Goal: Task Accomplishment & Management: Complete application form

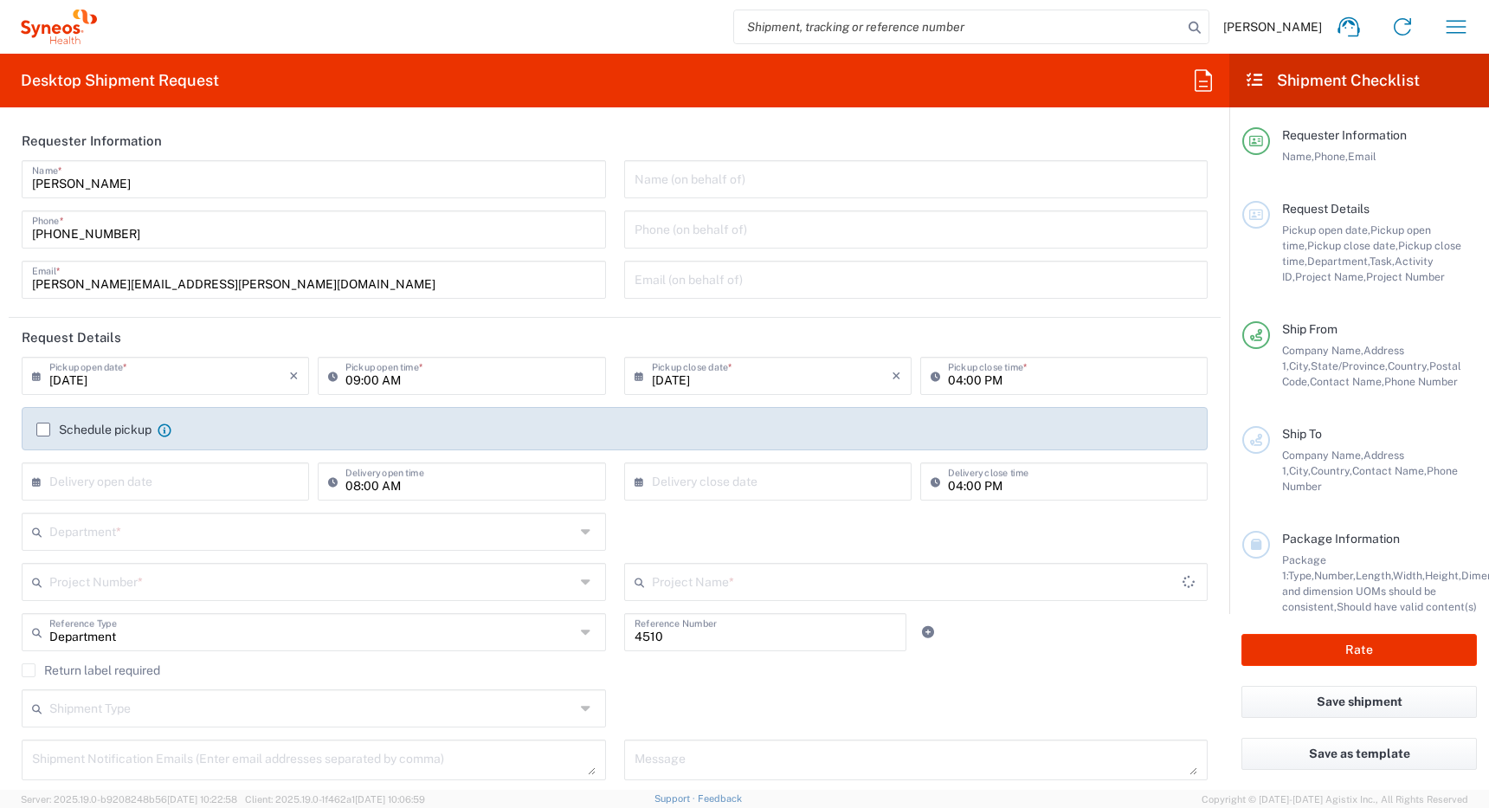
type input "[GEOGRAPHIC_DATA]"
type input "Syneos Health Canada LP- [GEOGRAPHIC_DATA]"
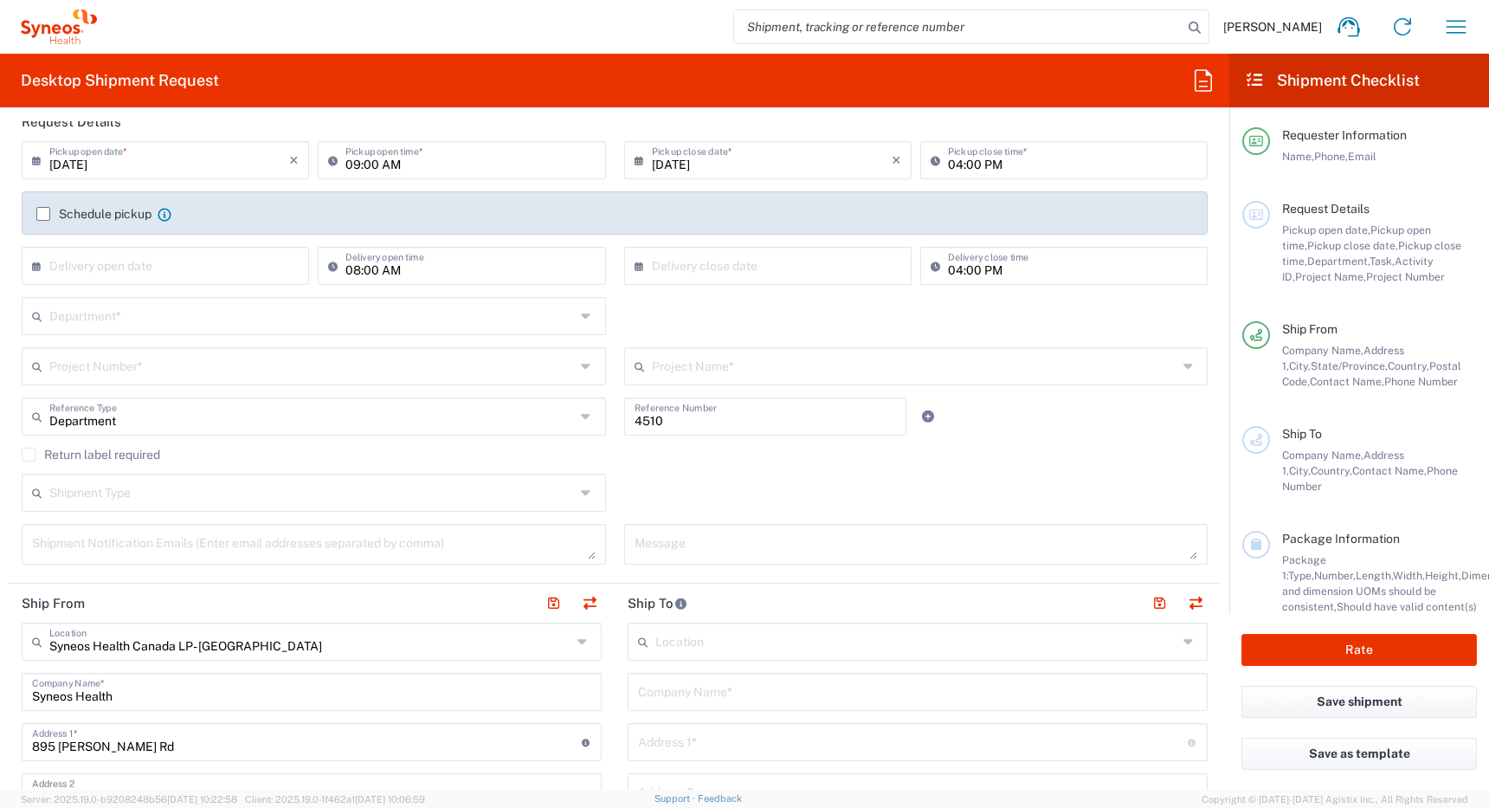
scroll to position [219, 0]
click at [212, 157] on input "[DATE]" at bounding box center [169, 155] width 240 height 30
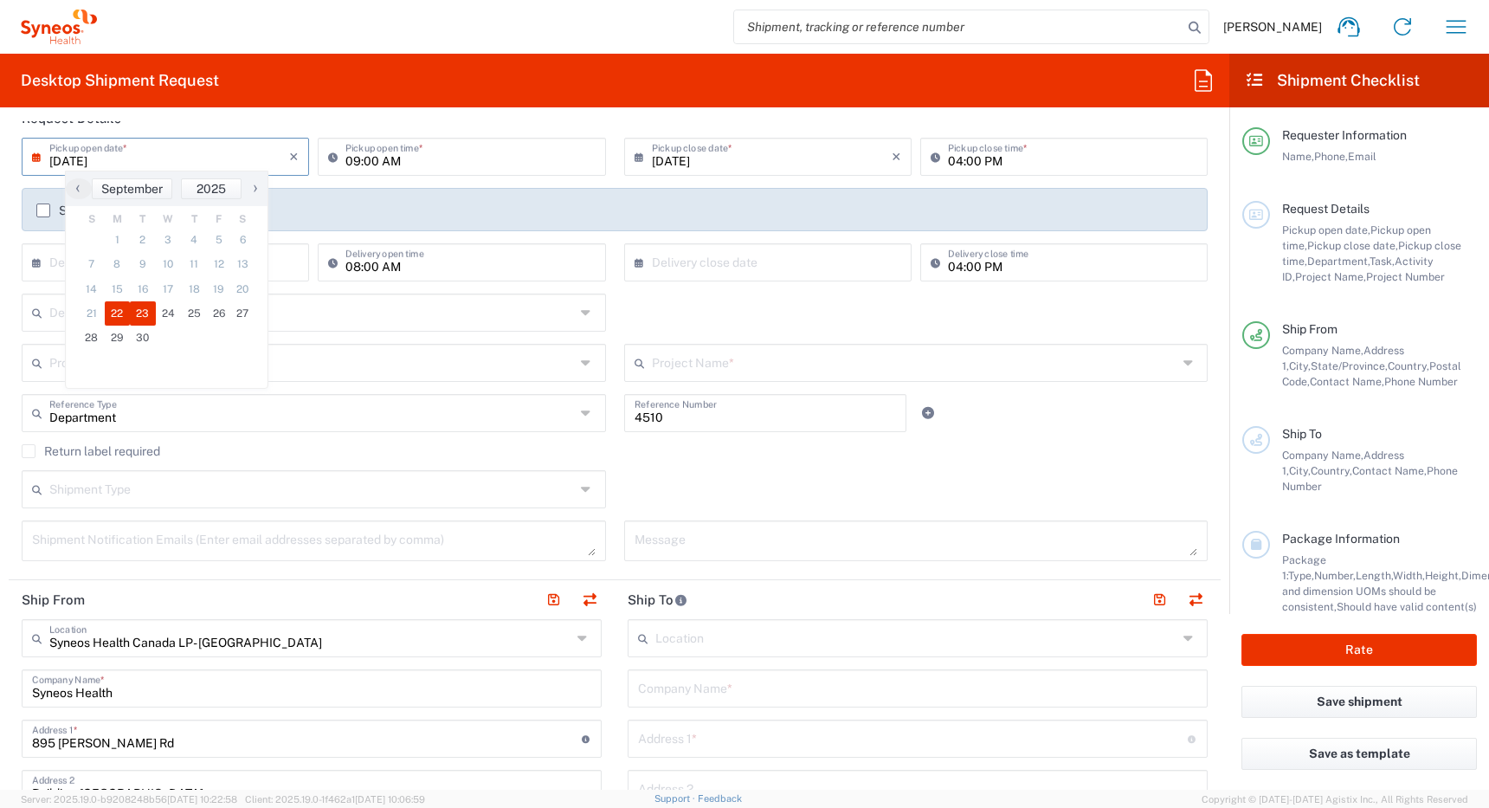
click at [145, 313] on span "23" at bounding box center [143, 313] width 26 height 24
type input "[DATE]"
click at [351, 162] on input "09:00 AM" at bounding box center [469, 155] width 249 height 30
type input "08:00 AM"
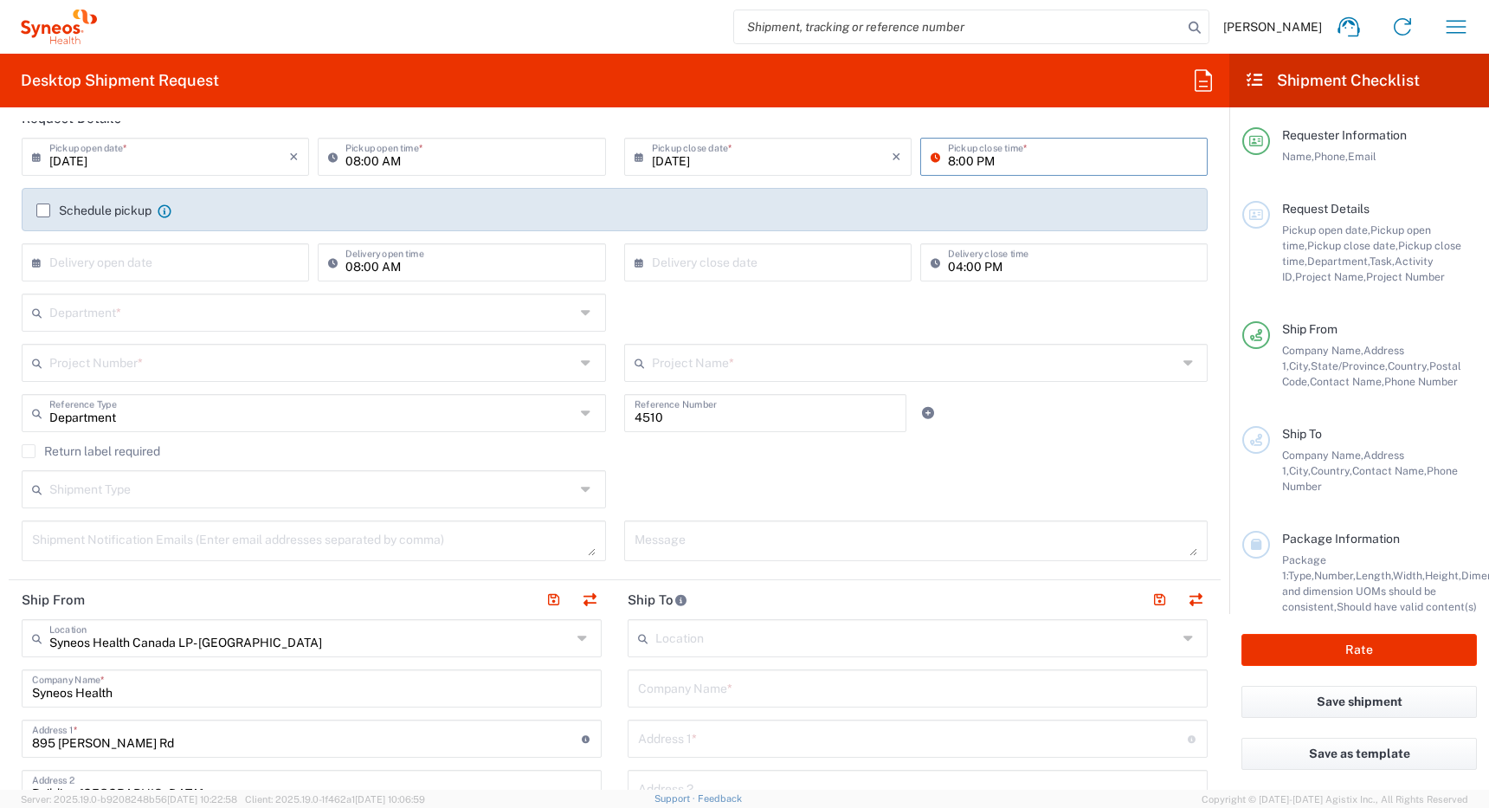
click at [843, 123] on header "Request Details" at bounding box center [615, 118] width 1212 height 39
type input "08:00 PM"
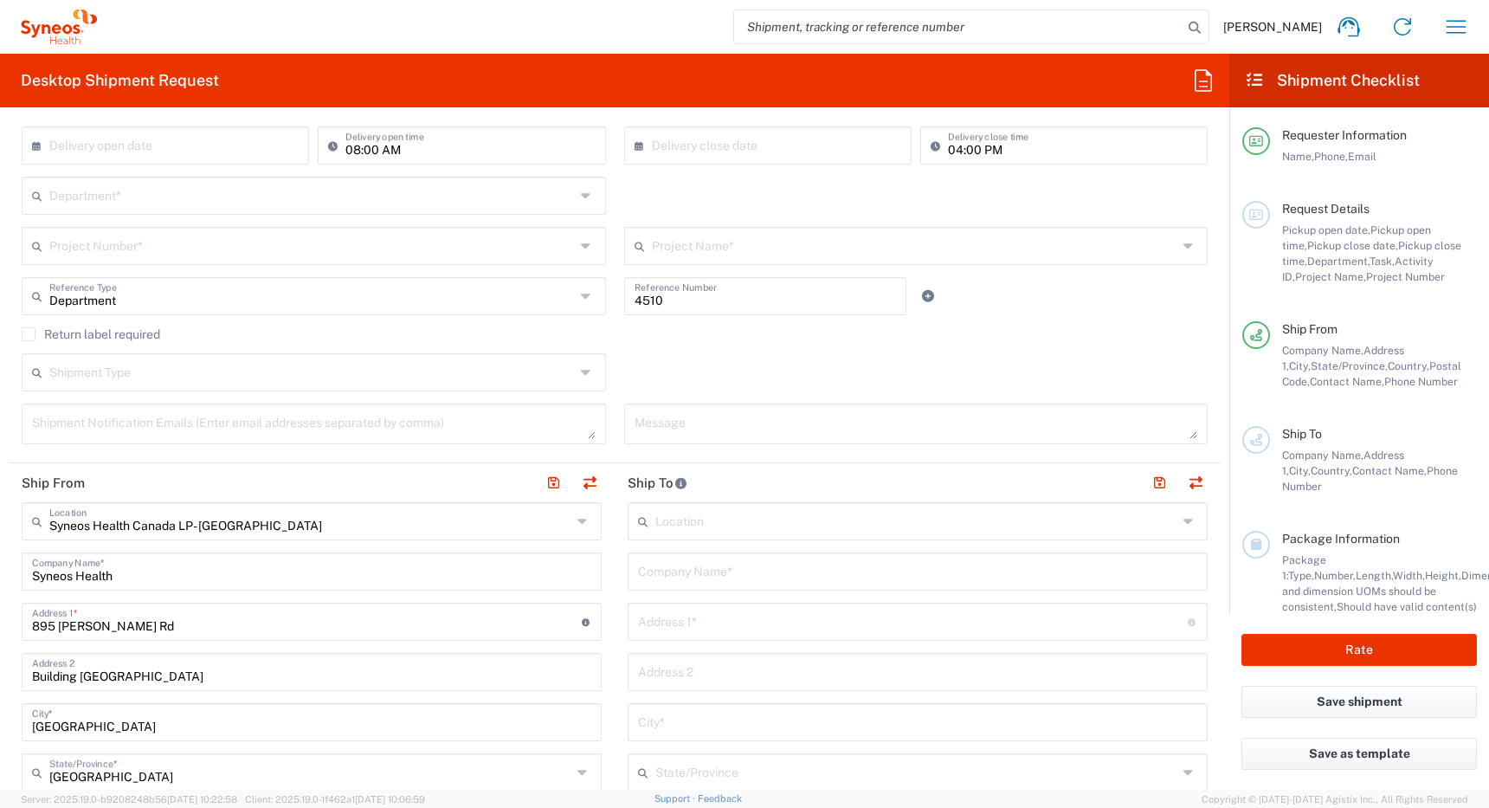
scroll to position [349, 0]
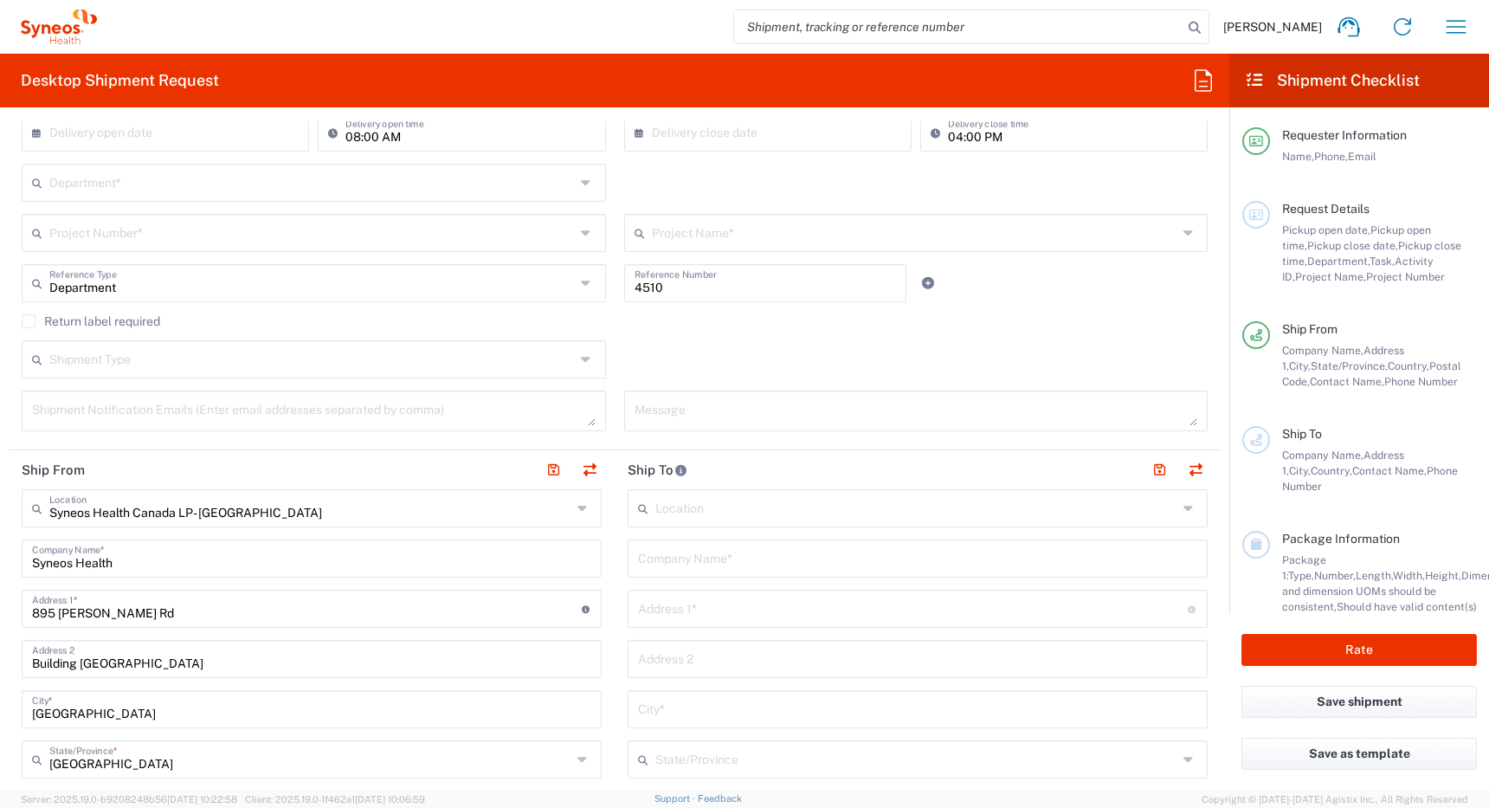
click at [274, 180] on input "text" at bounding box center [311, 181] width 525 height 30
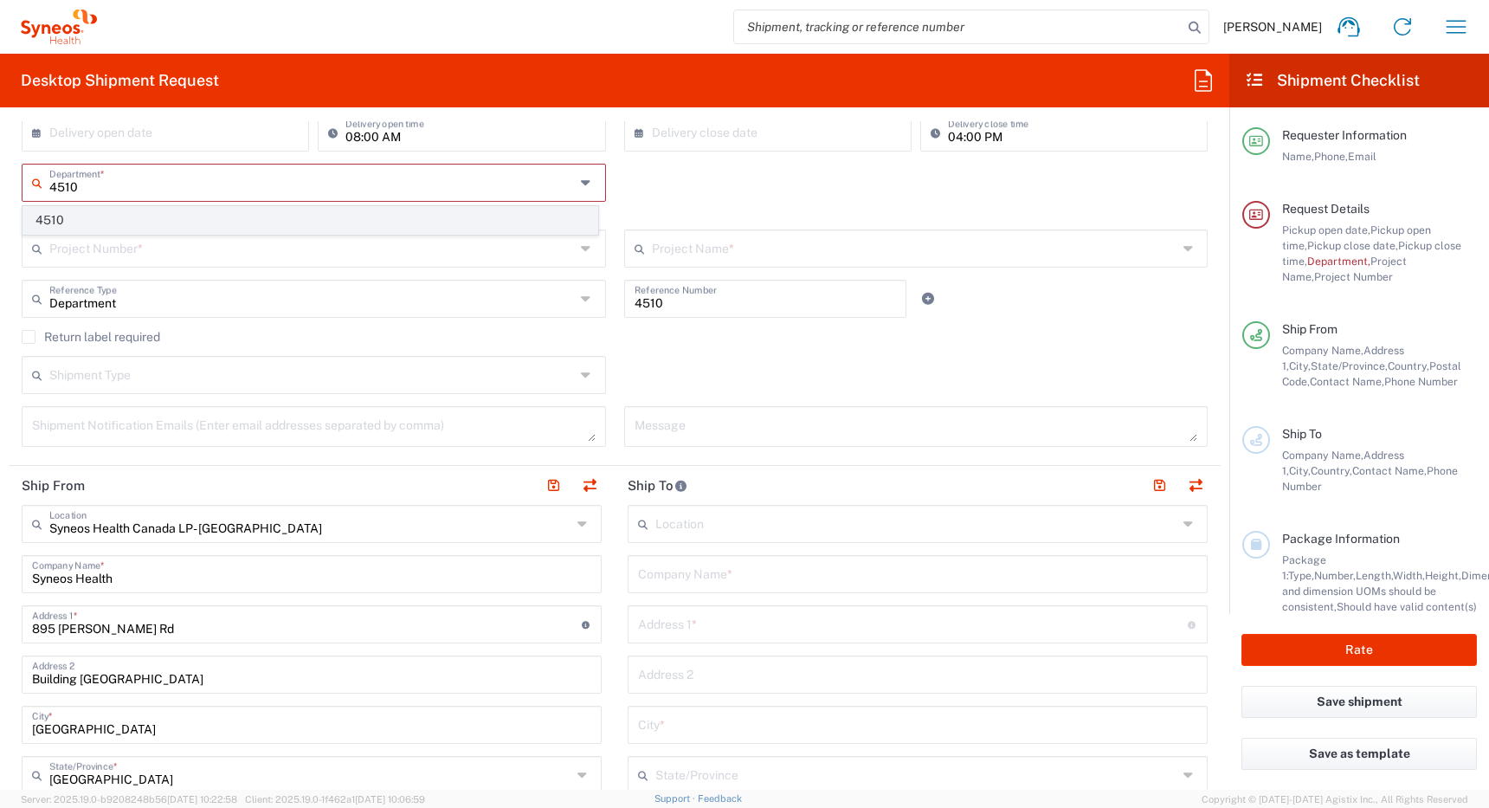
type input "4510"
click at [231, 222] on span "4510" at bounding box center [310, 220] width 574 height 27
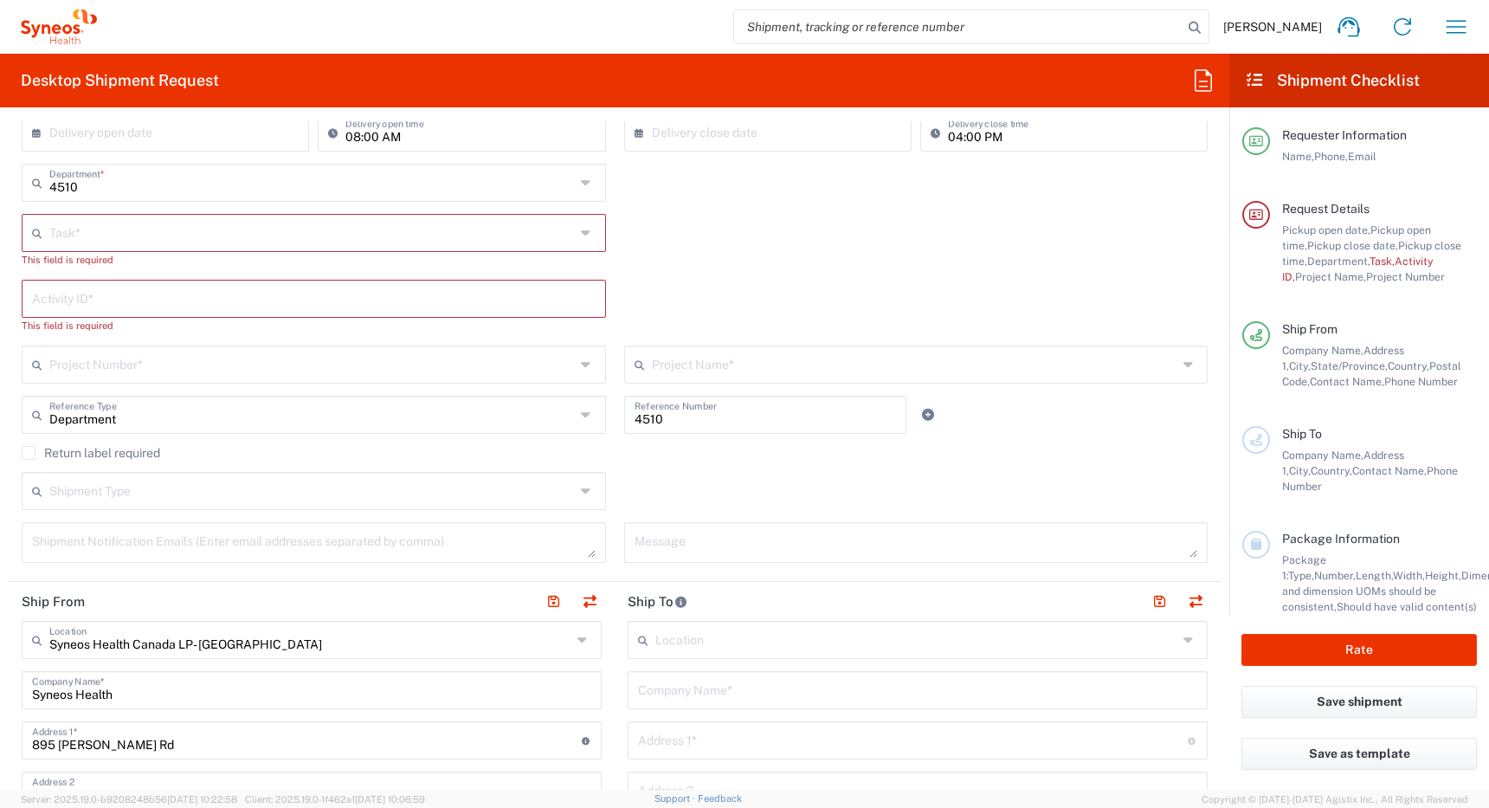
click at [281, 232] on input "text" at bounding box center [311, 231] width 525 height 30
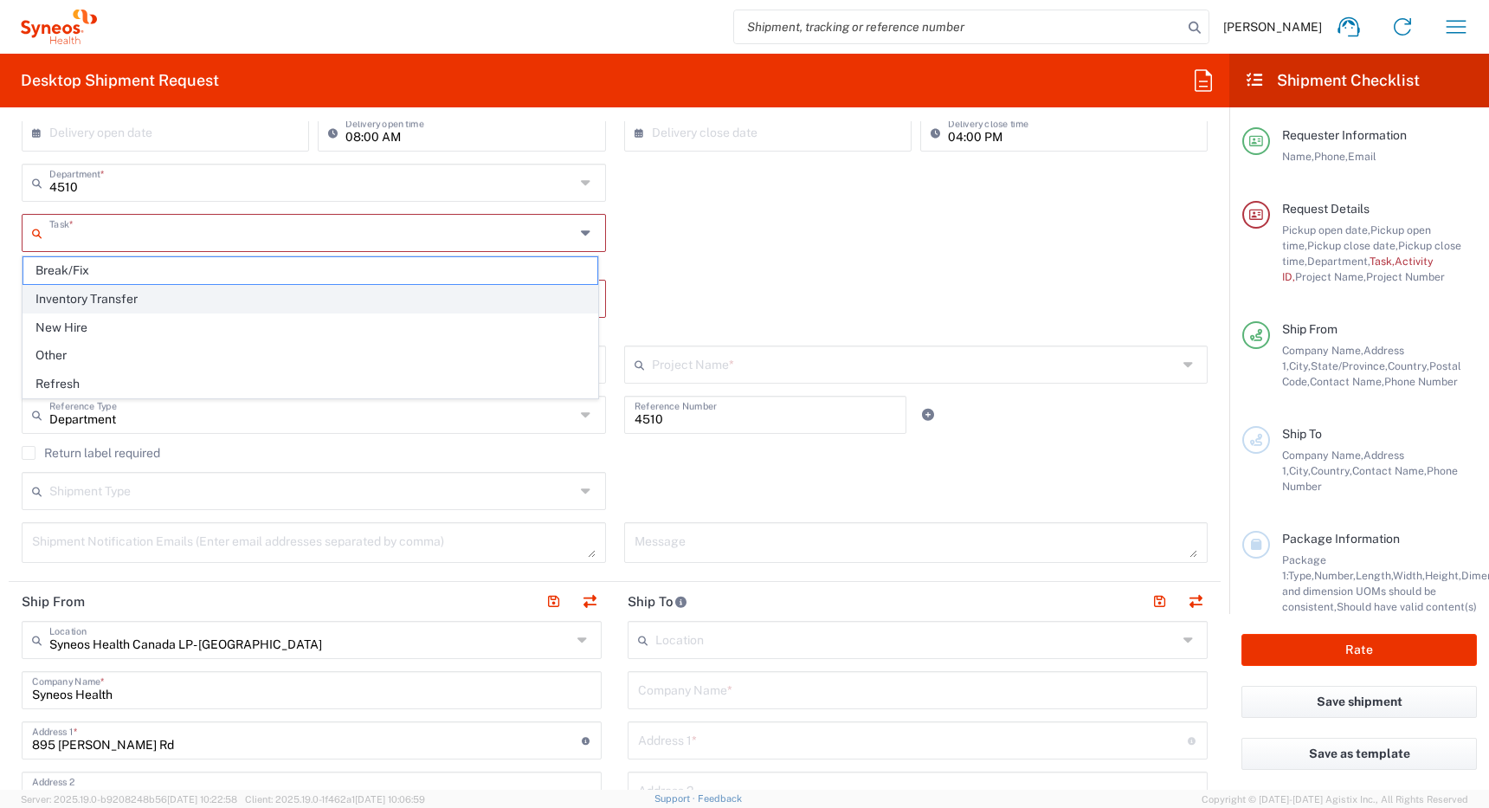
click at [263, 298] on span "Inventory Transfer" at bounding box center [310, 299] width 574 height 27
type input "Inventory Transfer"
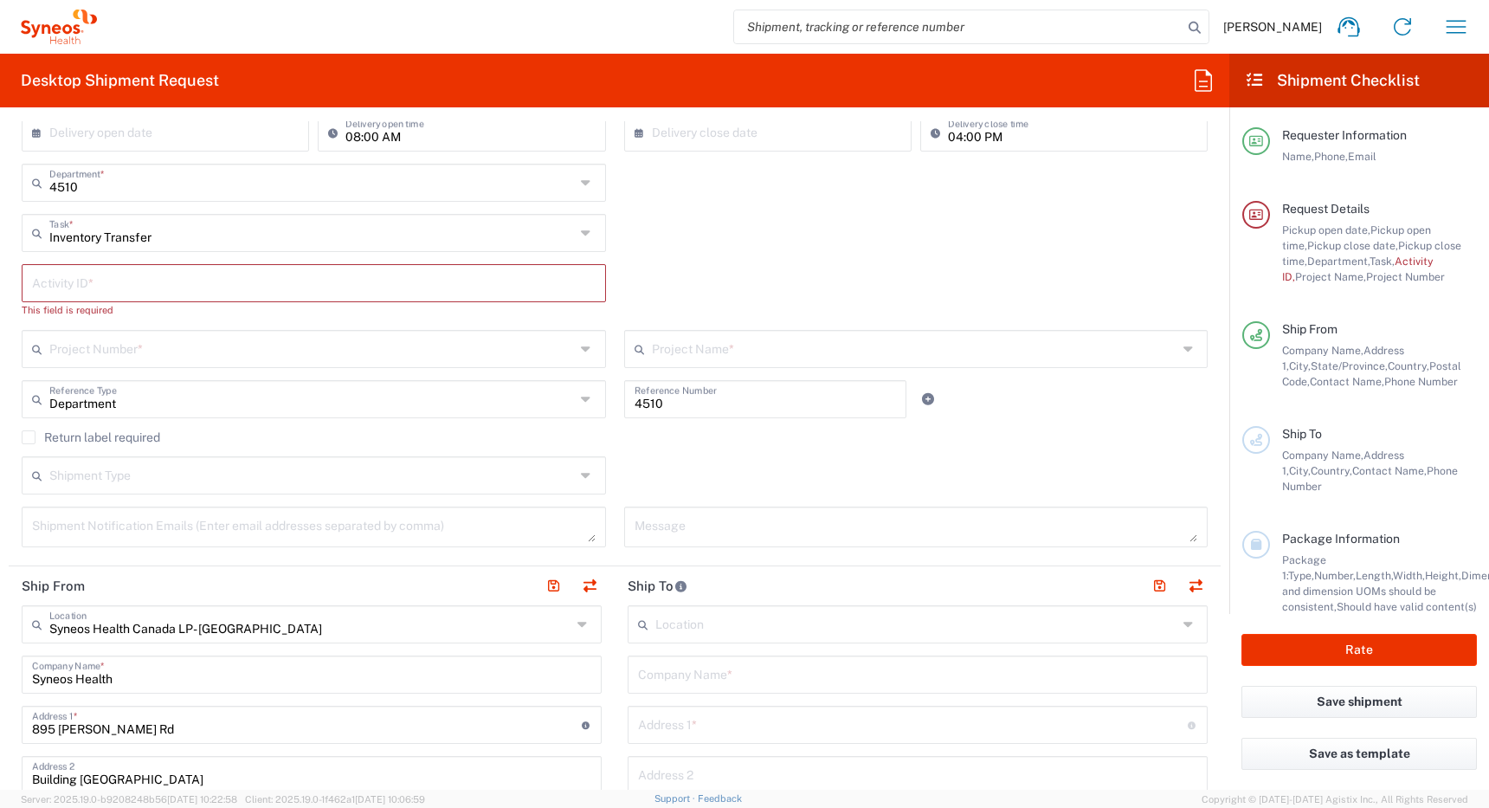
click at [280, 286] on input "text" at bounding box center [314, 282] width 564 height 30
paste input "SCTASK2713565"
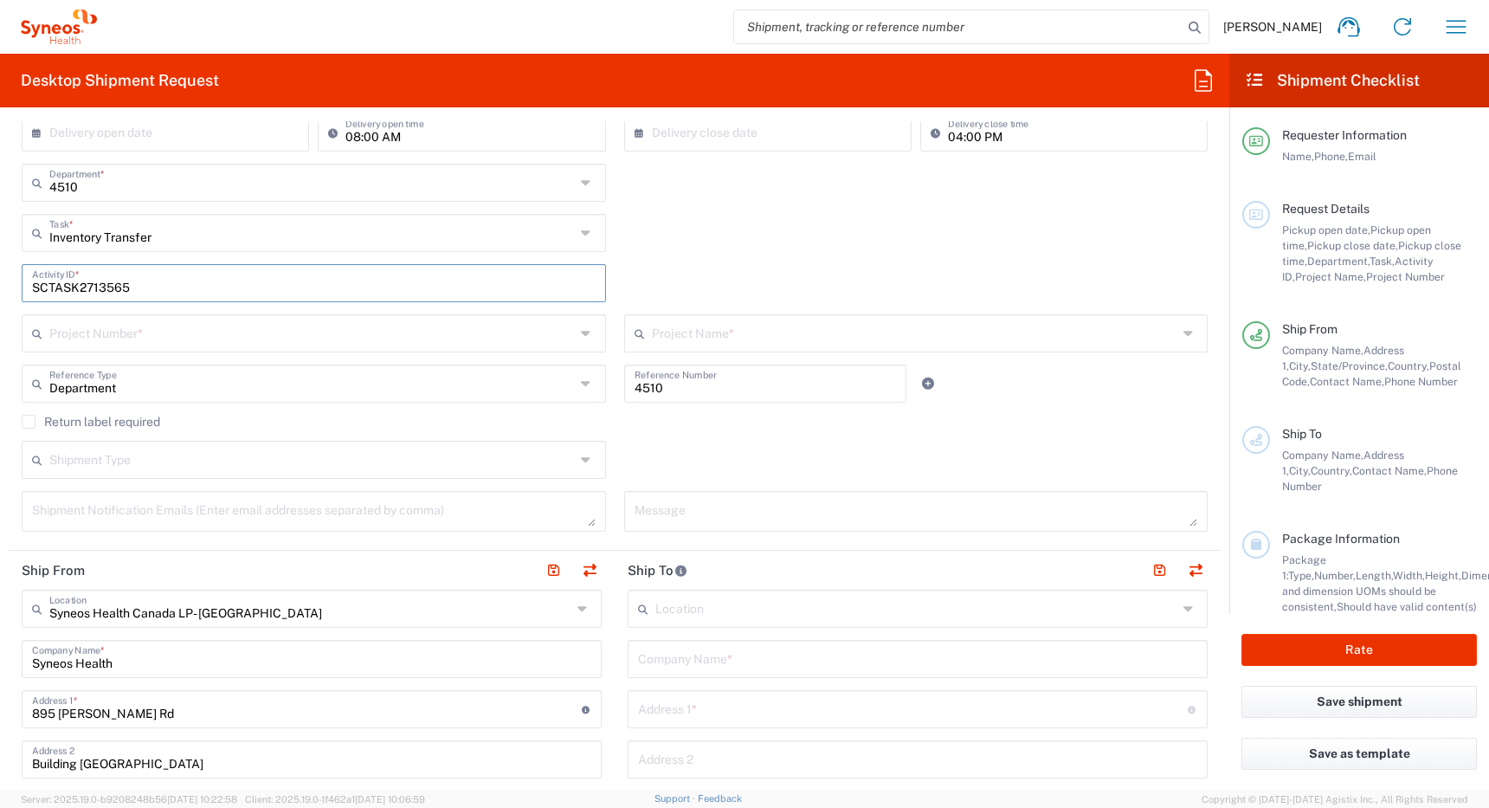
type input "SCTASK2713565"
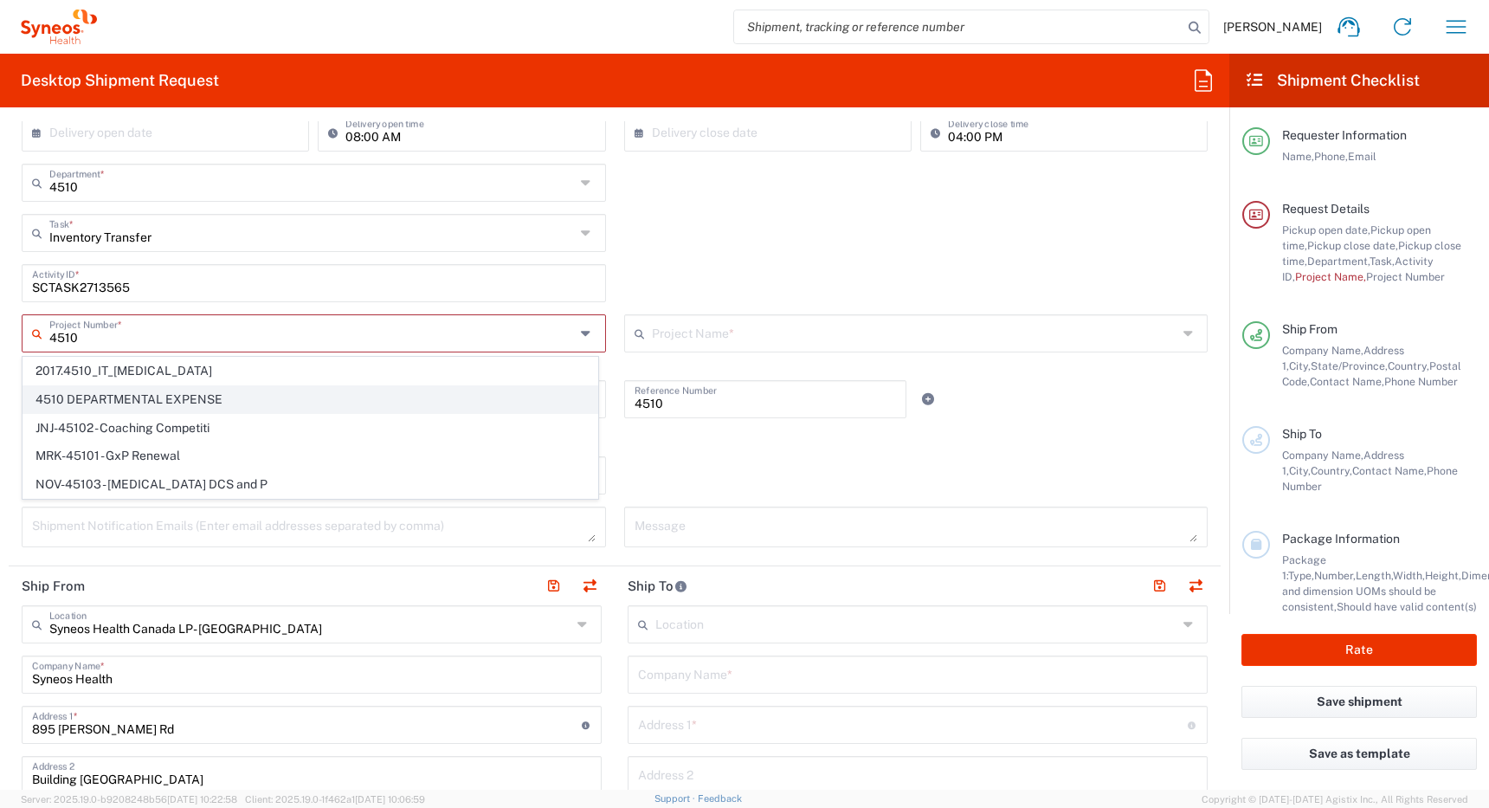
click at [212, 399] on span "4510 DEPARTMENTAL EXPENSE" at bounding box center [310, 399] width 574 height 27
type input "4510 DEPARTMENTAL EXPENSE"
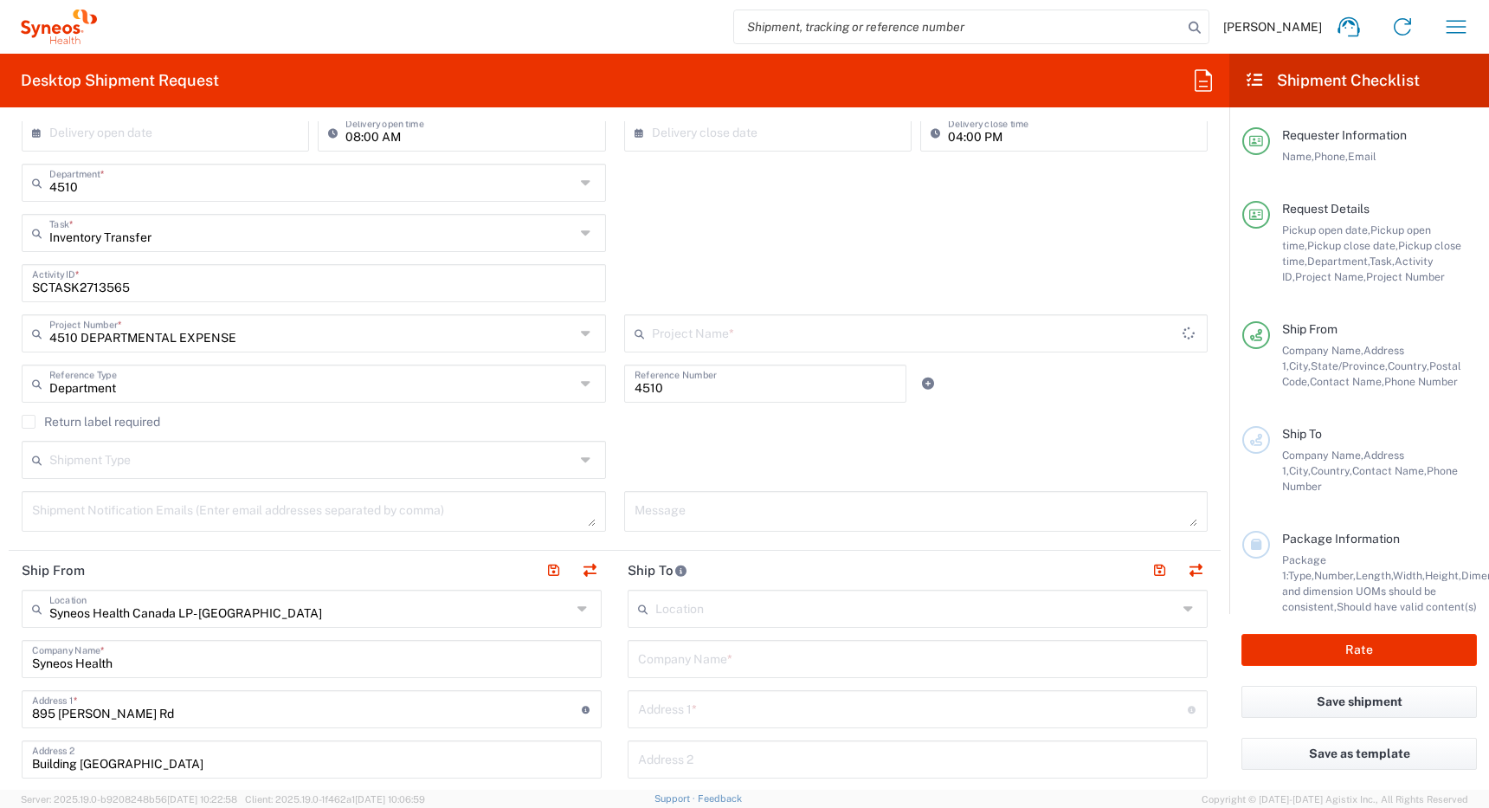
type input "4510 DEPARTMENTAL EXPENSE"
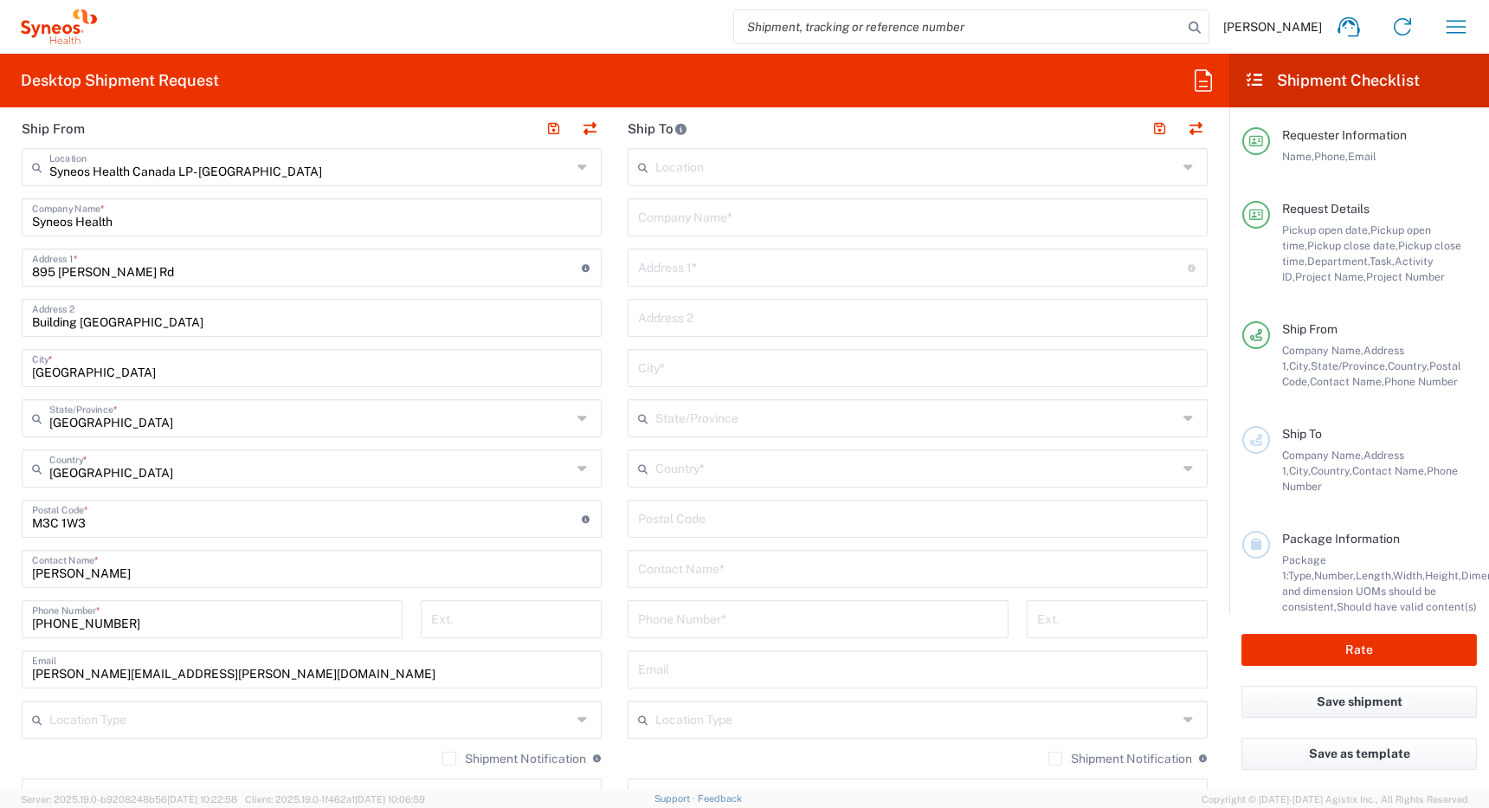
scroll to position [789, 0]
click at [582, 133] on button "button" at bounding box center [589, 131] width 24 height 24
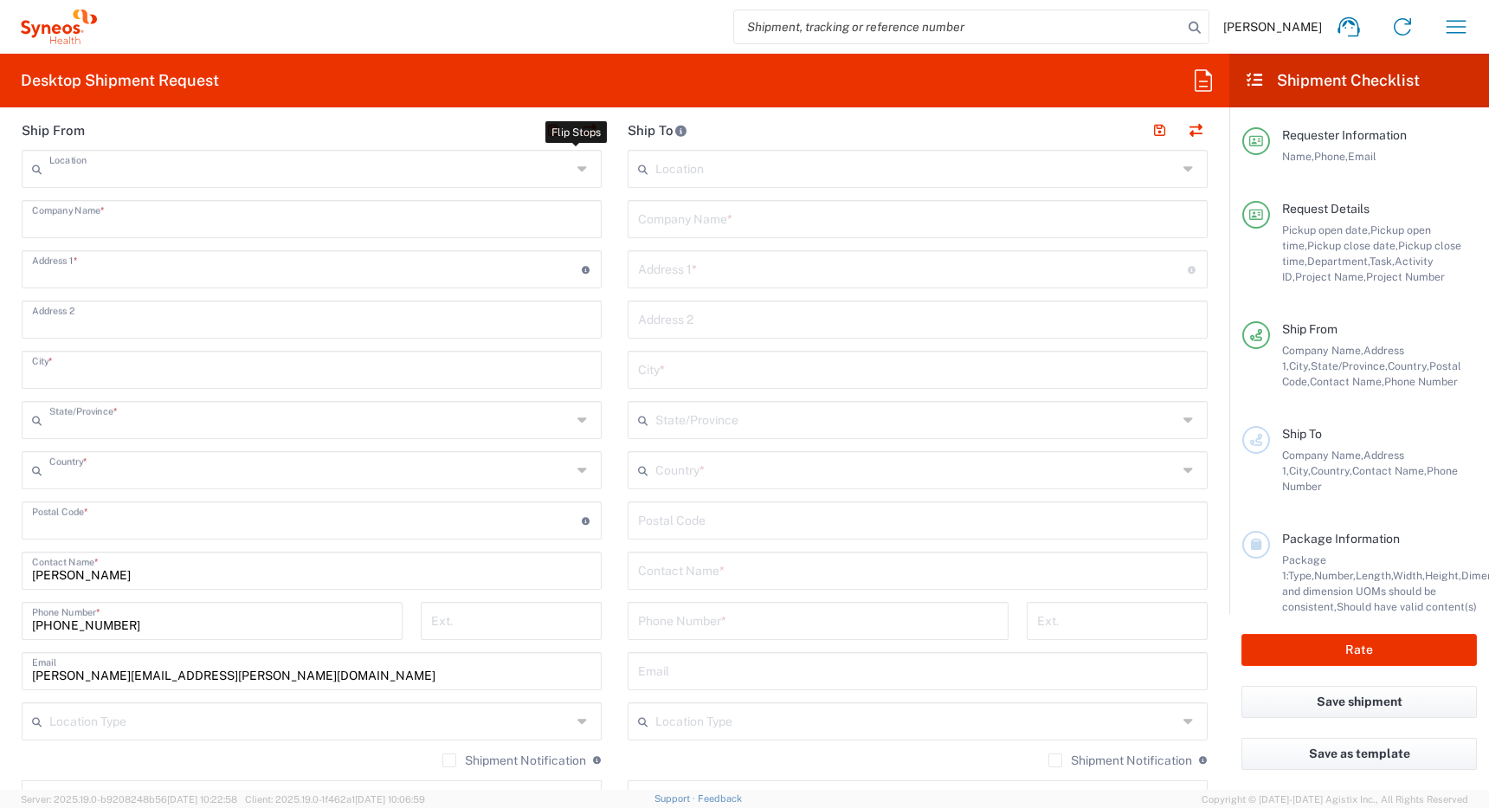
type input "EORI"
type input "Syneos Health Canada LP- [GEOGRAPHIC_DATA]"
type input "Syneos Health"
type input "895 [PERSON_NAME] Rd"
type input "Building [GEOGRAPHIC_DATA]"
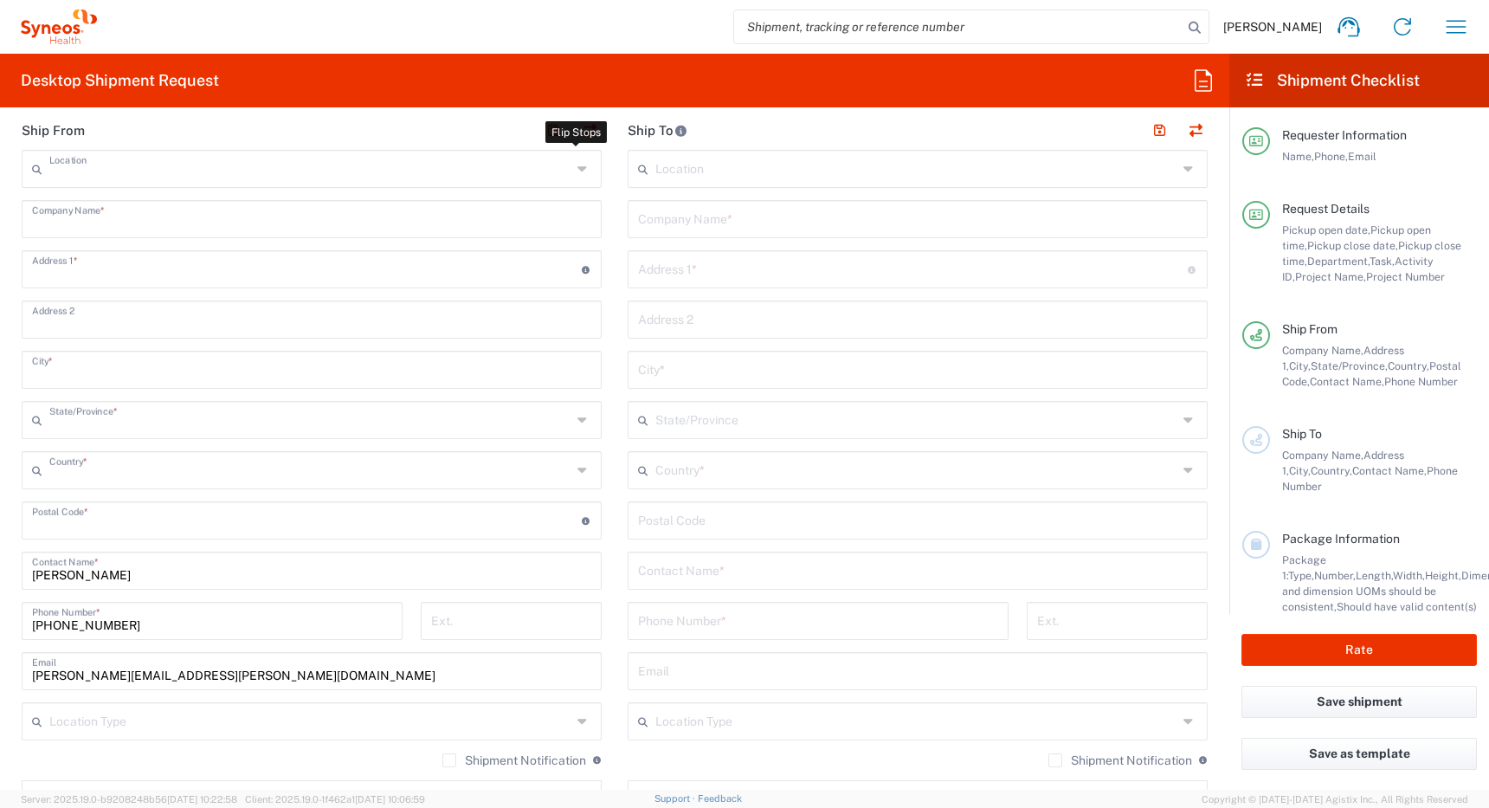
type input "[GEOGRAPHIC_DATA]"
type input "M3C 1W3"
type input "[PERSON_NAME]"
type input "[PHONE_NUMBER]"
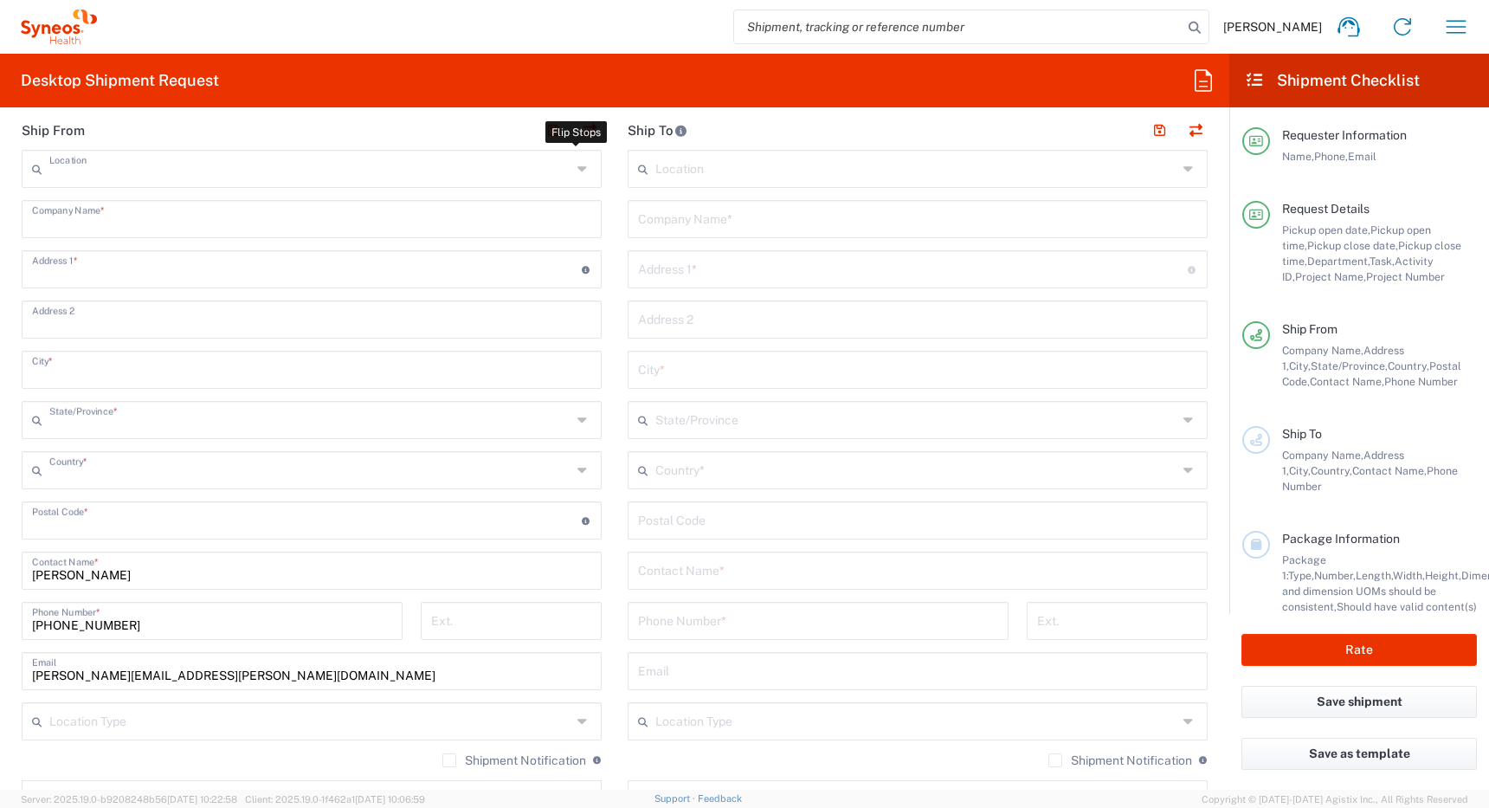
type input "[PERSON_NAME][EMAIL_ADDRESS][PERSON_NAME][DOMAIN_NAME]"
type input "Other"
type input "834751141"
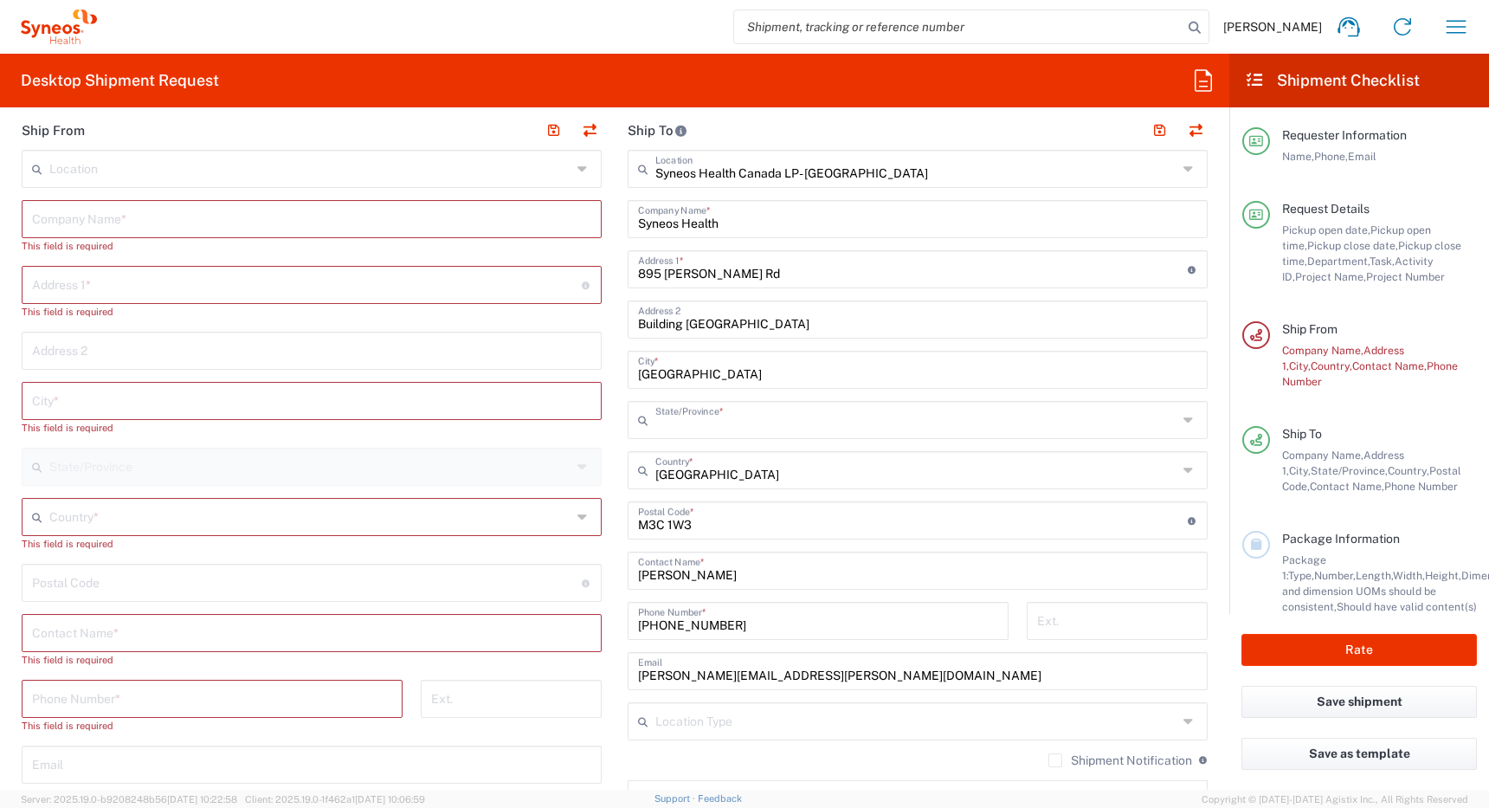
type input "[GEOGRAPHIC_DATA]"
click at [145, 515] on input "text" at bounding box center [310, 515] width 522 height 30
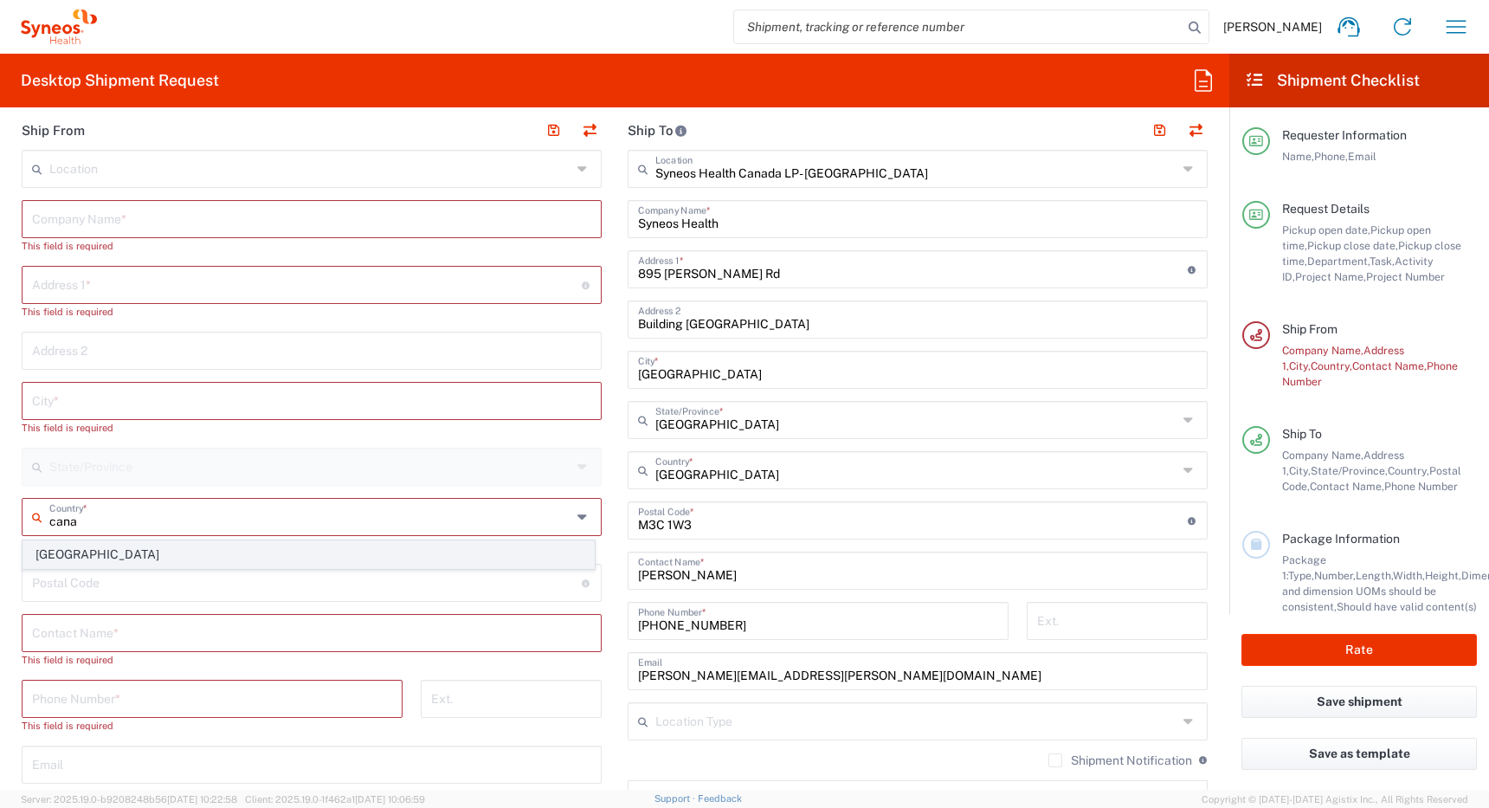
click at [45, 557] on span "[GEOGRAPHIC_DATA]" at bounding box center [308, 554] width 570 height 27
type input "[GEOGRAPHIC_DATA]"
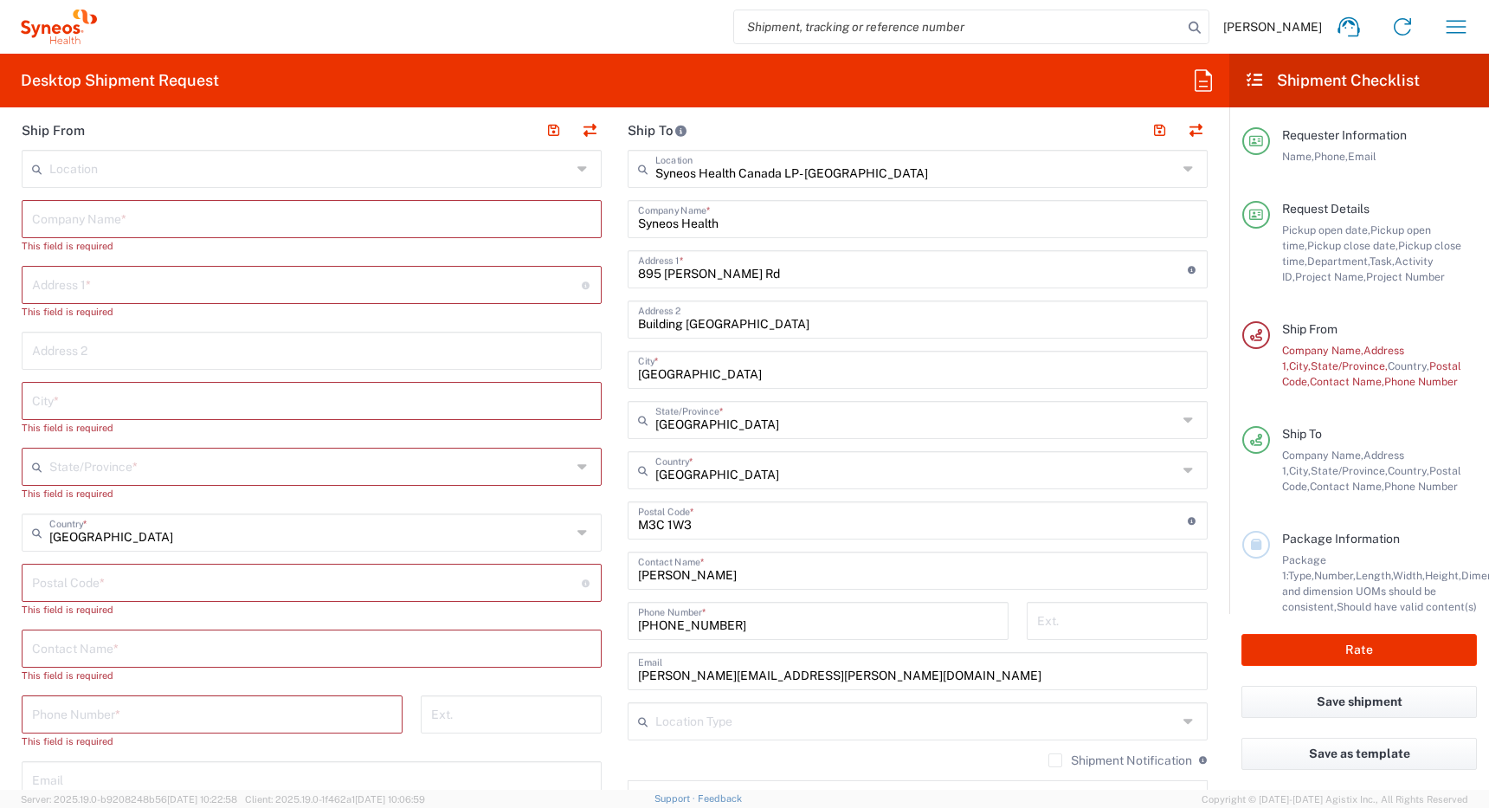
click at [147, 646] on input "text" at bounding box center [311, 647] width 559 height 30
paste input "[PERSON_NAME]"
type input "[PERSON_NAME]"
click at [164, 224] on input "text" at bounding box center [311, 218] width 559 height 30
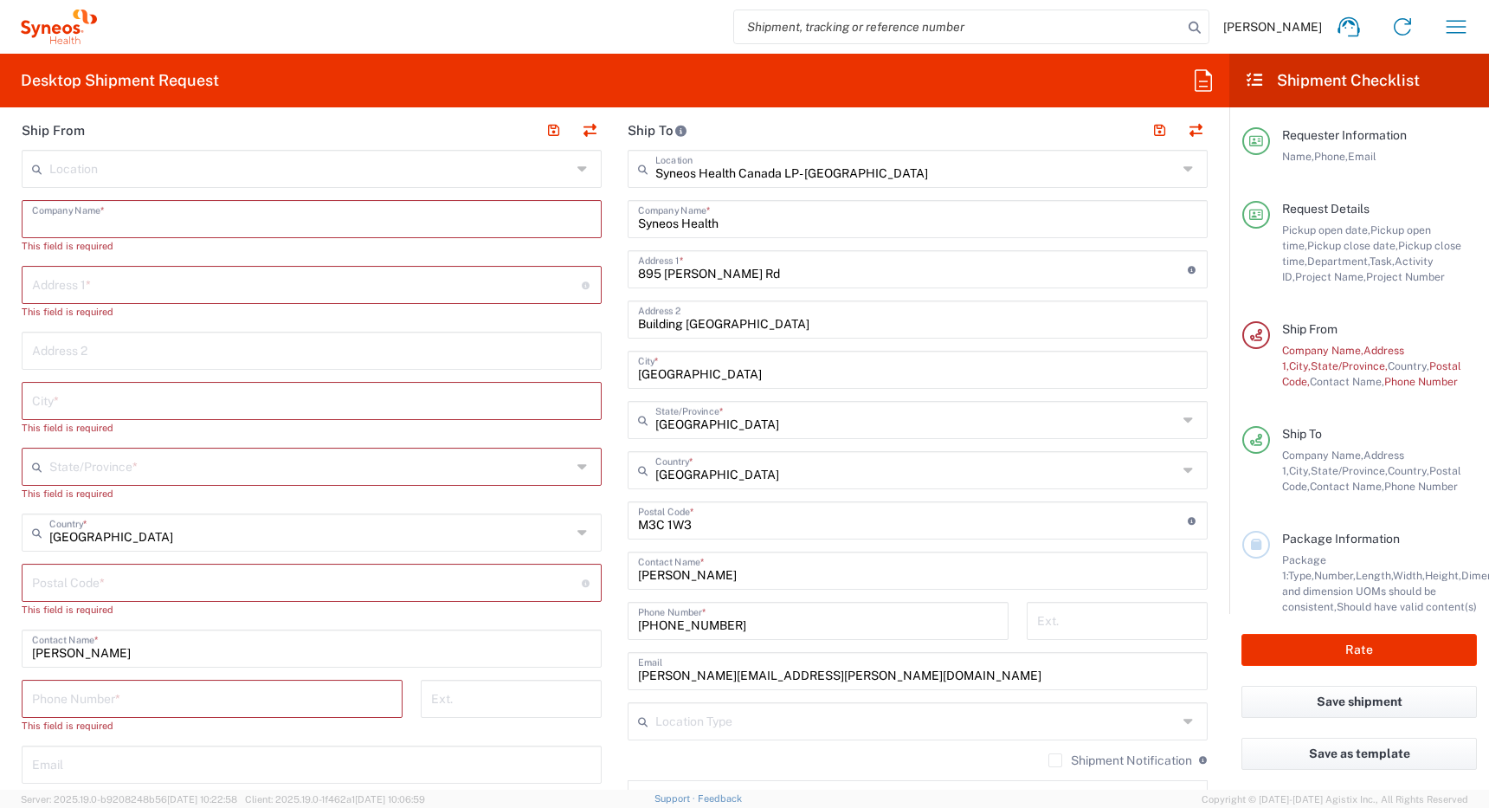
paste input "[PERSON_NAME]"
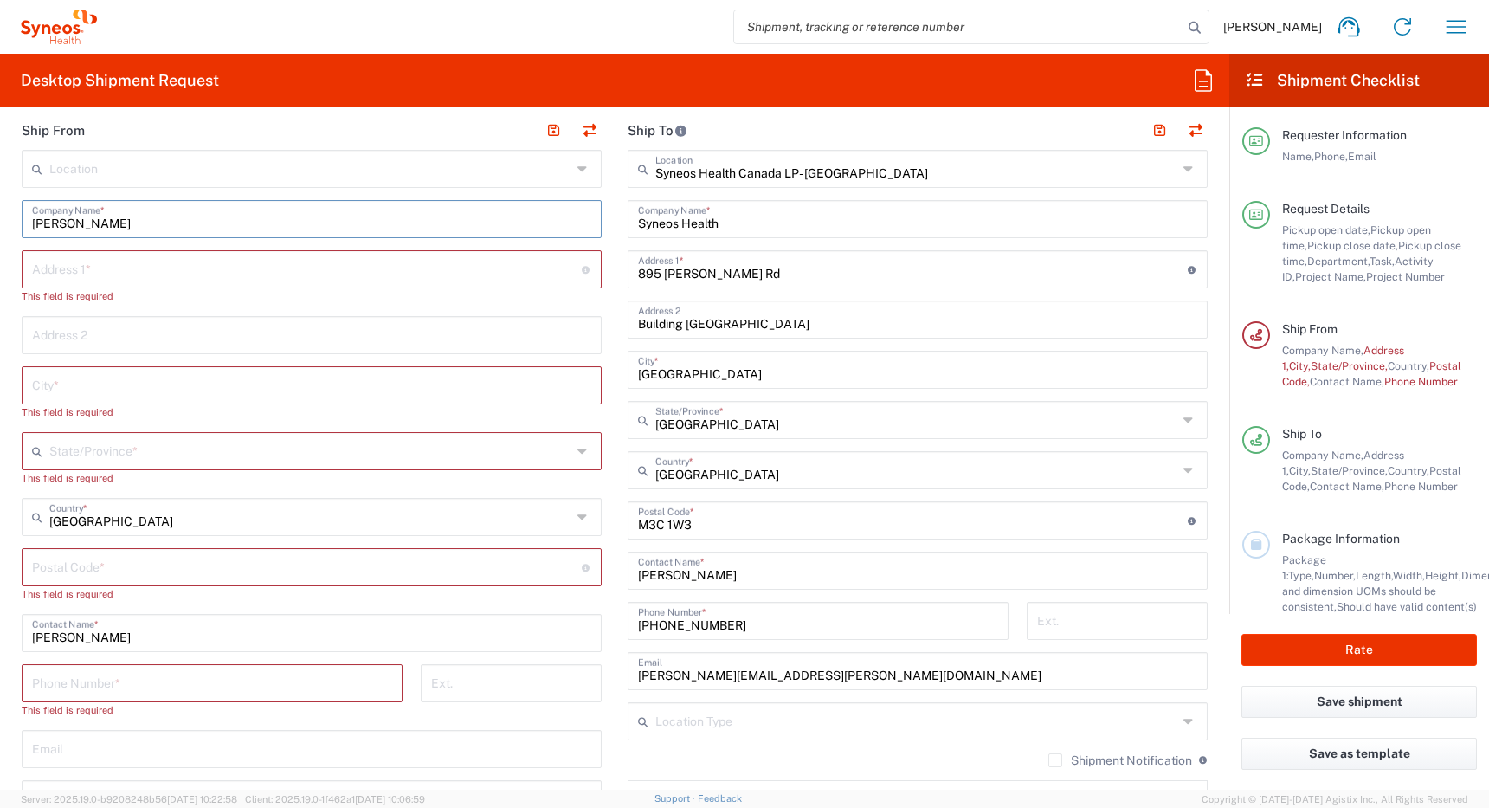
type input "[PERSON_NAME]"
paste input "1713 Matapedia"
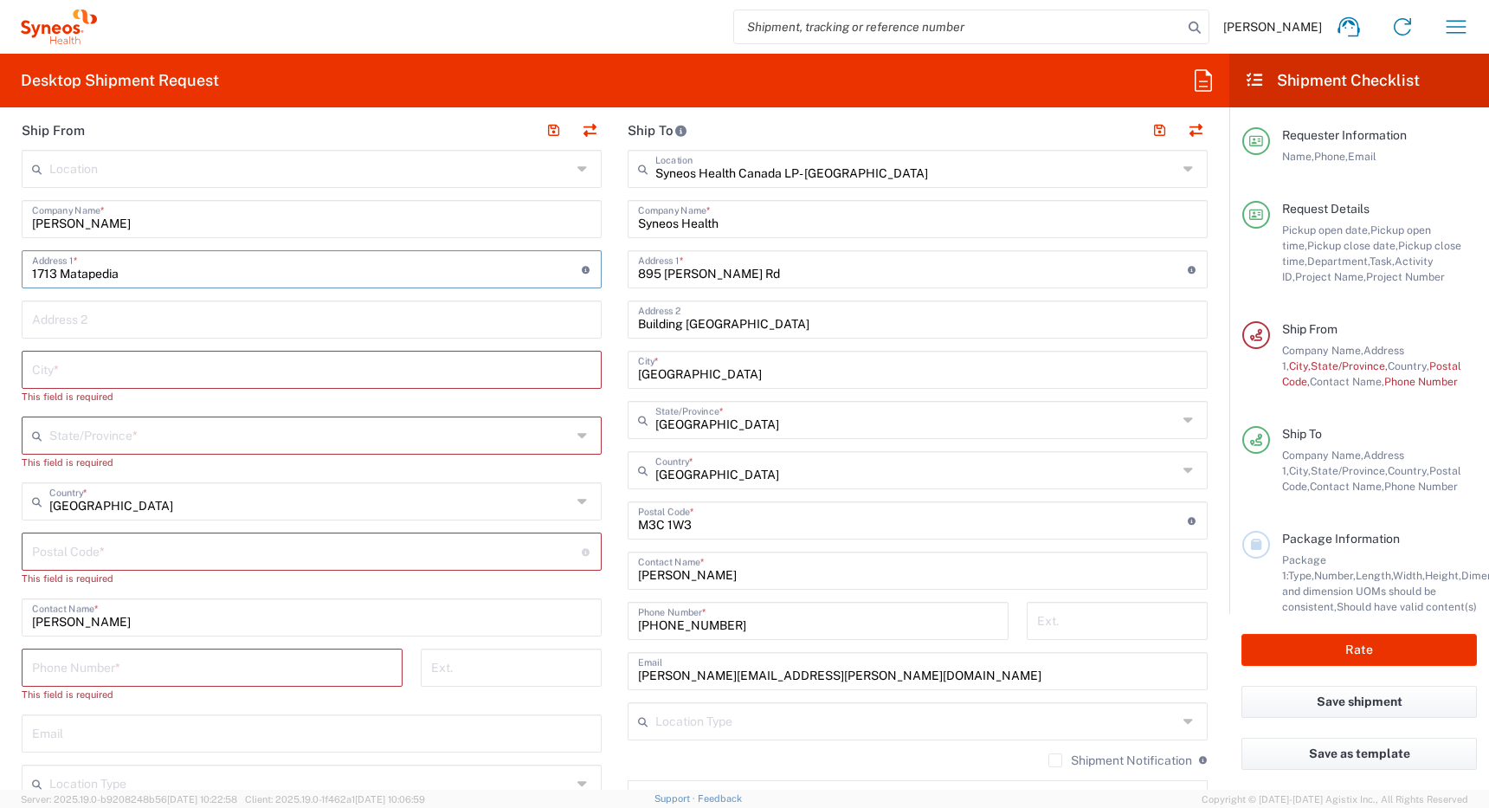
type input "1713 Matapedia"
paste input "Repentigny"
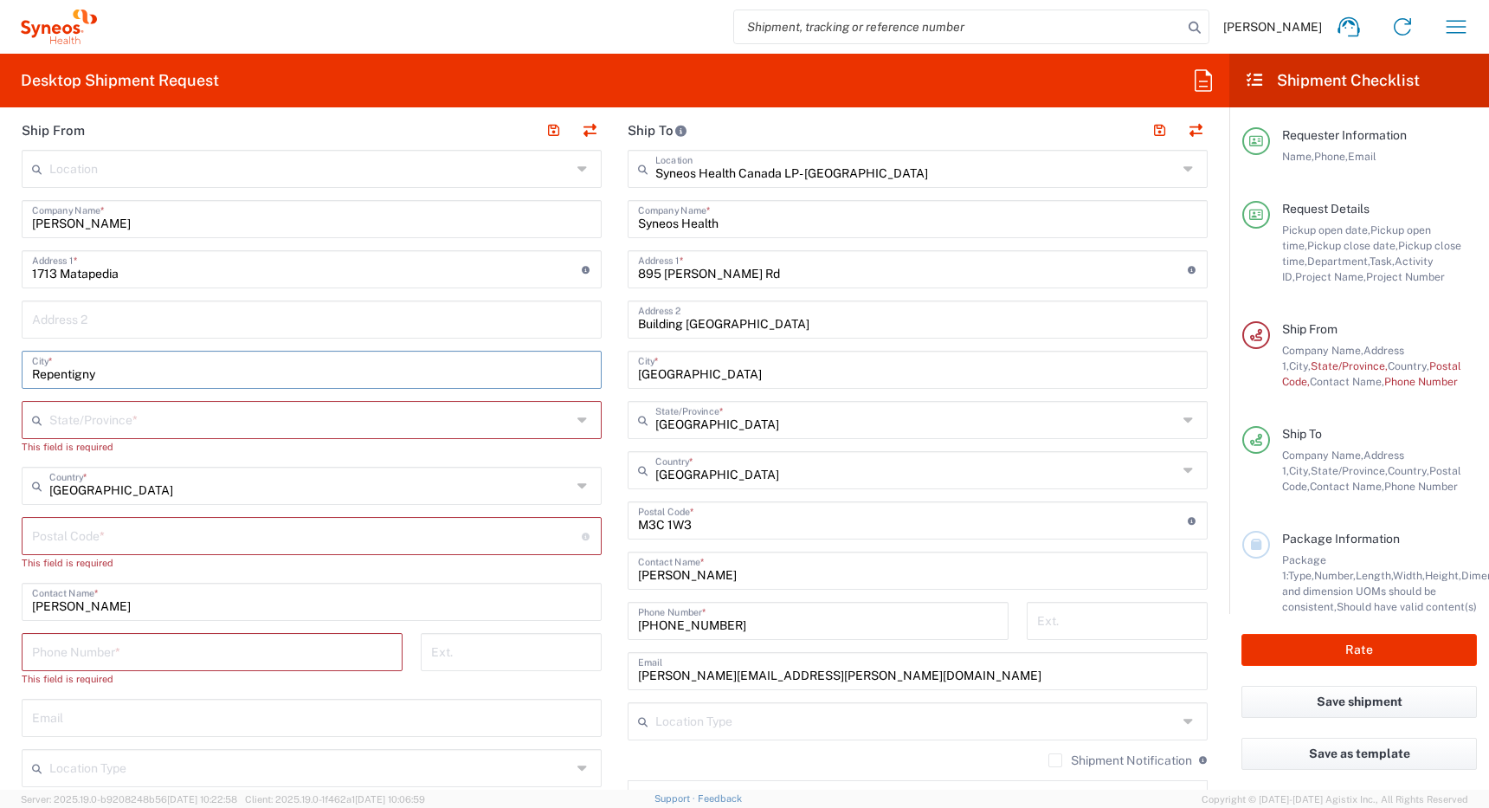
type input "Repentigny"
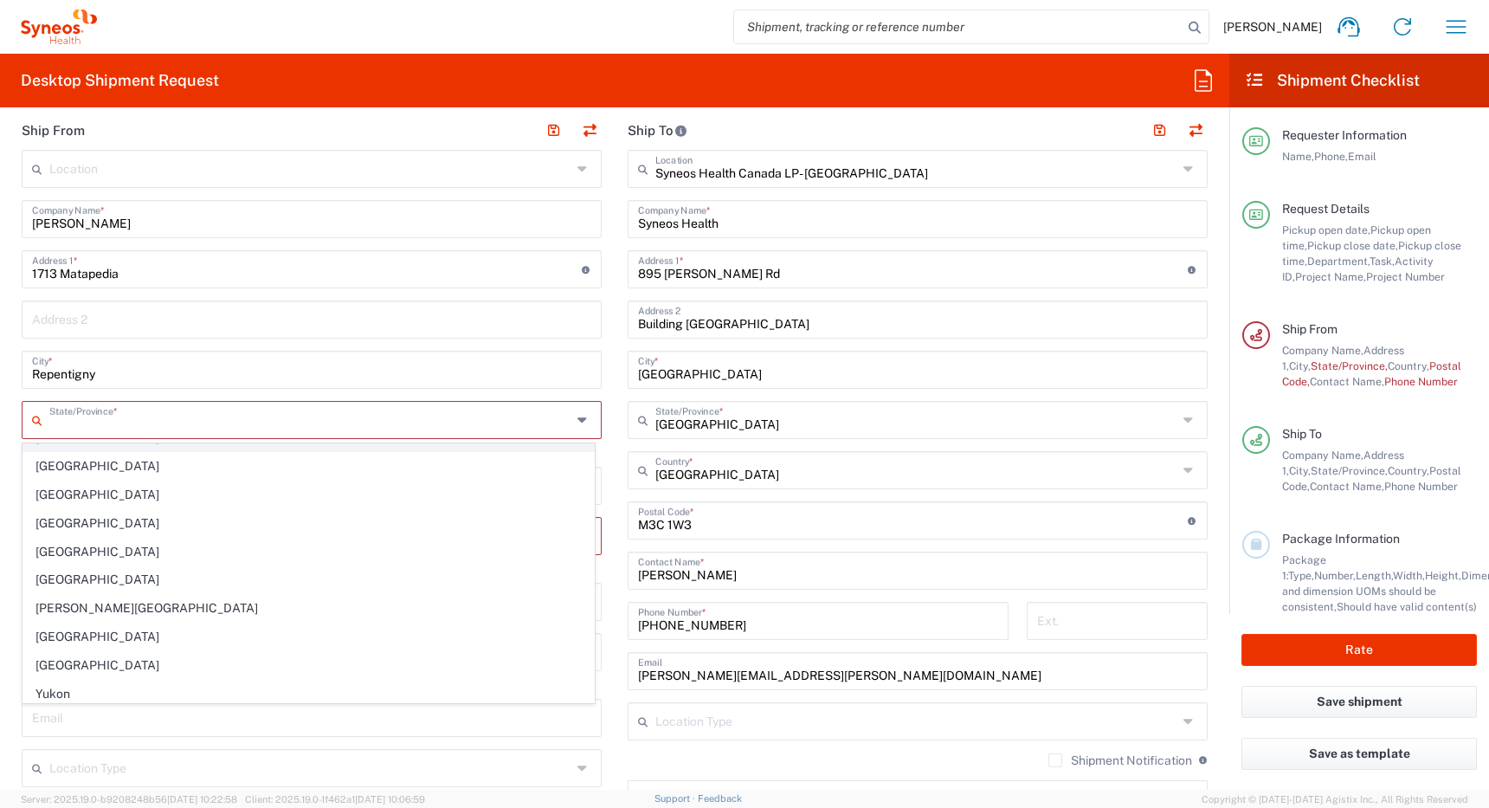
scroll to position [109, 0]
click at [137, 623] on span "[GEOGRAPHIC_DATA]" at bounding box center [308, 632] width 570 height 27
type input "[GEOGRAPHIC_DATA]"
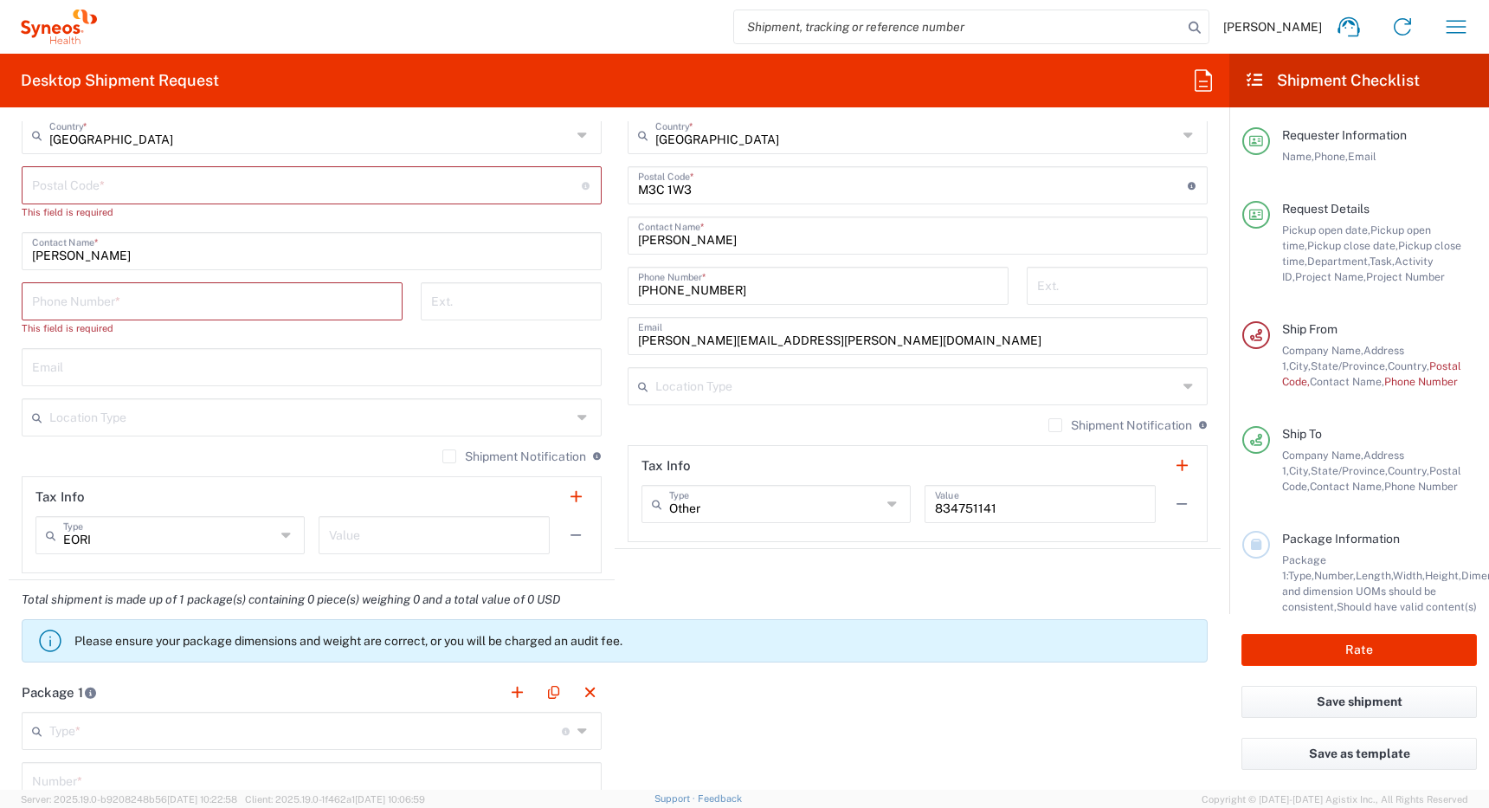
scroll to position [1131, 0]
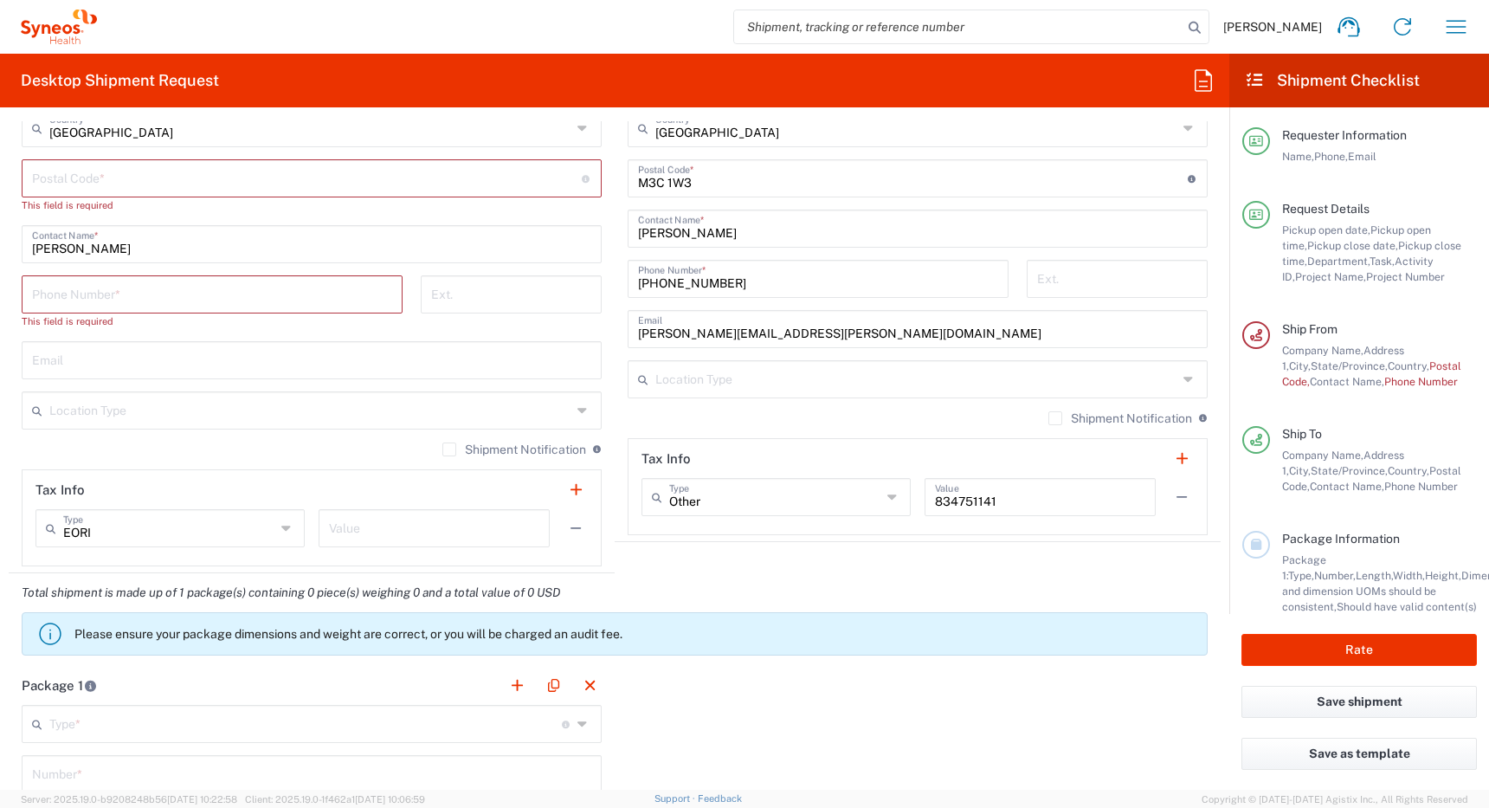
type input "[GEOGRAPHIC_DATA]"
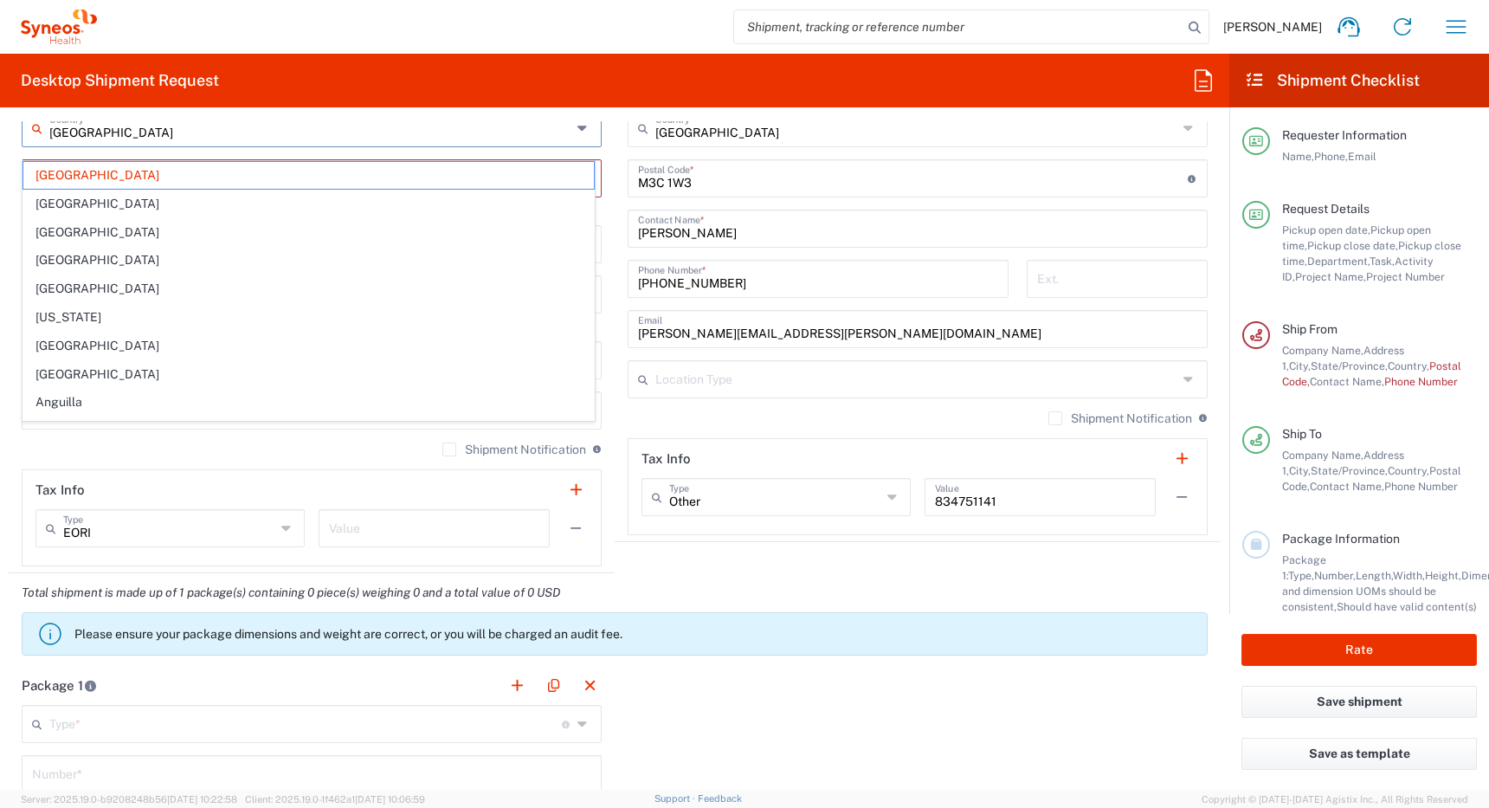
scroll to position [1121, 0]
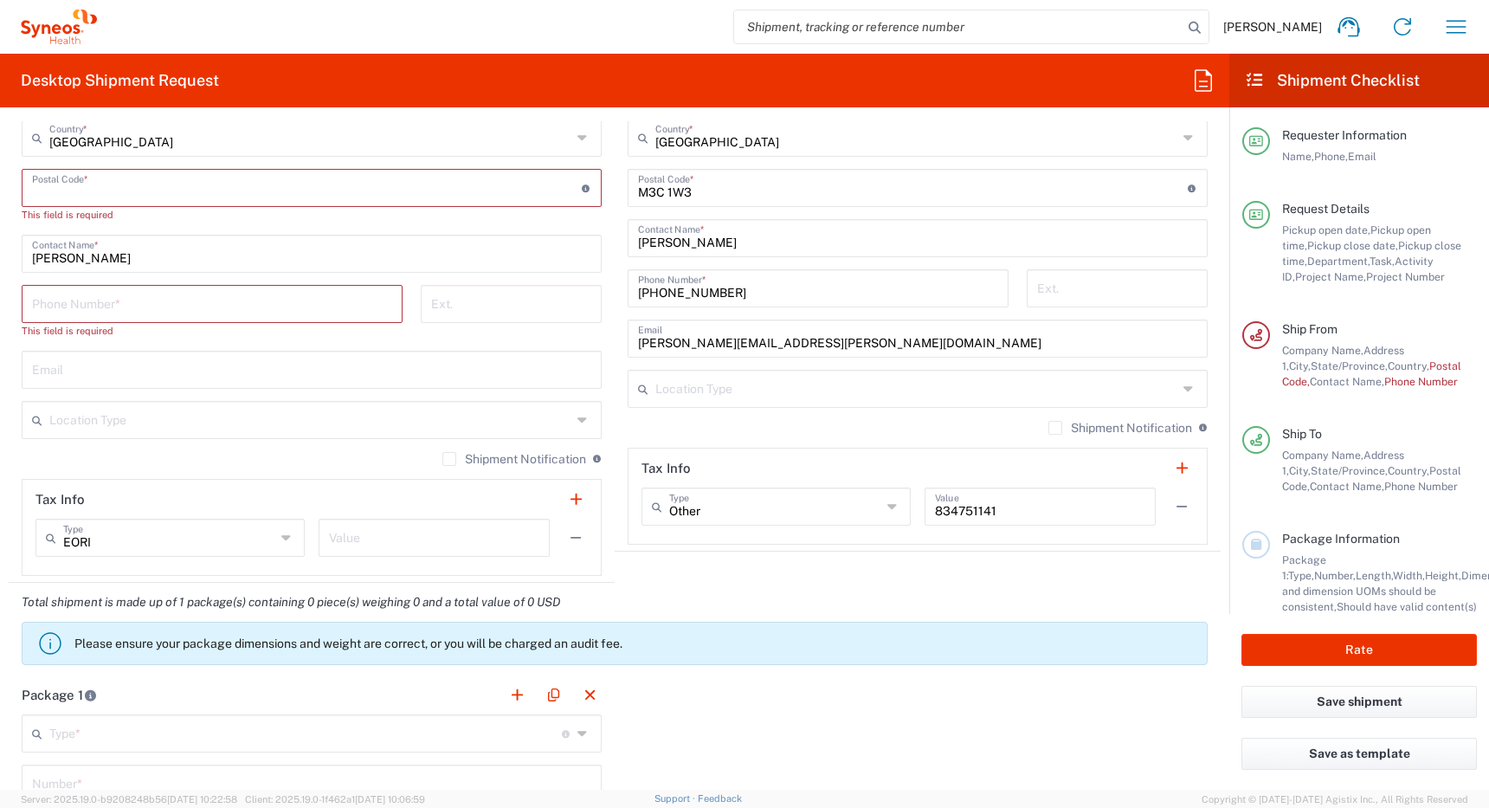
paste input "J5y 0e8"
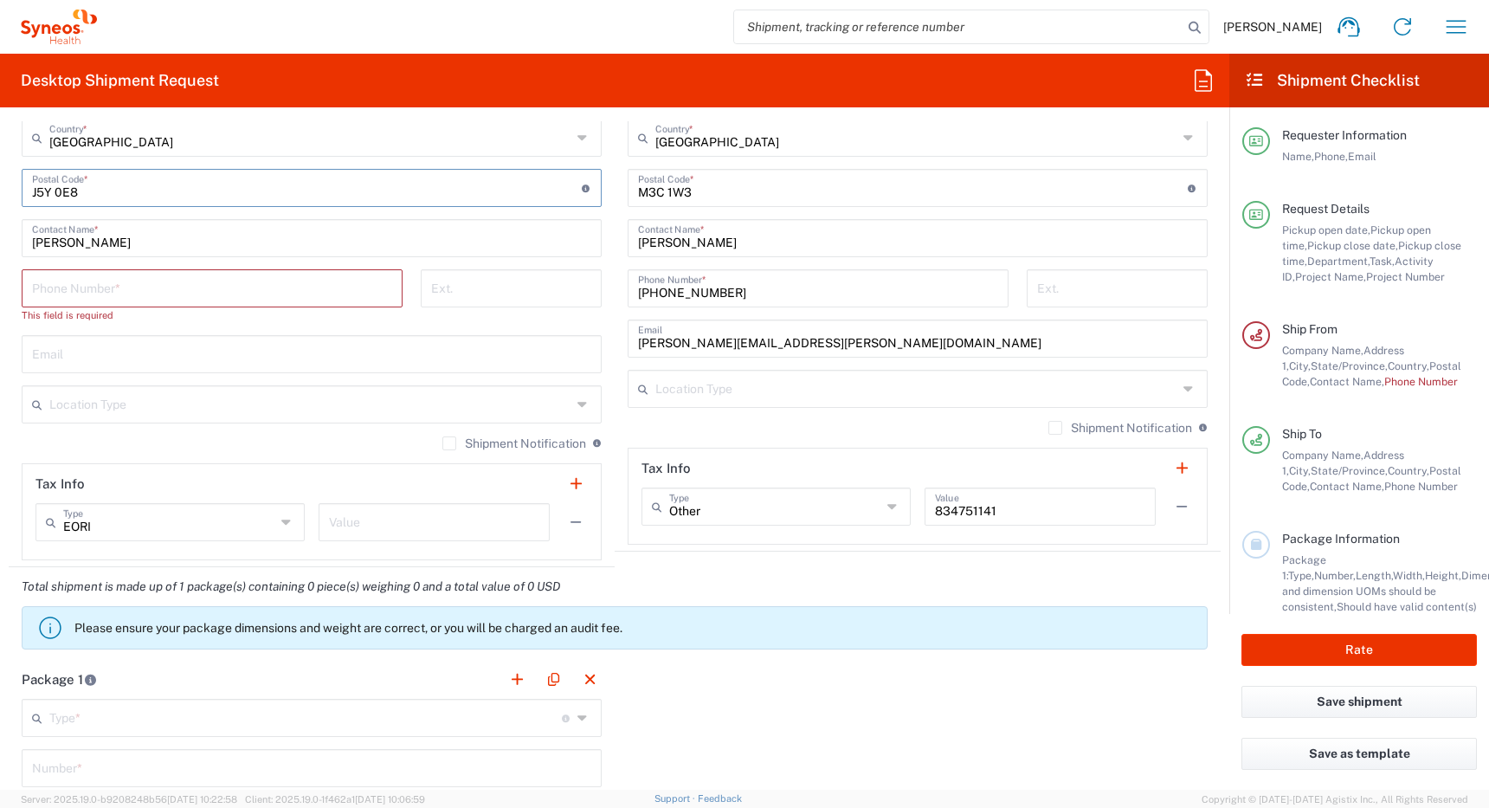
type input "J5Y 0E8"
click at [401, 153] on div "Canada Country *" at bounding box center [312, 138] width 580 height 38
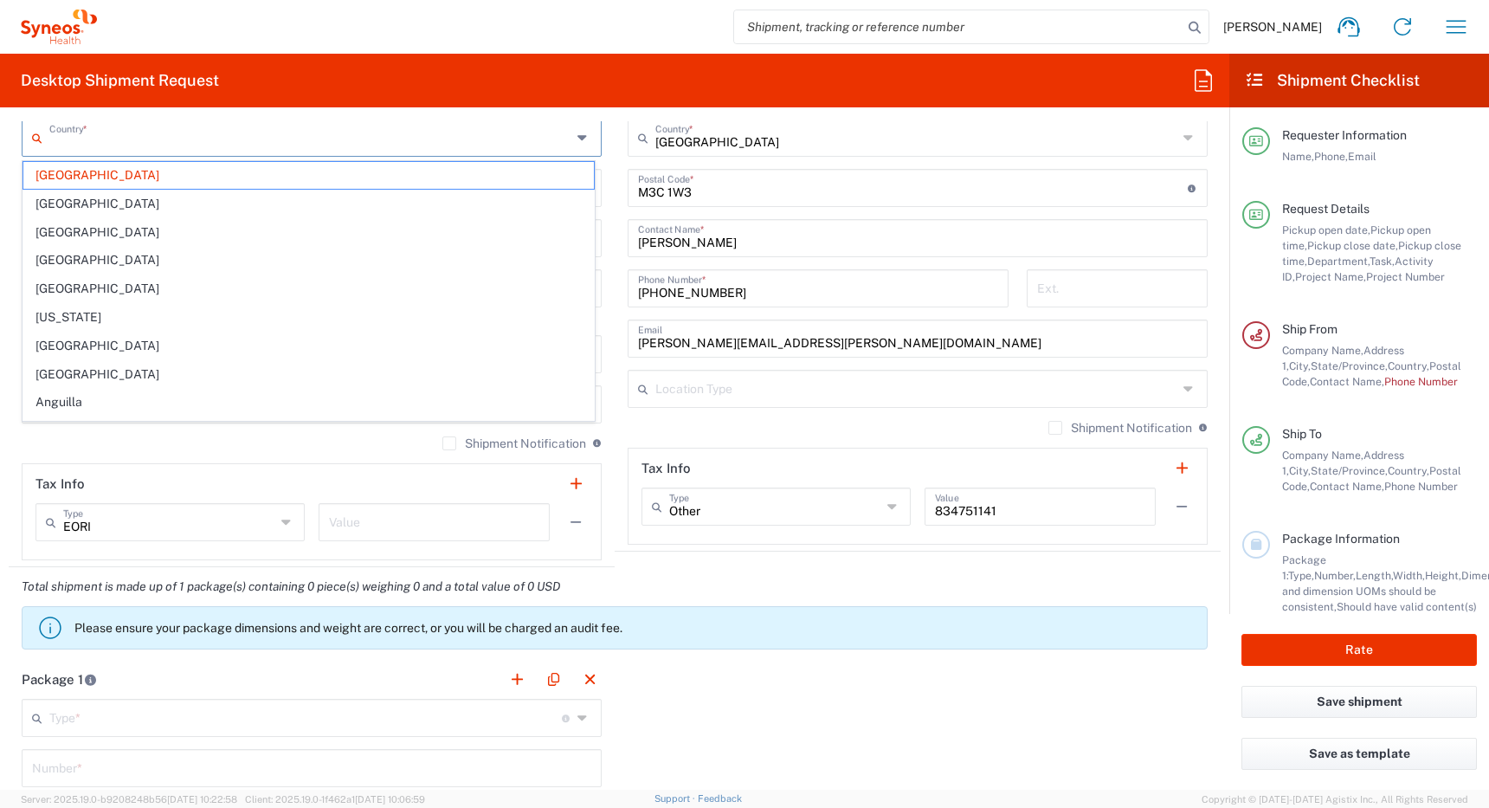
type input "[GEOGRAPHIC_DATA]"
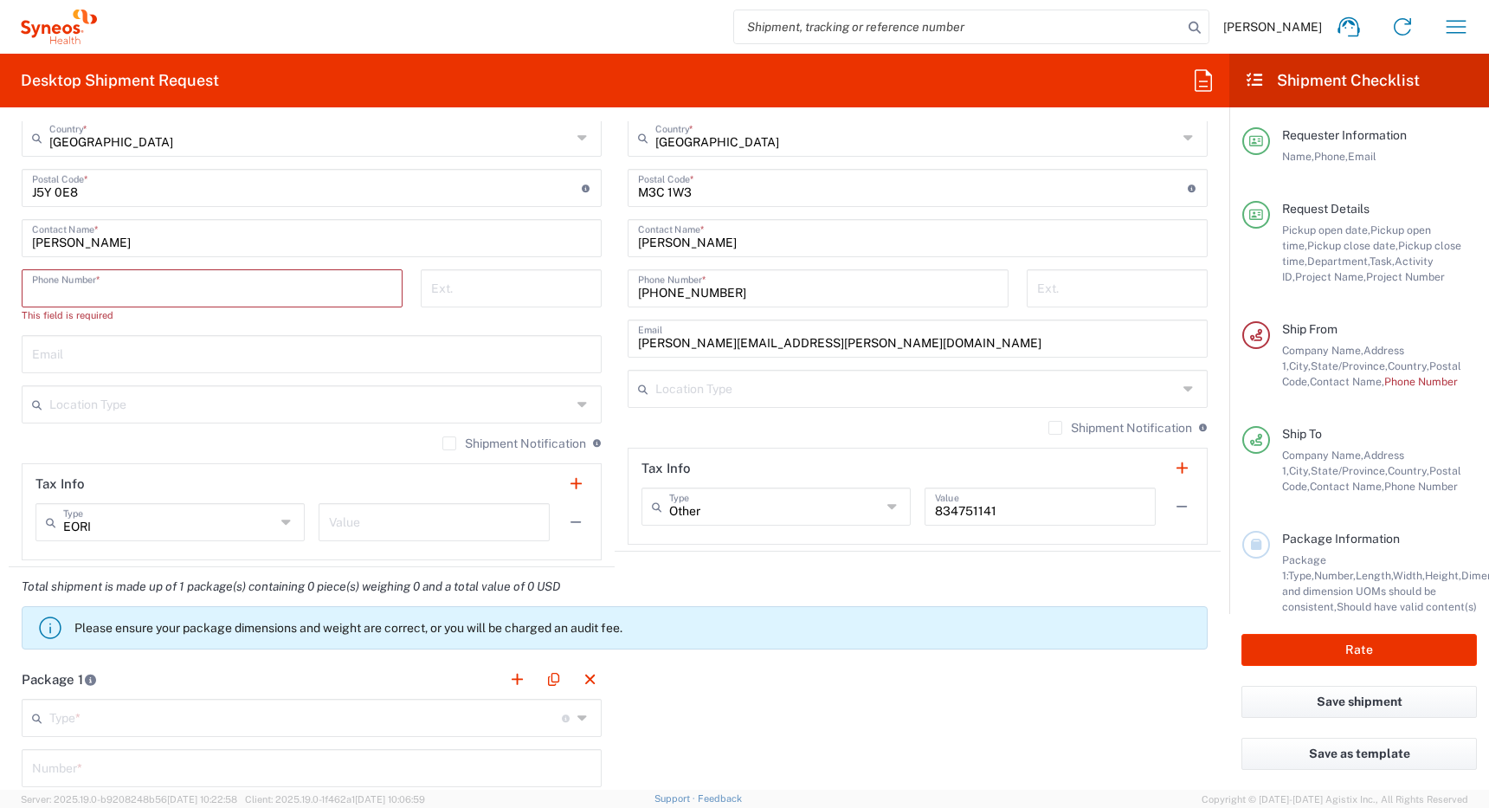
paste input "5148622730"
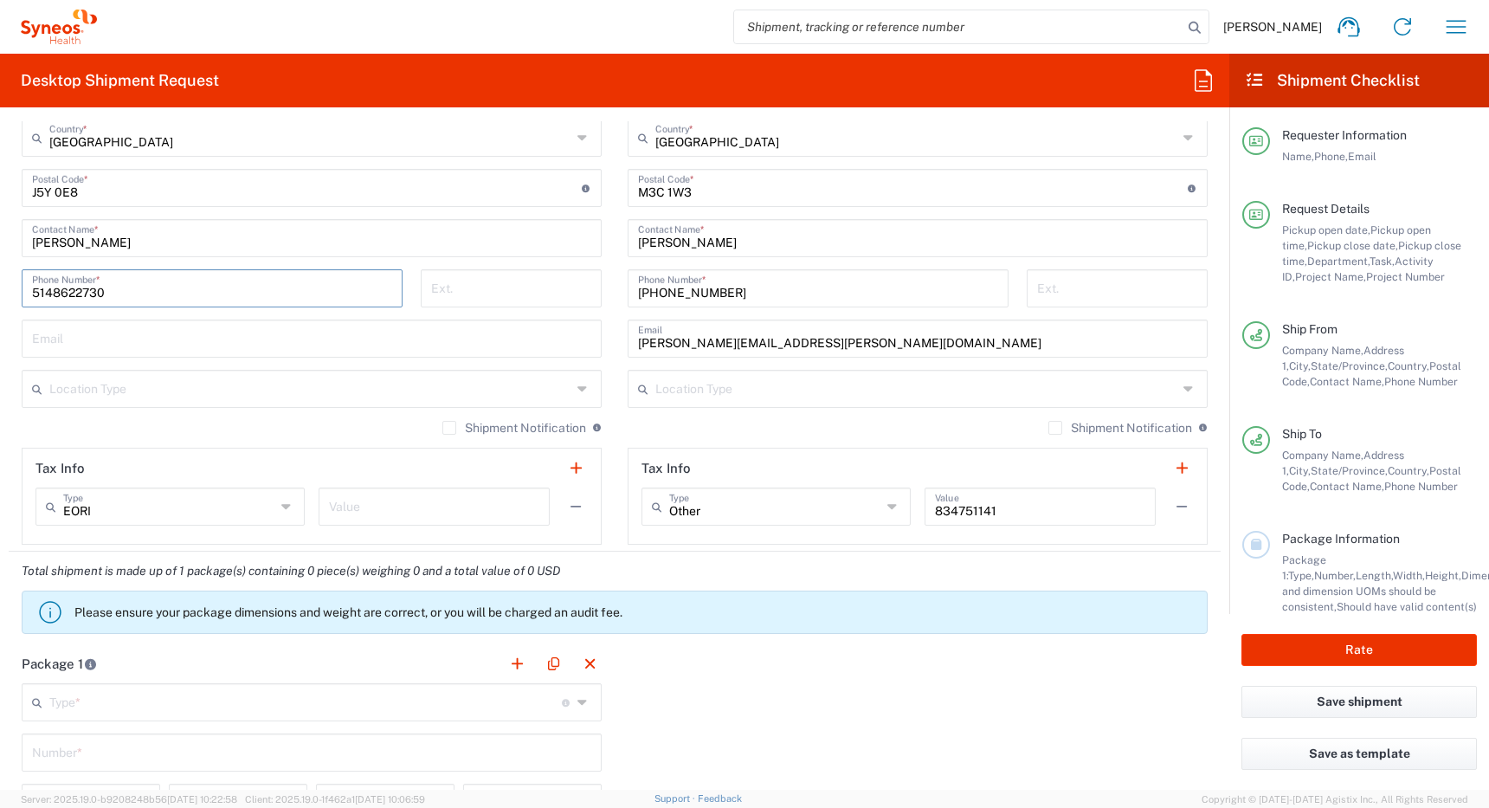
type input "5148622730"
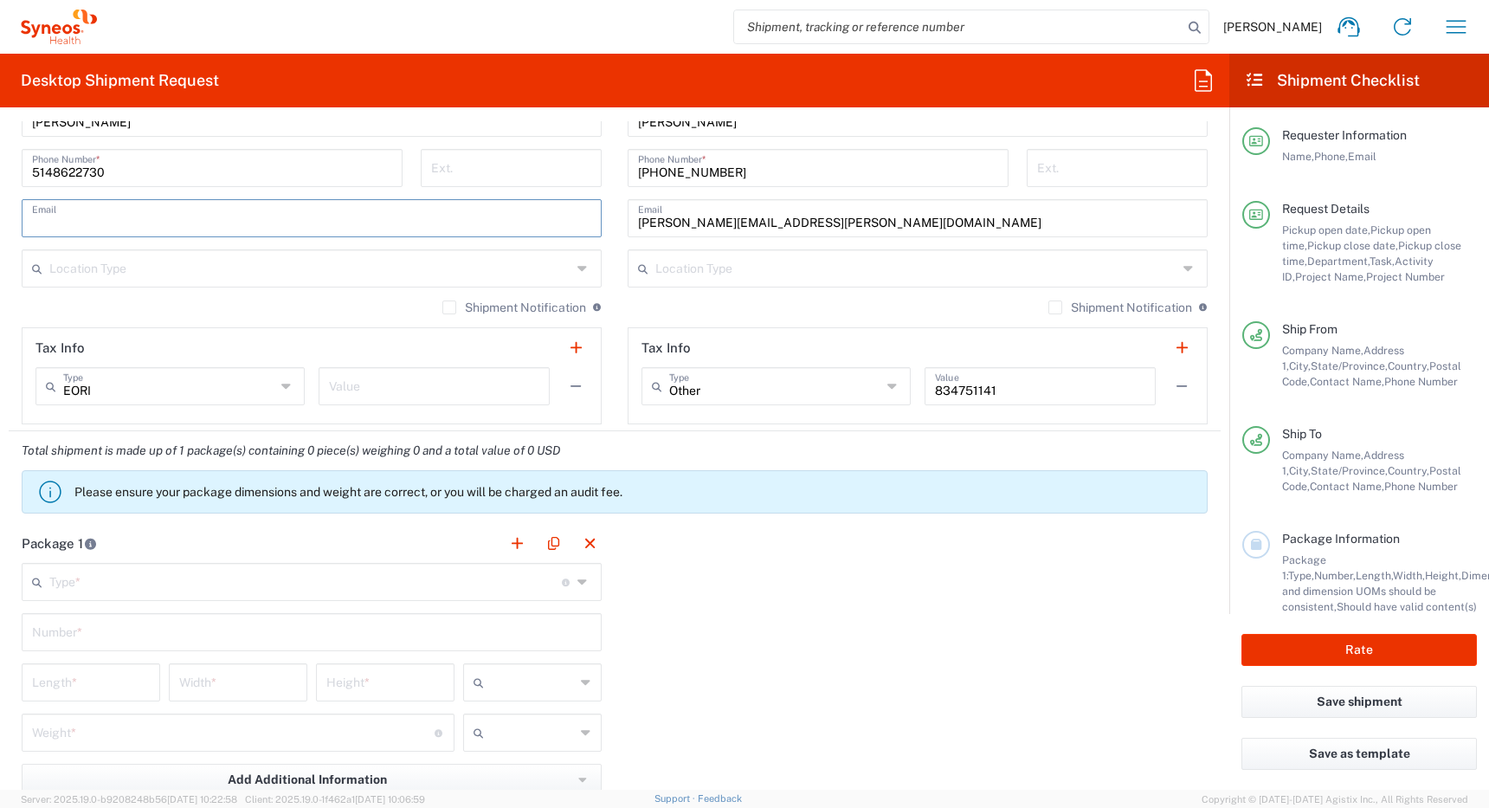
scroll to position [1248, 0]
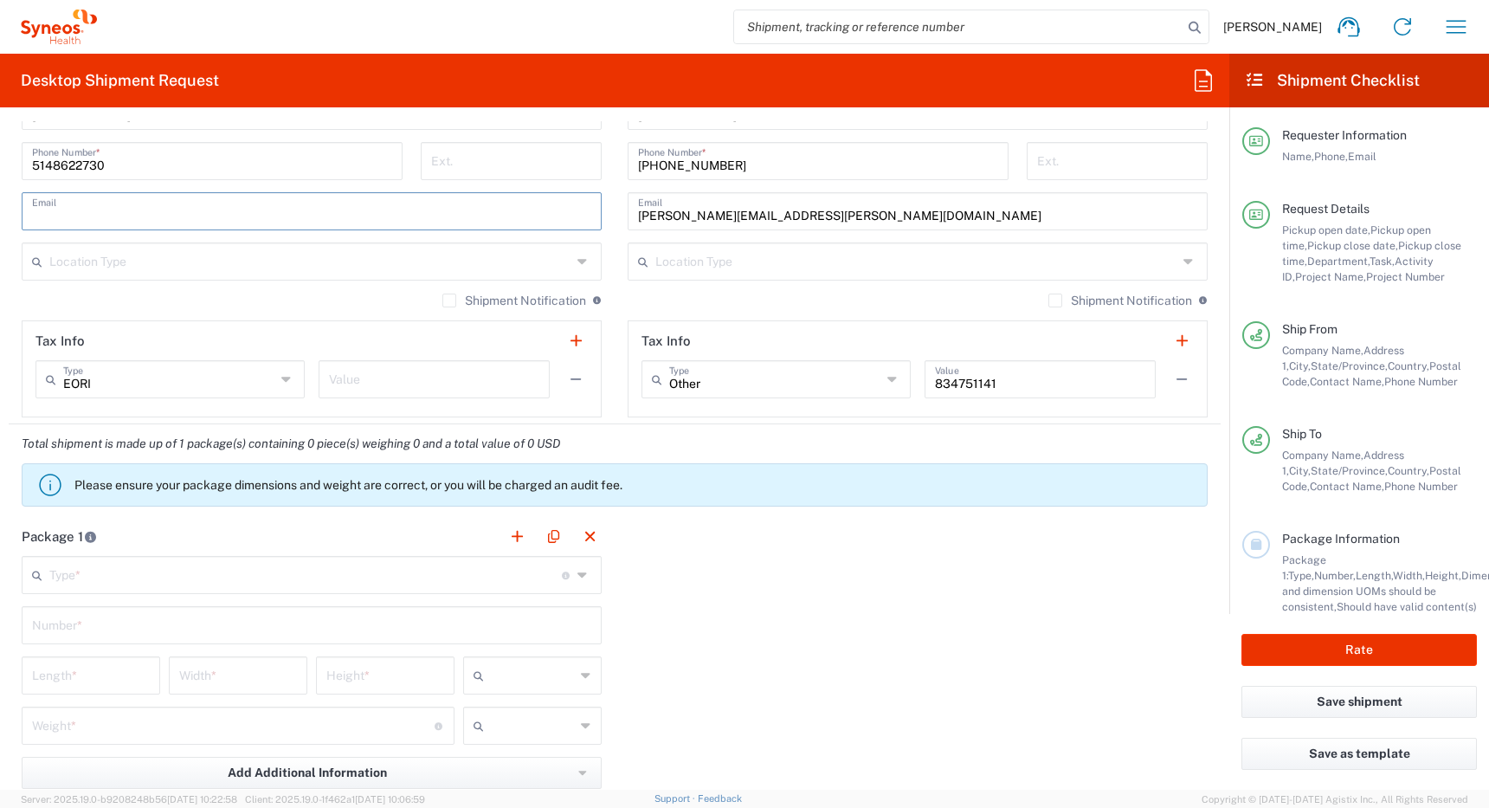
paste input "[EMAIL_ADDRESS][DOMAIN_NAME]"
type input "[EMAIL_ADDRESS][DOMAIN_NAME]"
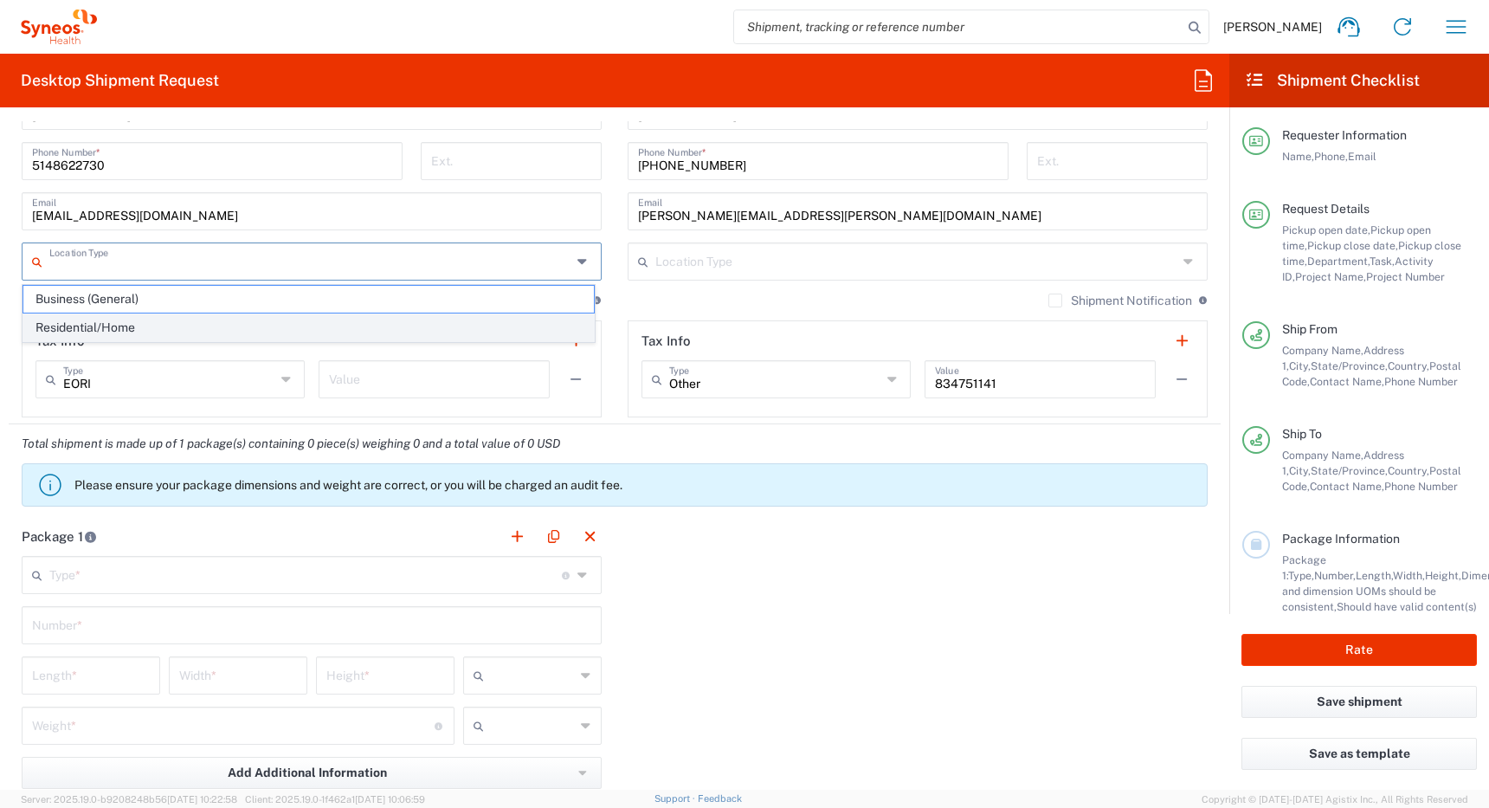
click at [314, 331] on span "Residential/Home" at bounding box center [308, 327] width 570 height 27
type input "Residential/Home"
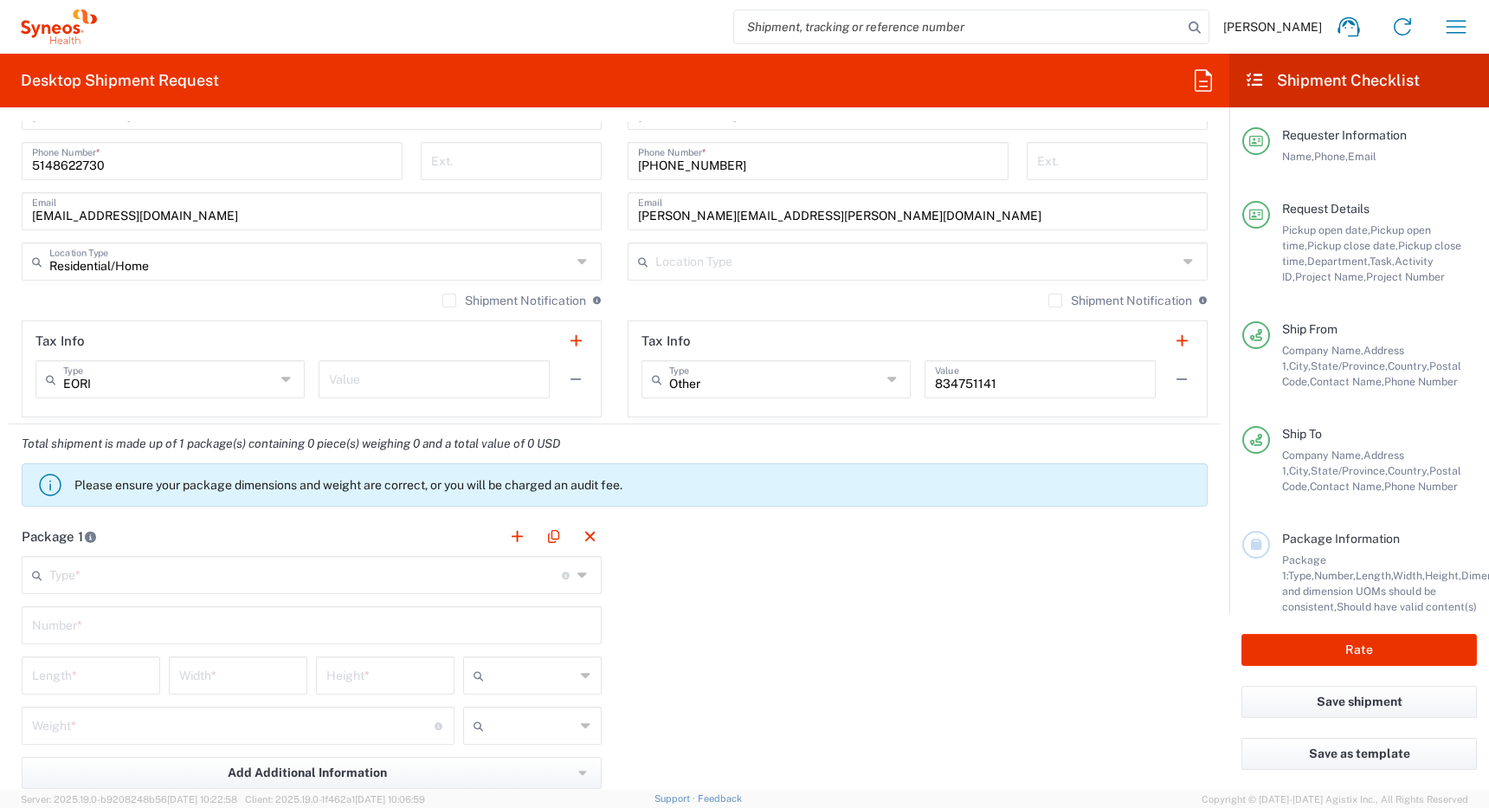
click at [442, 301] on label "Shipment Notification" at bounding box center [514, 300] width 144 height 14
click at [449, 300] on input "Shipment Notification" at bounding box center [449, 300] width 0 height 0
click at [899, 258] on input "text" at bounding box center [916, 260] width 522 height 30
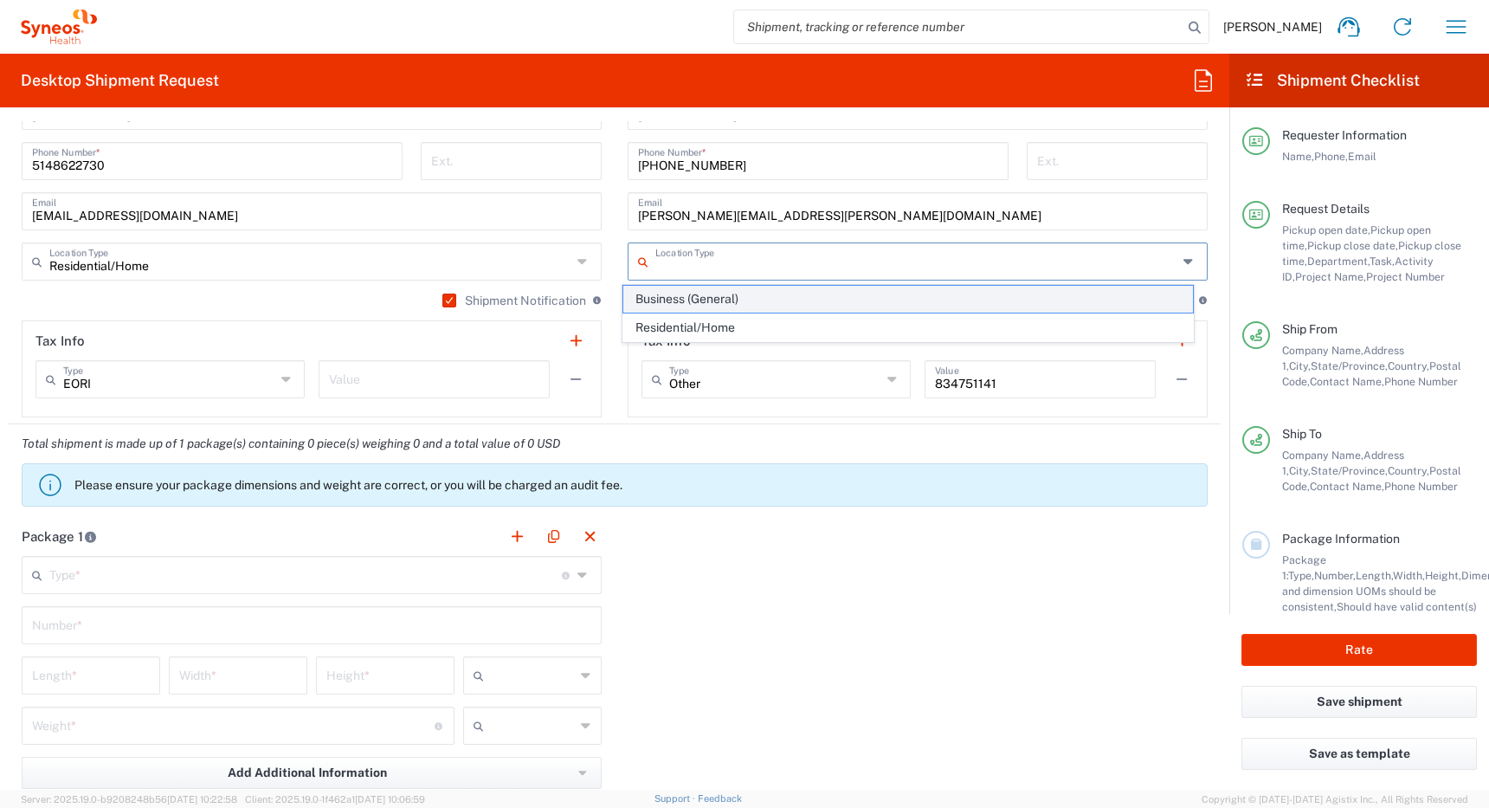
click at [796, 302] on span "Business (General)" at bounding box center [908, 299] width 570 height 27
type input "Business (General)"
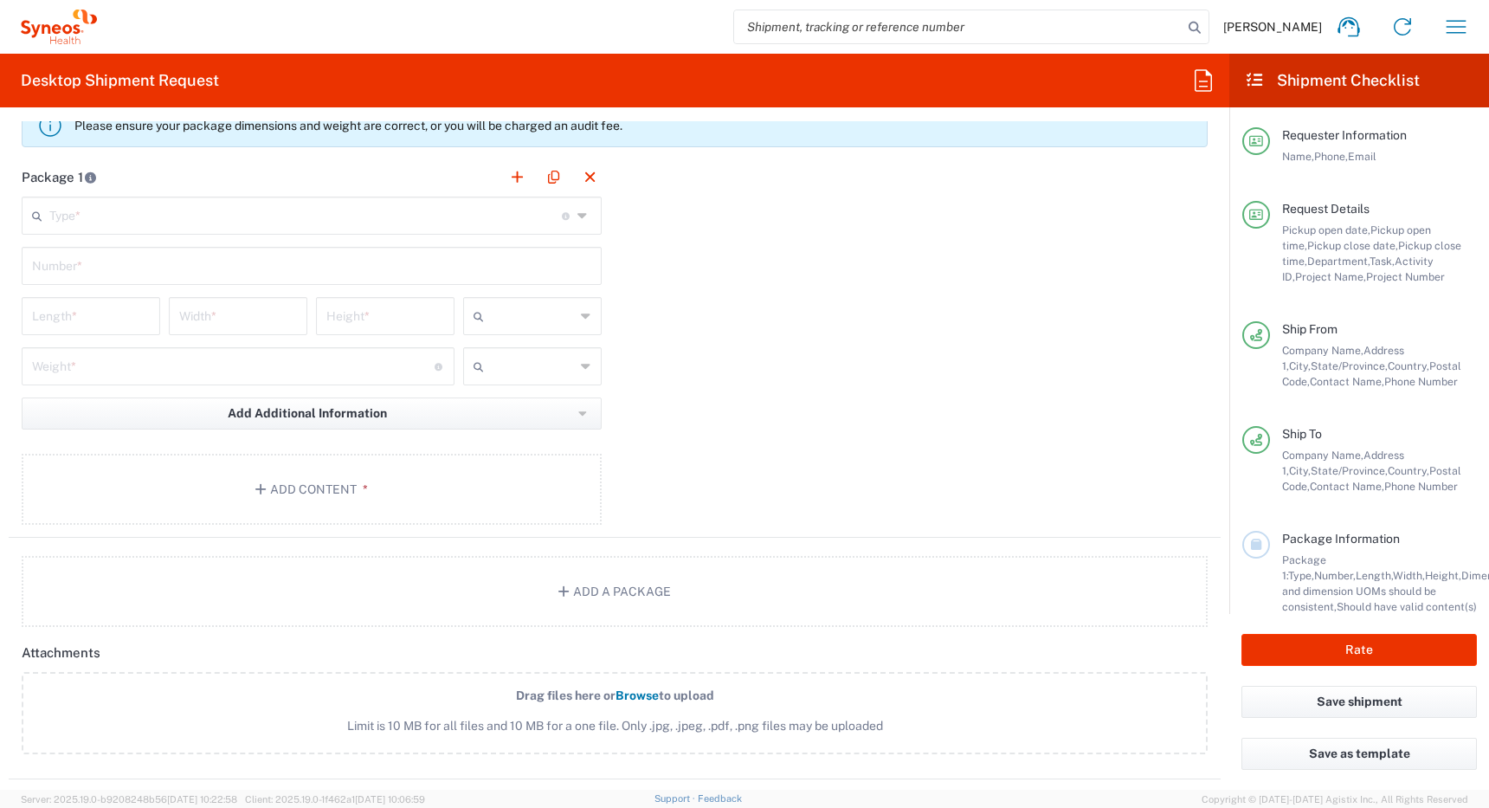
scroll to position [1612, 0]
click at [318, 482] on button "Add Content *" at bounding box center [312, 484] width 580 height 71
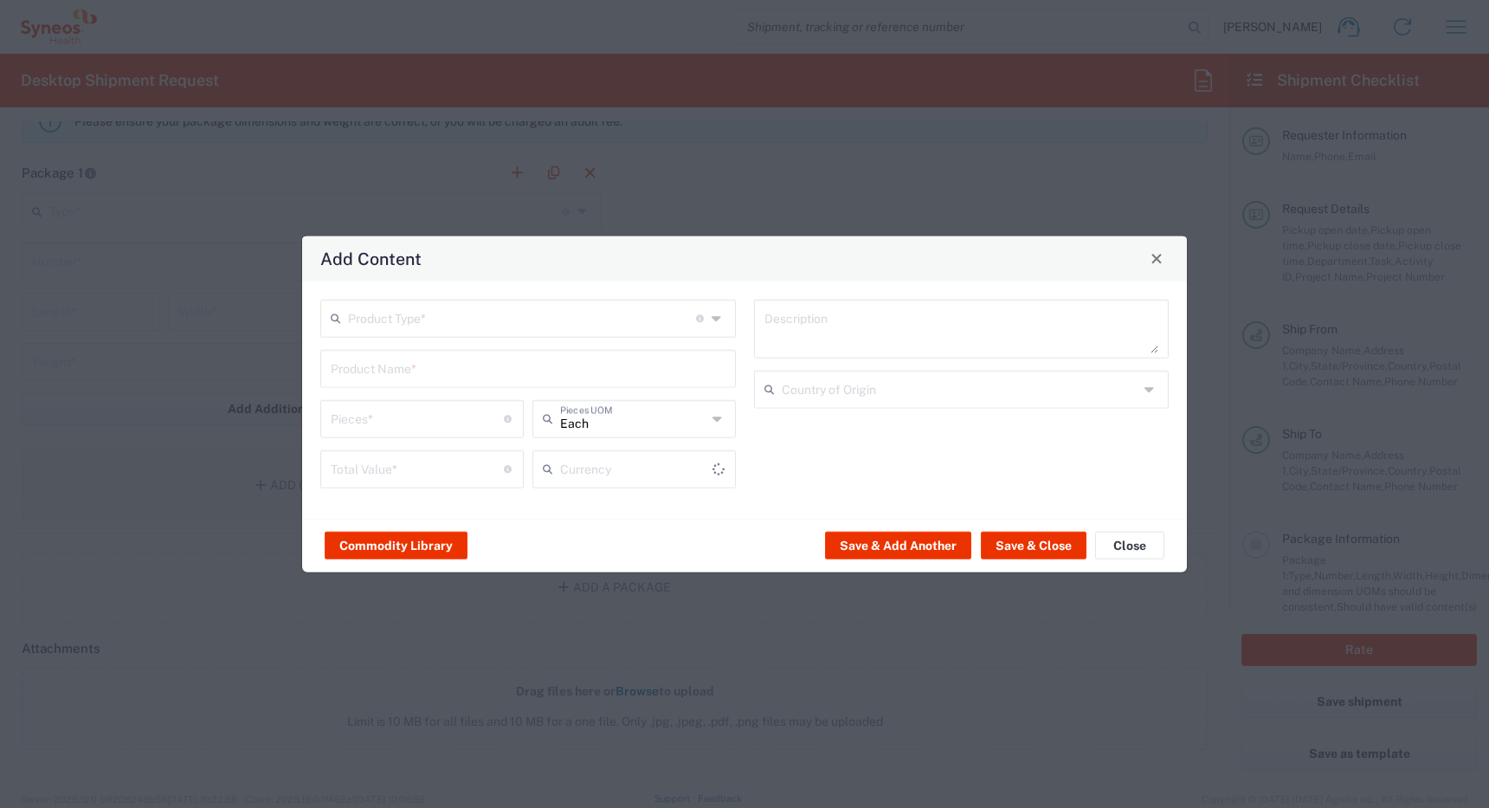
type input "US Dollar"
click at [389, 546] on button "Commodity Library" at bounding box center [396, 546] width 143 height 28
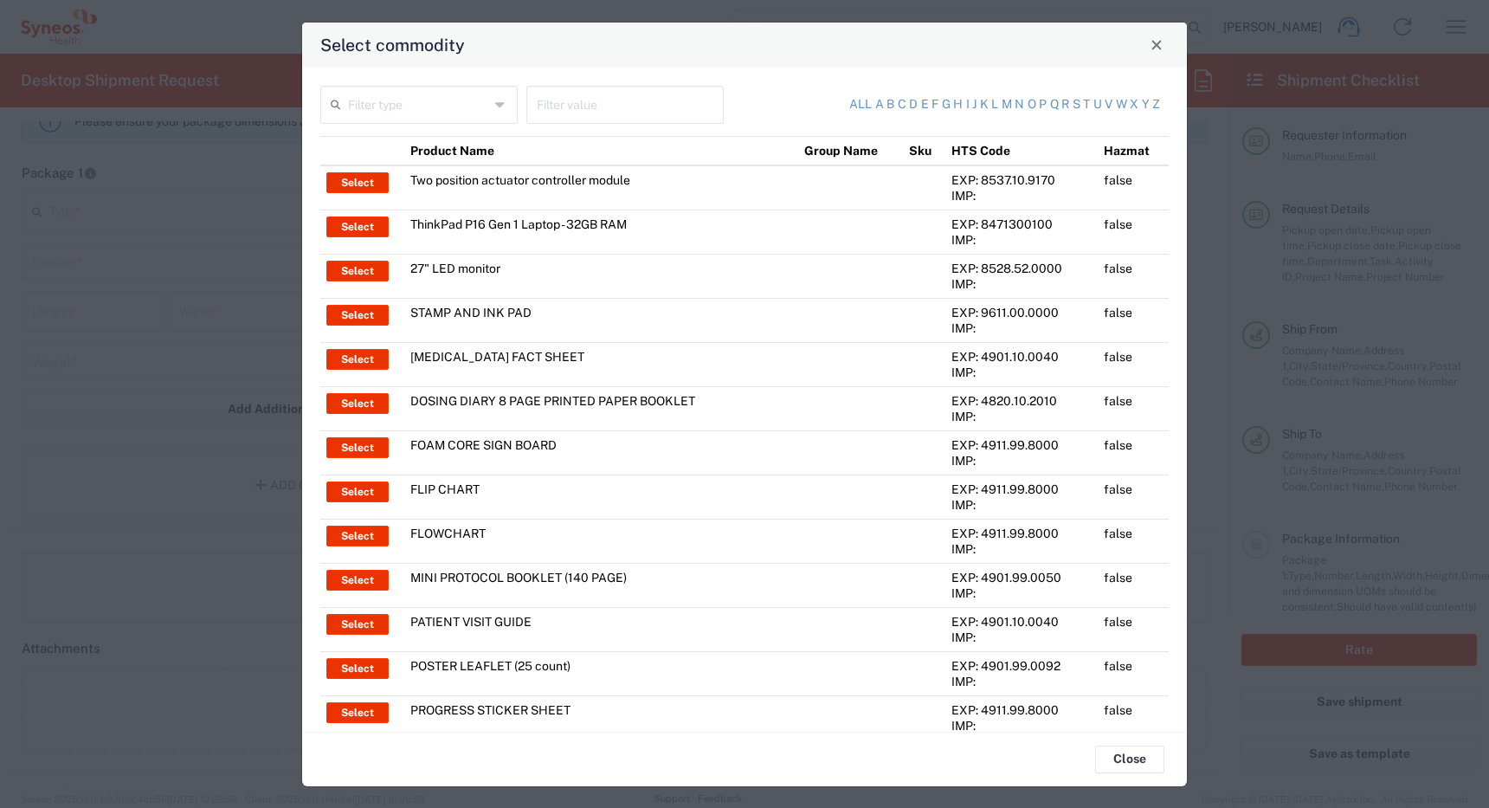
click at [429, 104] on input "text" at bounding box center [418, 103] width 141 height 30
click at [412, 140] on span "Product Name" at bounding box center [417, 142] width 190 height 27
type input "Product Name"
click at [587, 105] on input "text" at bounding box center [625, 103] width 177 height 30
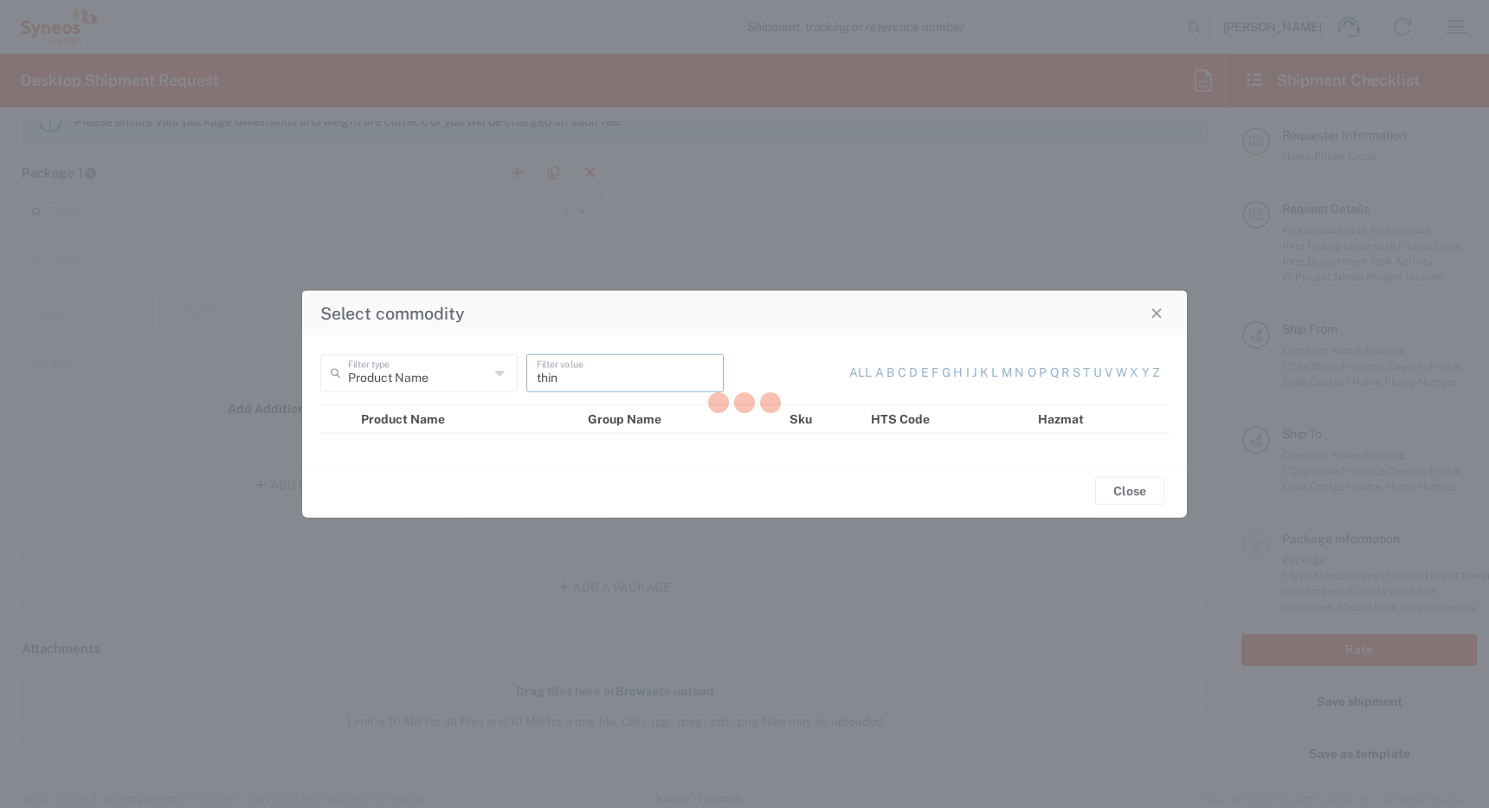
type input "think"
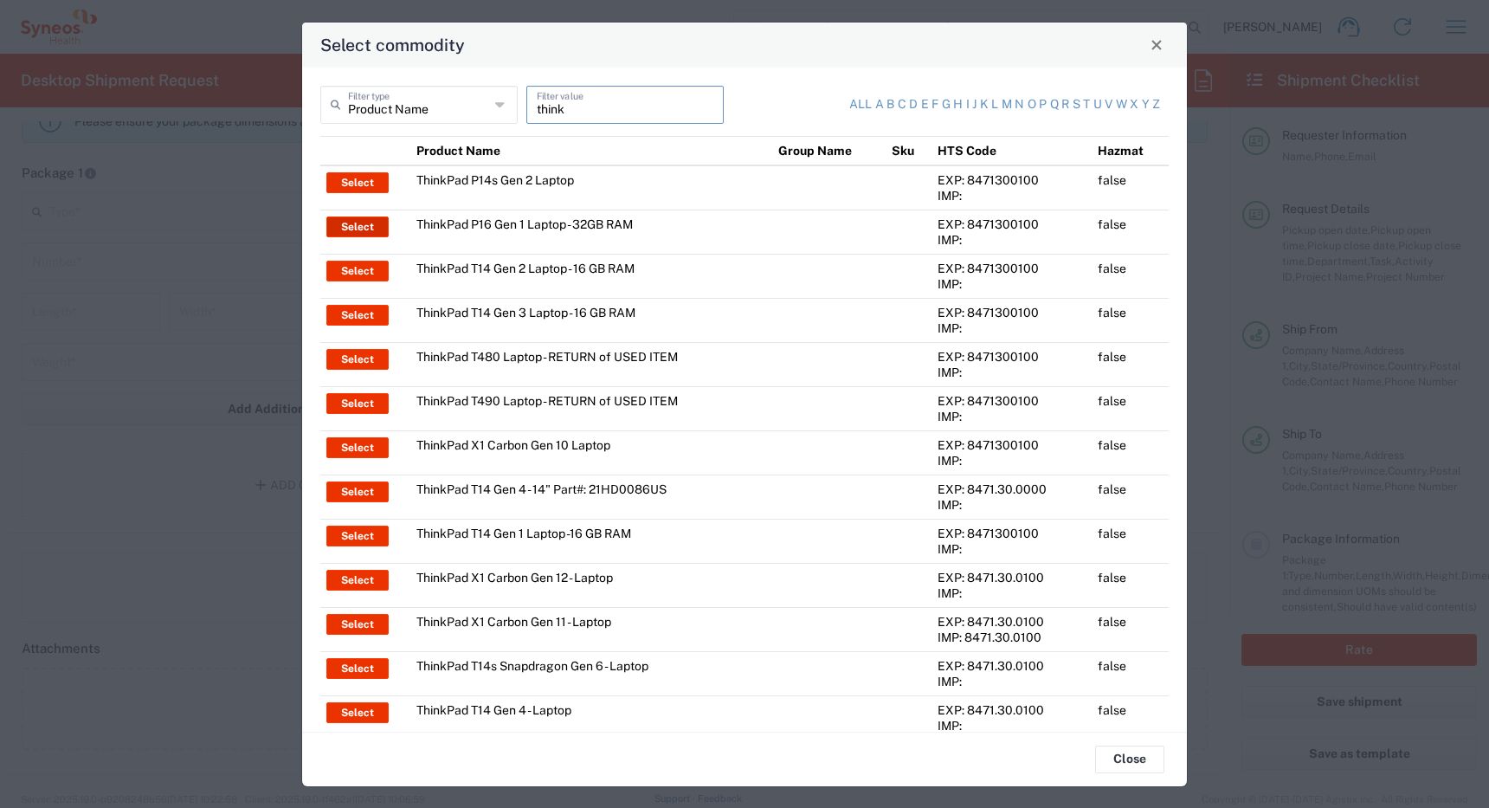
click at [358, 223] on button "Select" at bounding box center [357, 226] width 62 height 21
type input "ThinkPad P16 Gen 1 Laptop - 32GB RAM"
type input "1"
type textarea "16" - Intel Core i9 12950HX - vPro Enterprise - 32 GB RAM - 512 GB SSD"
type input "[GEOGRAPHIC_DATA]"
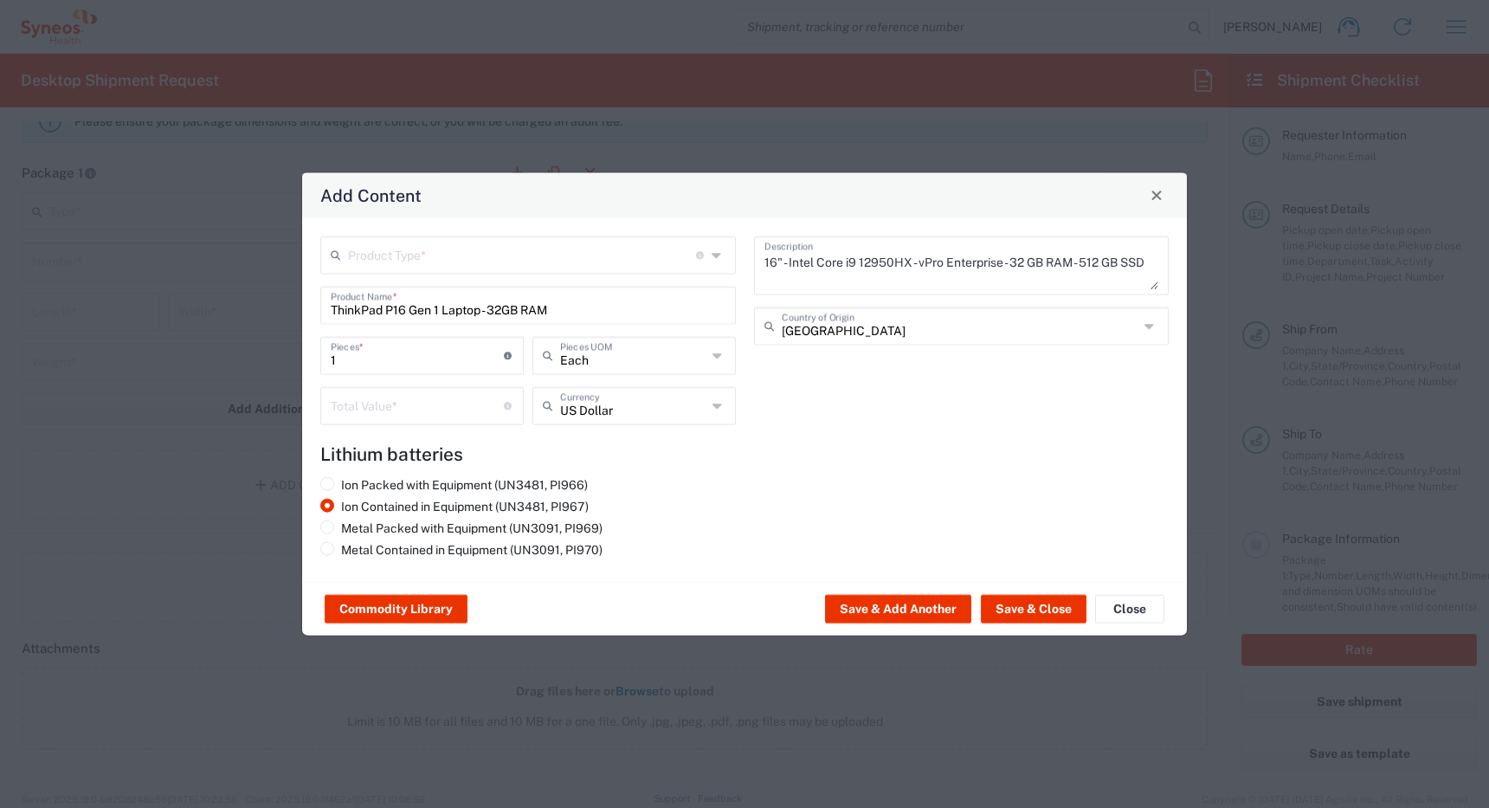
click at [477, 255] on input "text" at bounding box center [522, 253] width 348 height 30
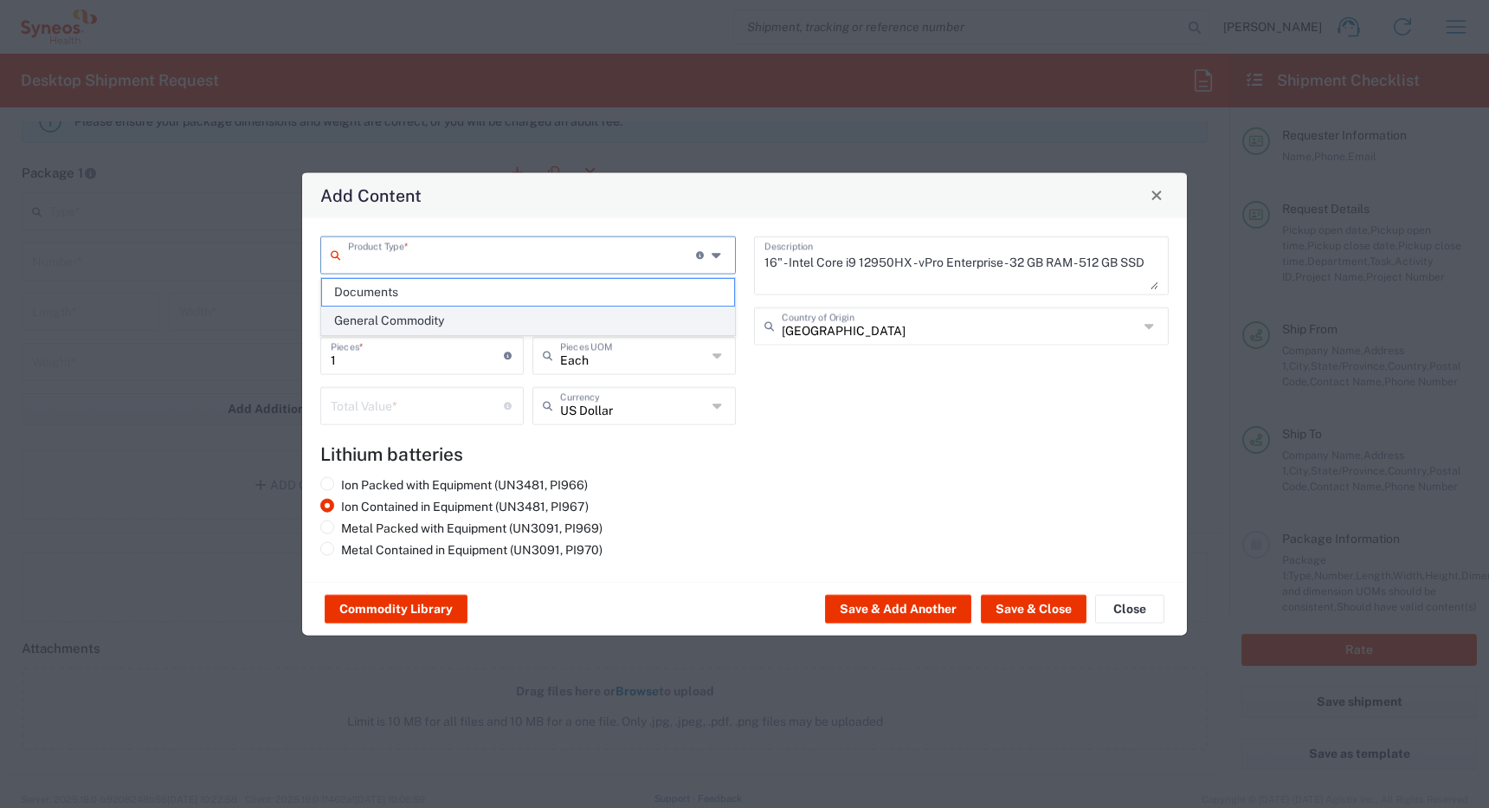
click at [474, 321] on span "General Commodity" at bounding box center [528, 320] width 412 height 27
type input "General Commodity"
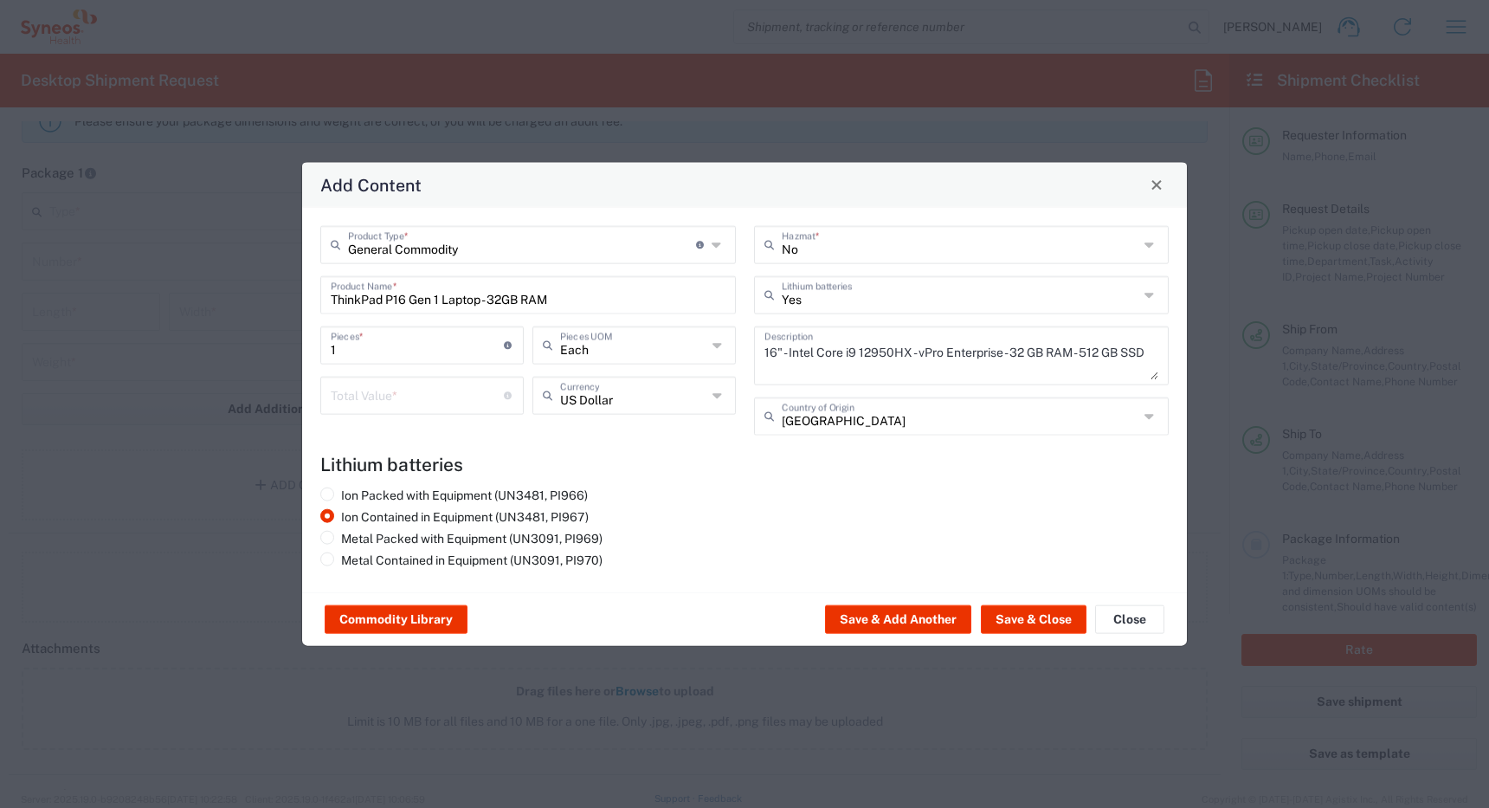
click at [384, 403] on input "number" at bounding box center [417, 393] width 173 height 30
type input "500"
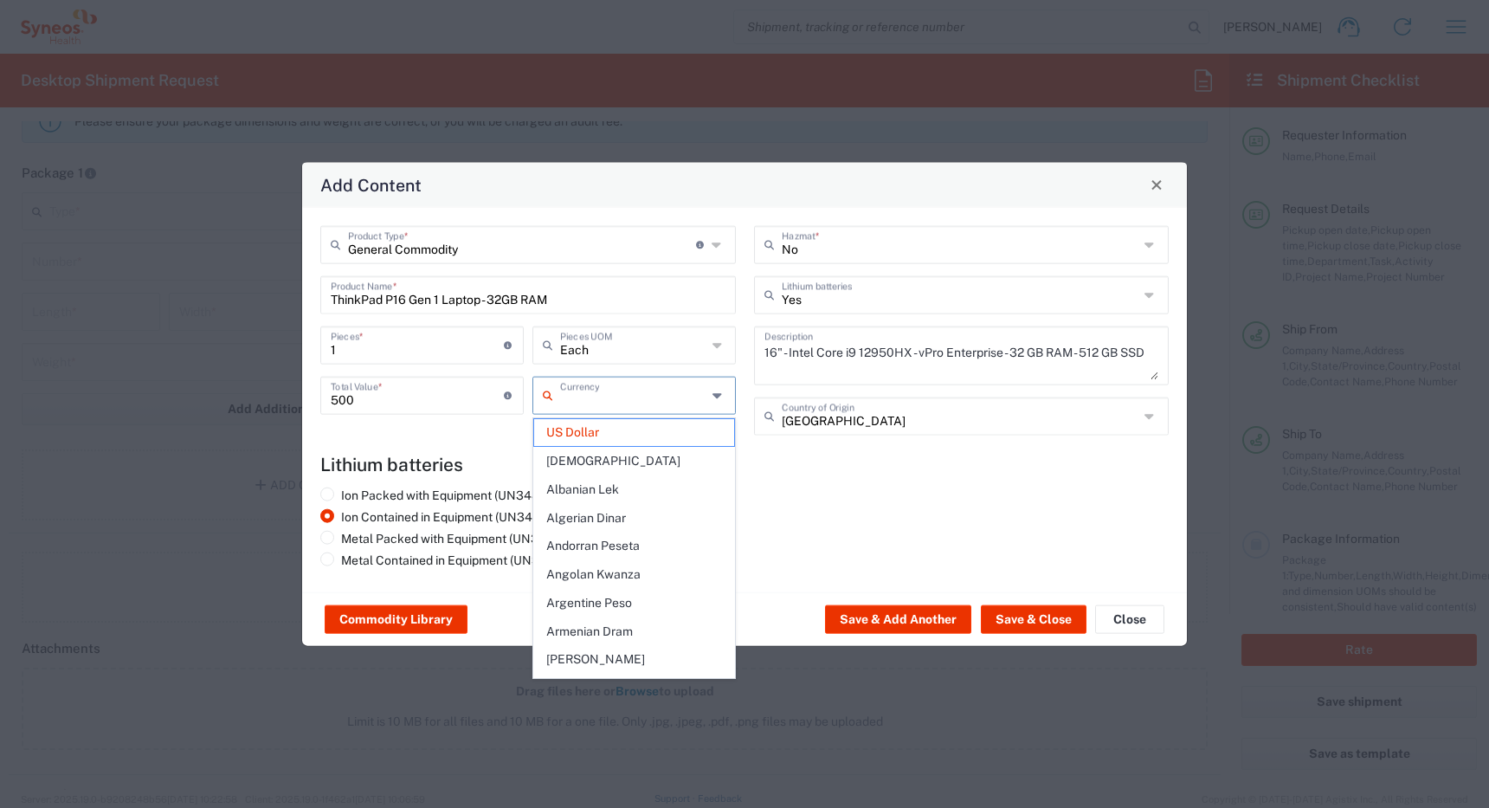
type input "US Dollar"
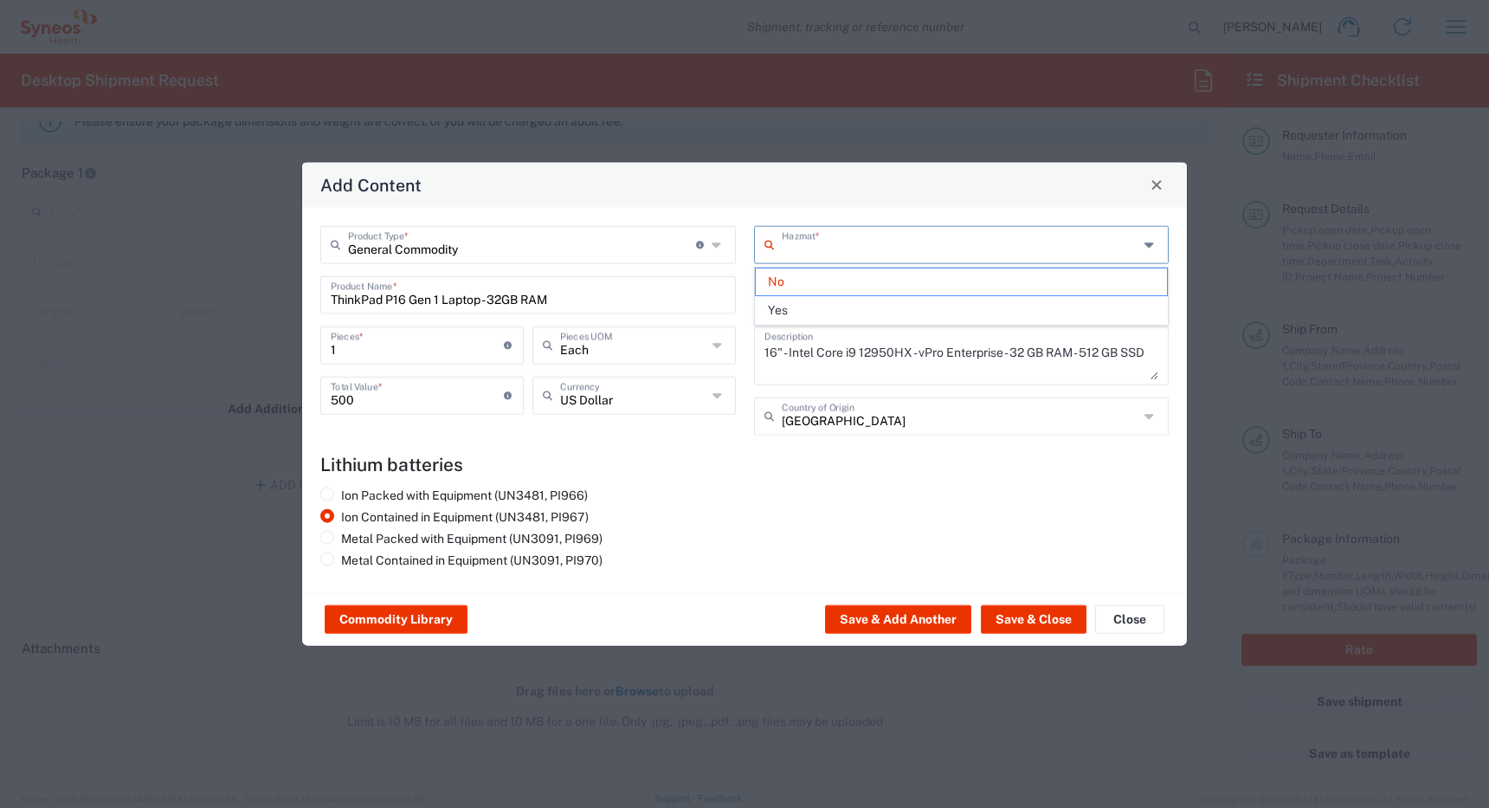
click at [717, 532] on div "Ion Packed with Equipment (UN3481, PI966) Ion Contained in Equipment (UN3481, P…" at bounding box center [529, 530] width 434 height 87
type input "No"
click at [1011, 616] on button "Save & Close" at bounding box center [1034, 619] width 106 height 28
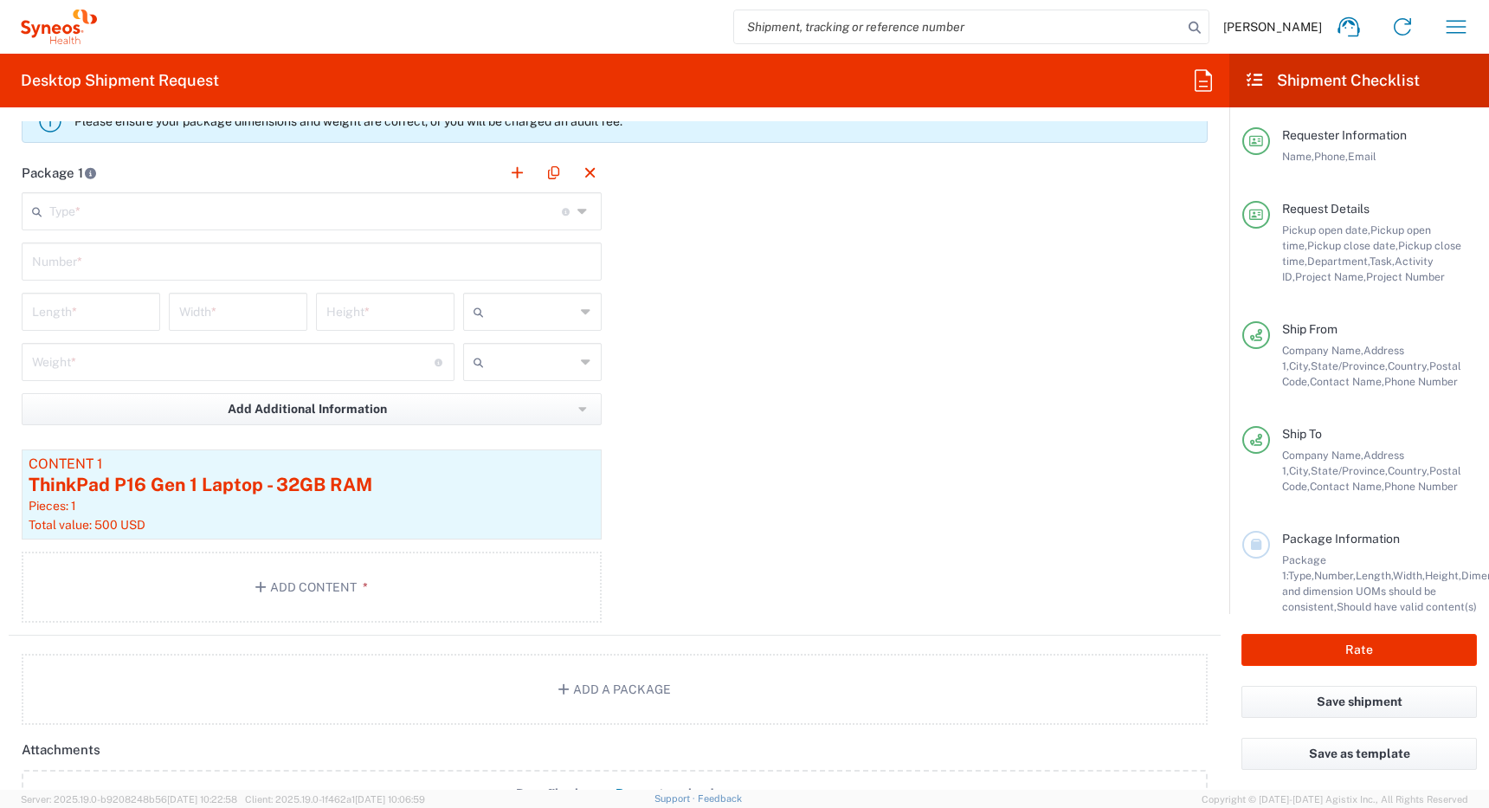
click at [369, 210] on input "text" at bounding box center [305, 210] width 512 height 30
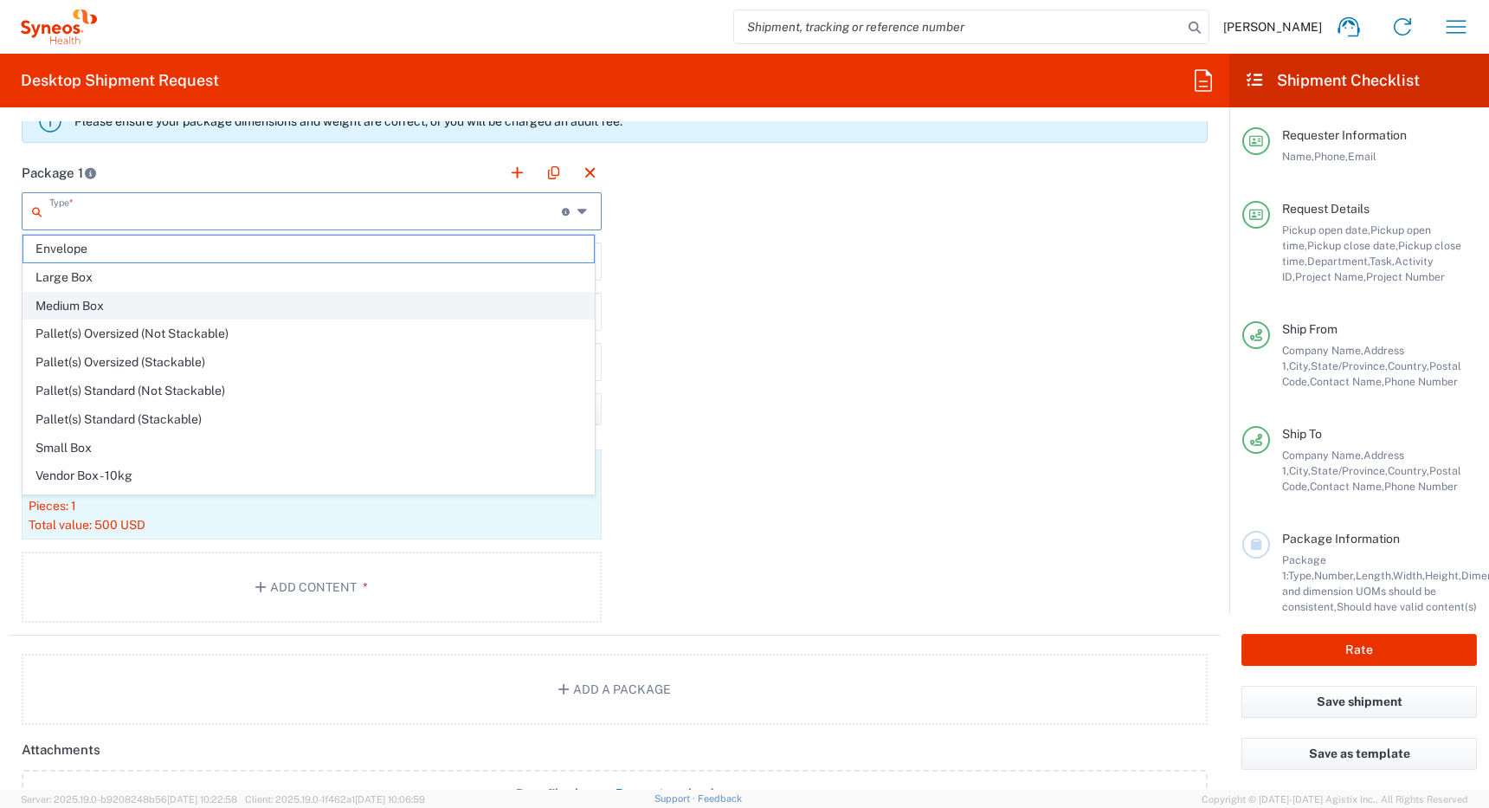
click at [339, 300] on span "Medium Box" at bounding box center [308, 306] width 570 height 27
type input "Medium Box"
type input "13"
type input "11.5"
type input "2.5"
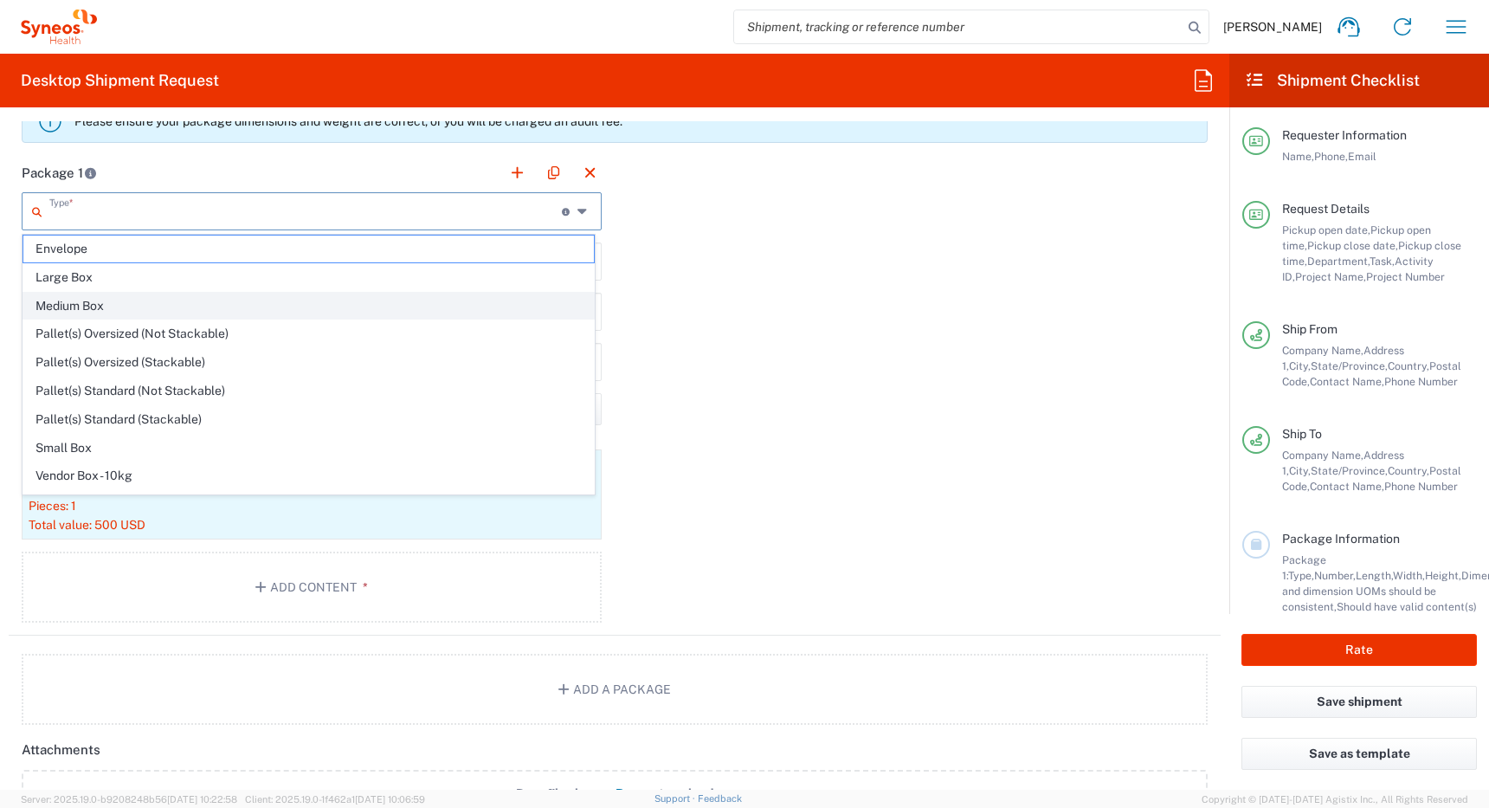
type input "in"
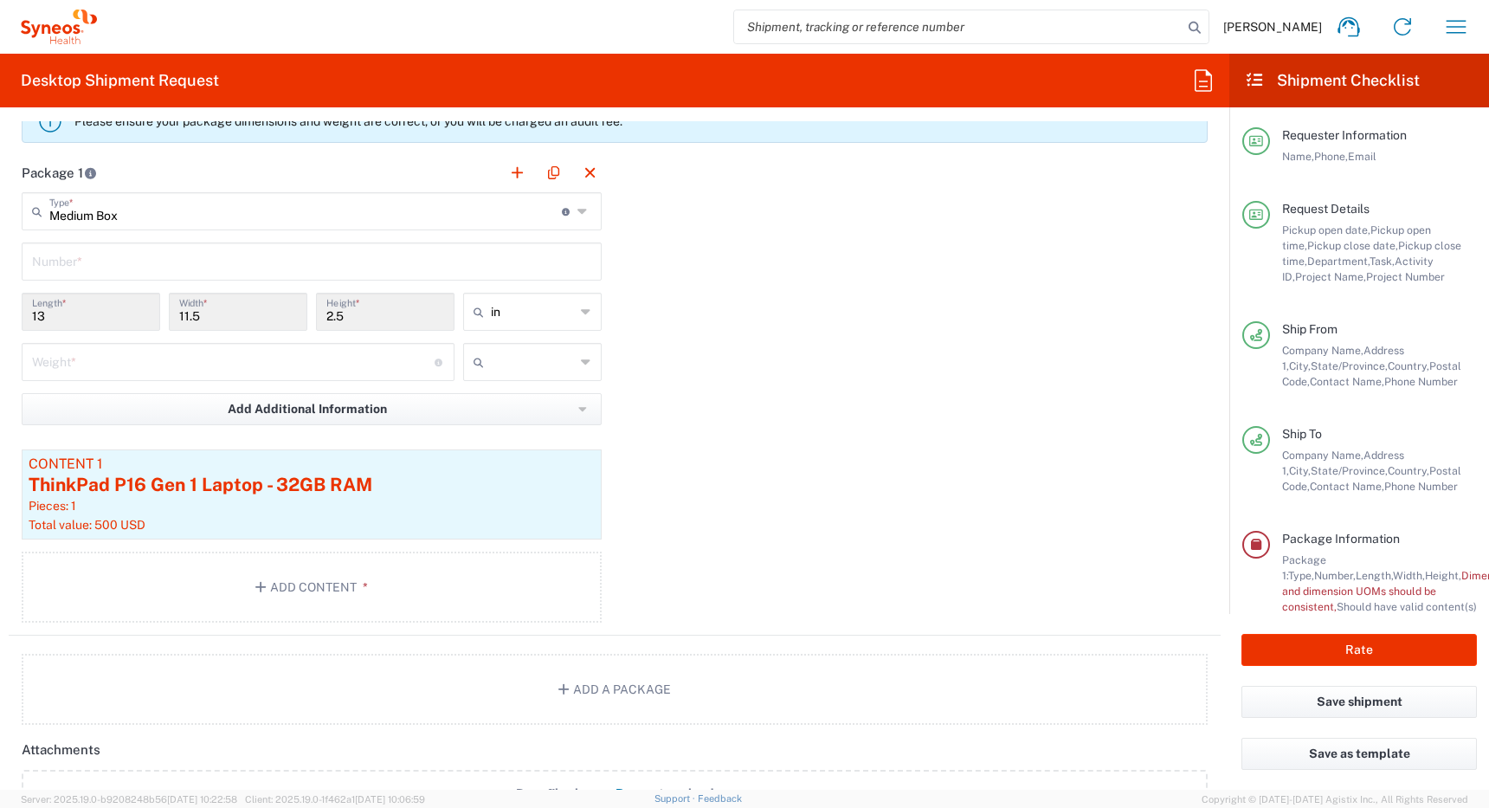
click at [236, 268] on input "text" at bounding box center [311, 260] width 559 height 30
type input "1"
click at [204, 372] on input "number" at bounding box center [233, 360] width 403 height 30
type input "7"
click at [485, 426] on span "lbs" at bounding box center [526, 428] width 133 height 27
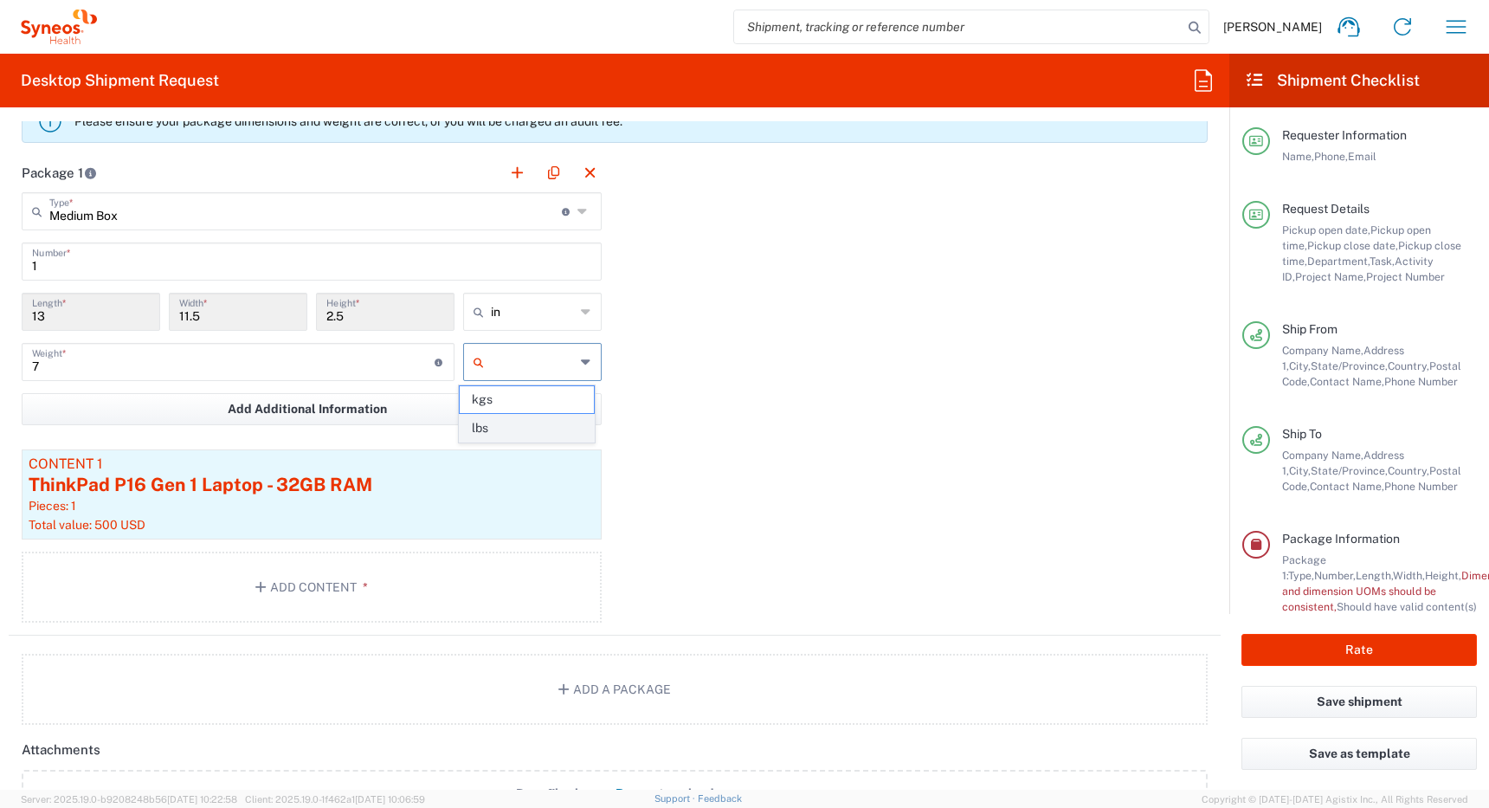
type input "lbs"
click at [1354, 647] on button "Rate" at bounding box center [1358, 650] width 235 height 32
type input "4510 DEPARTMENTAL EXPENSE"
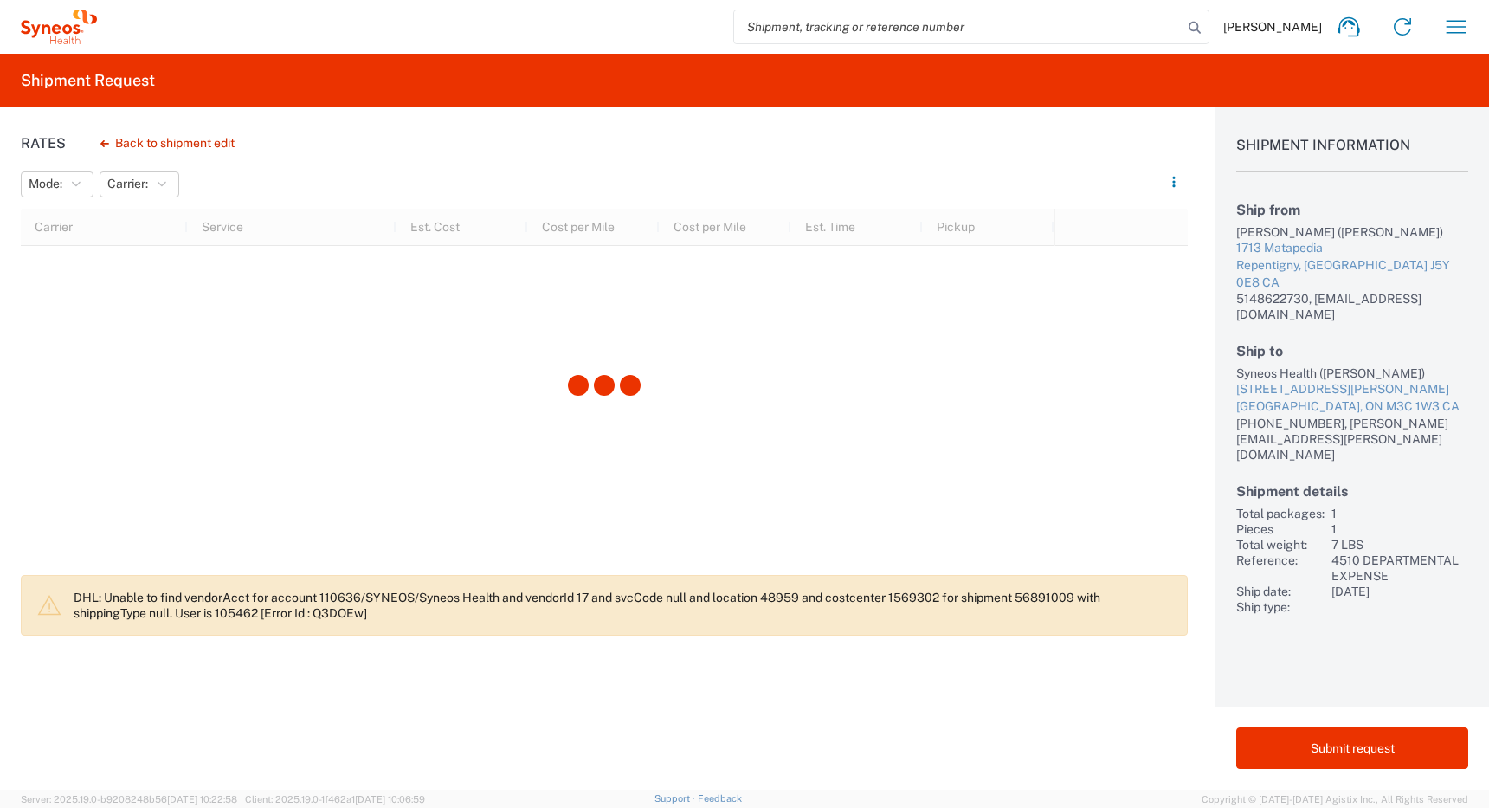
click at [1260, 221] on div "Ship from [PERSON_NAME] ([PERSON_NAME]) [STREET_ADDRESS] CA 5148622730, [EMAIL_…" at bounding box center [1352, 262] width 232 height 120
click at [1258, 235] on div "[PERSON_NAME] ([PERSON_NAME])" at bounding box center [1352, 232] width 232 height 16
click at [1302, 232] on div "[PERSON_NAME] ([PERSON_NAME])" at bounding box center [1352, 232] width 232 height 16
copy div "[PERSON_NAME]"
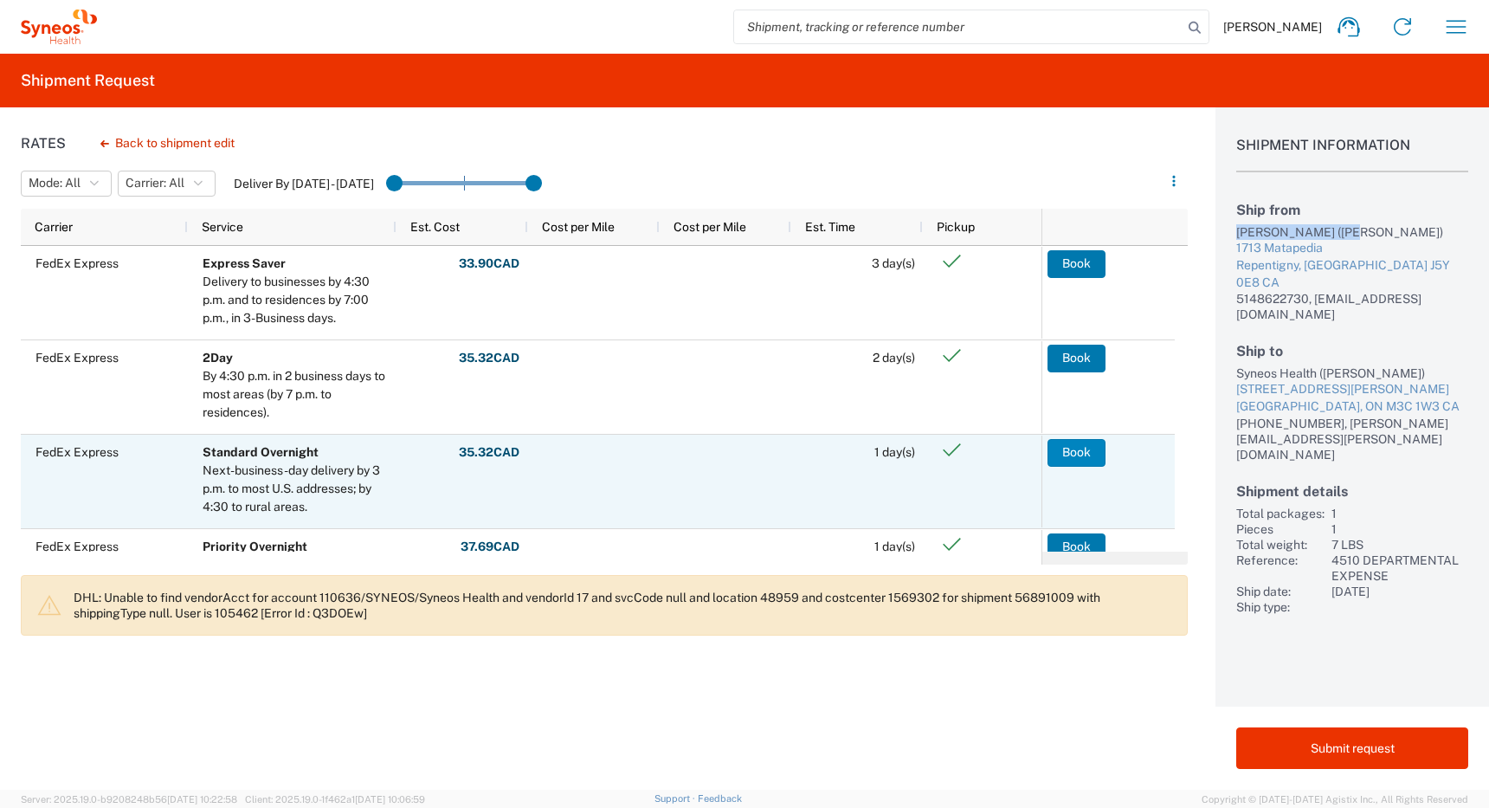
click at [1067, 449] on button "Book" at bounding box center [1076, 453] width 58 height 28
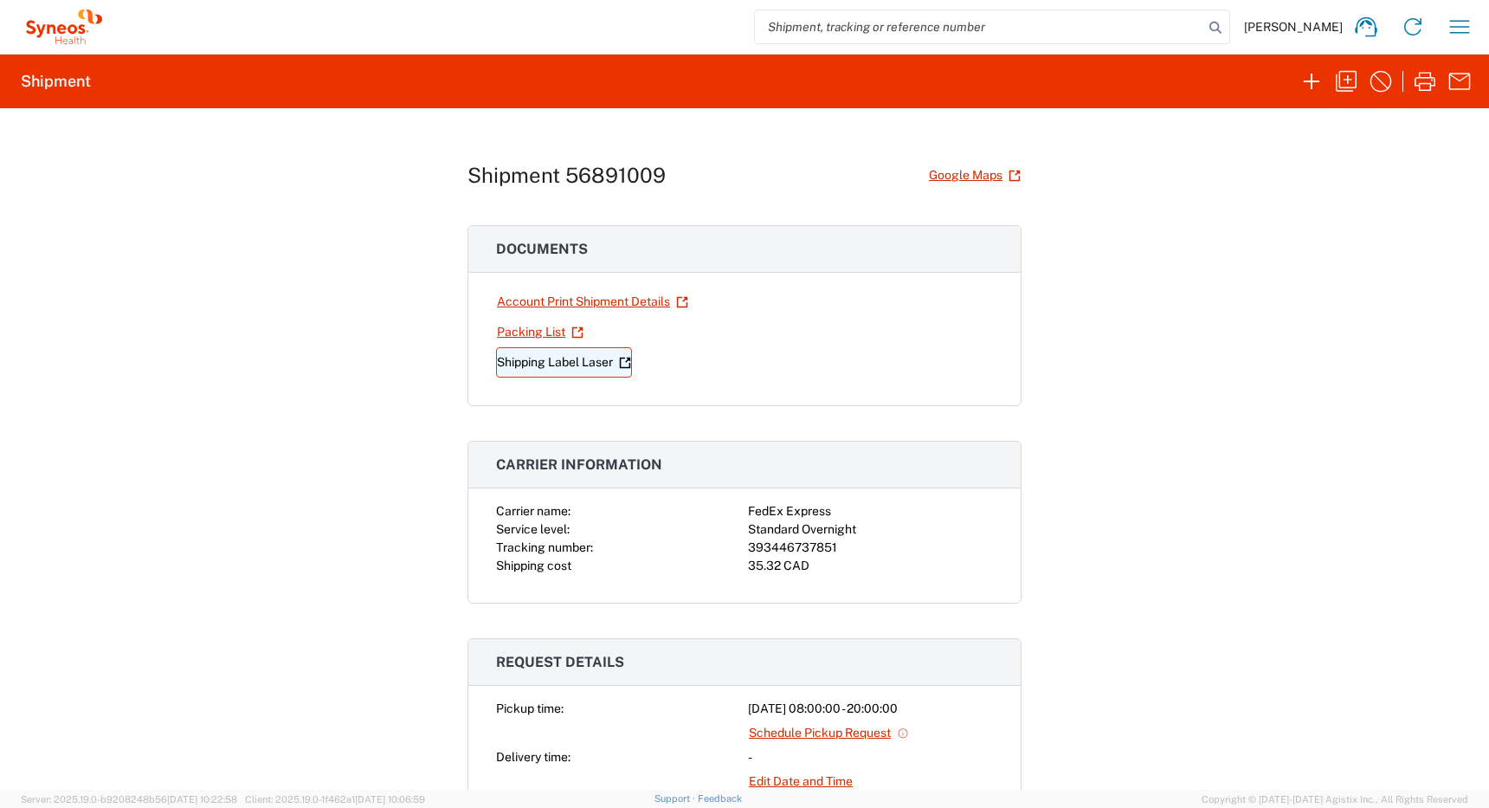
click at [529, 360] on link "Shipping Label Laser" at bounding box center [564, 362] width 136 height 30
click at [1454, 20] on icon "button" at bounding box center [1460, 26] width 20 height 13
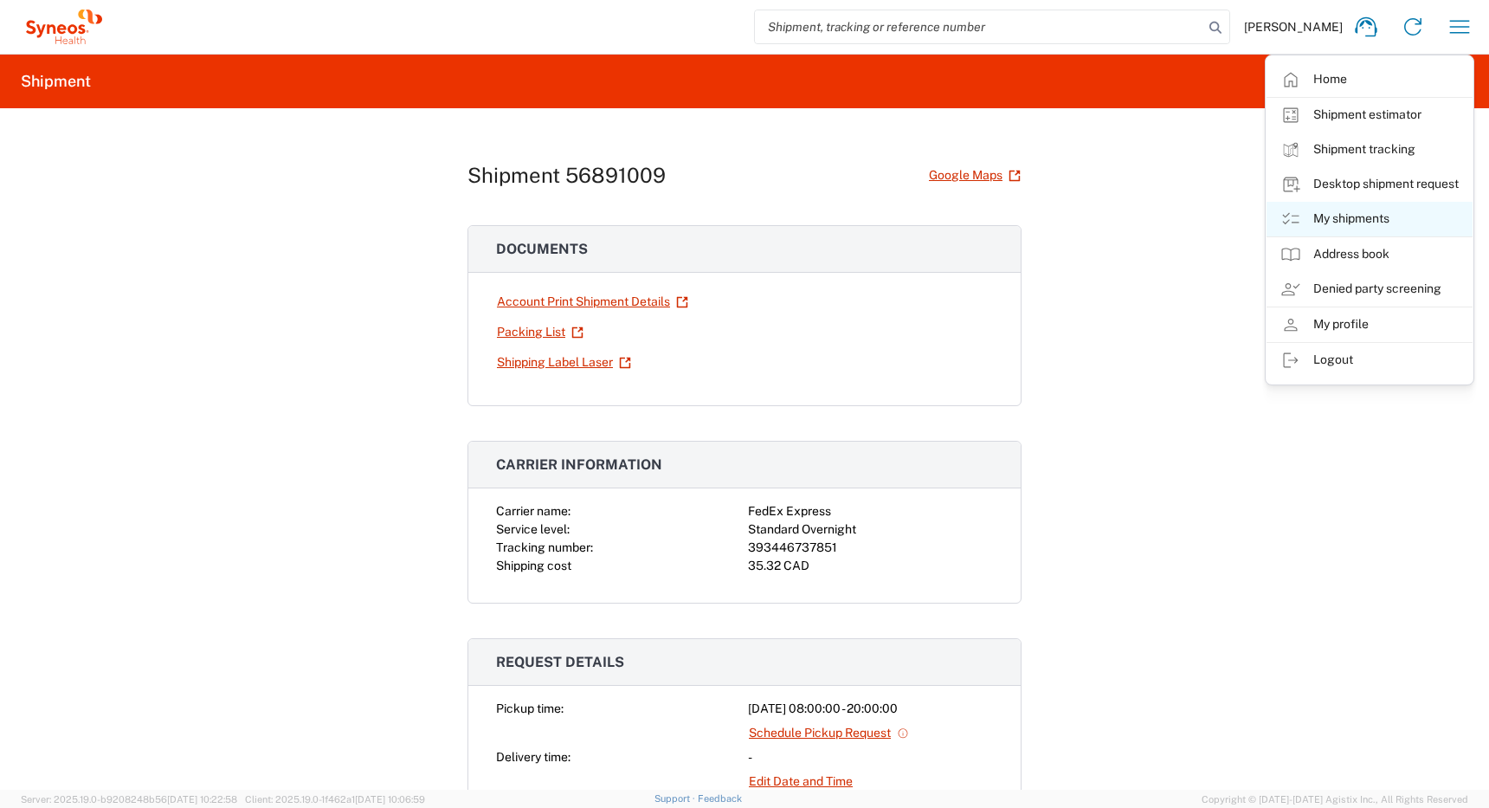
click at [1347, 225] on link "My shipments" at bounding box center [1370, 219] width 206 height 35
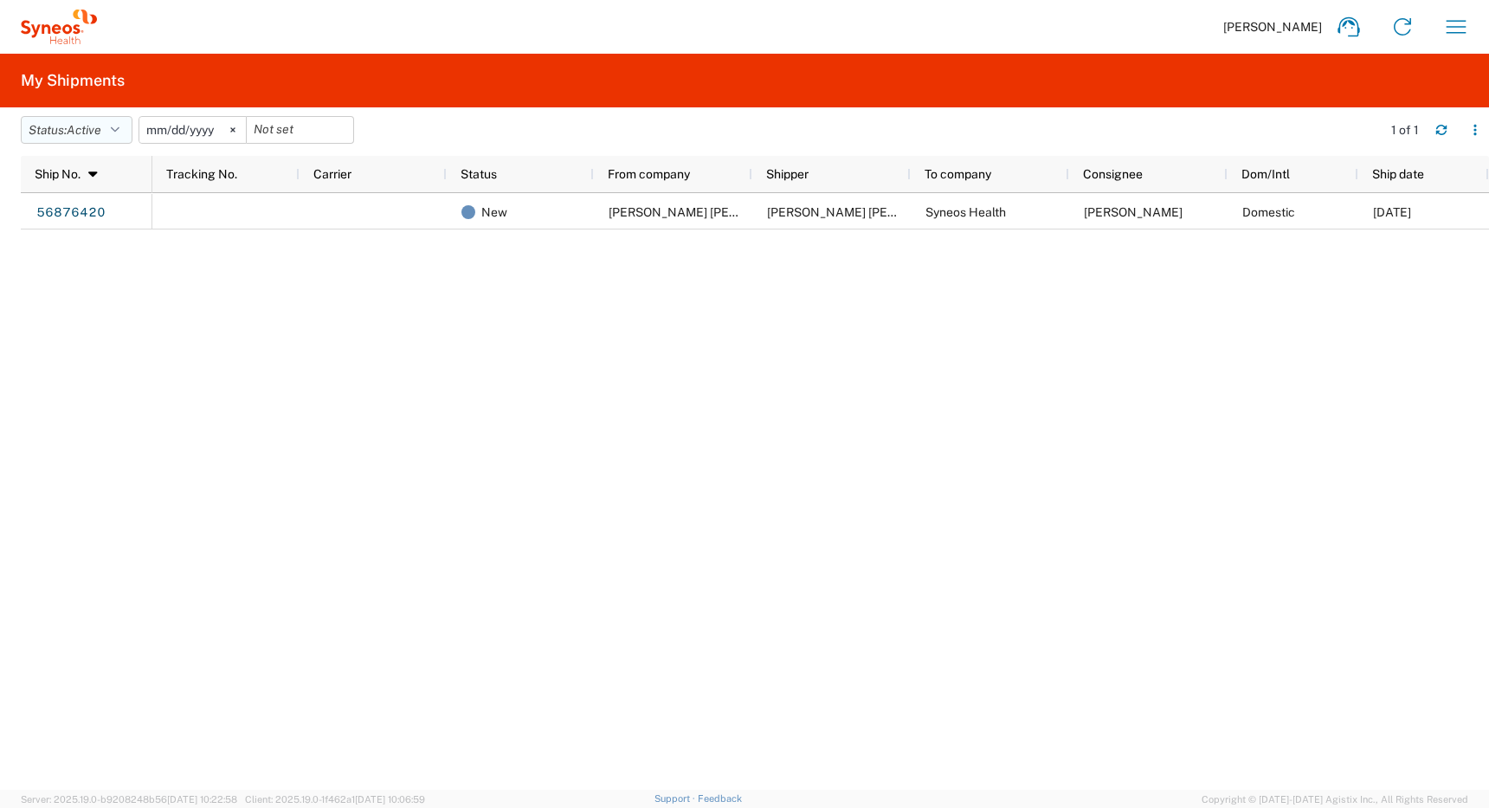
click at [90, 128] on span "Active" at bounding box center [84, 130] width 35 height 14
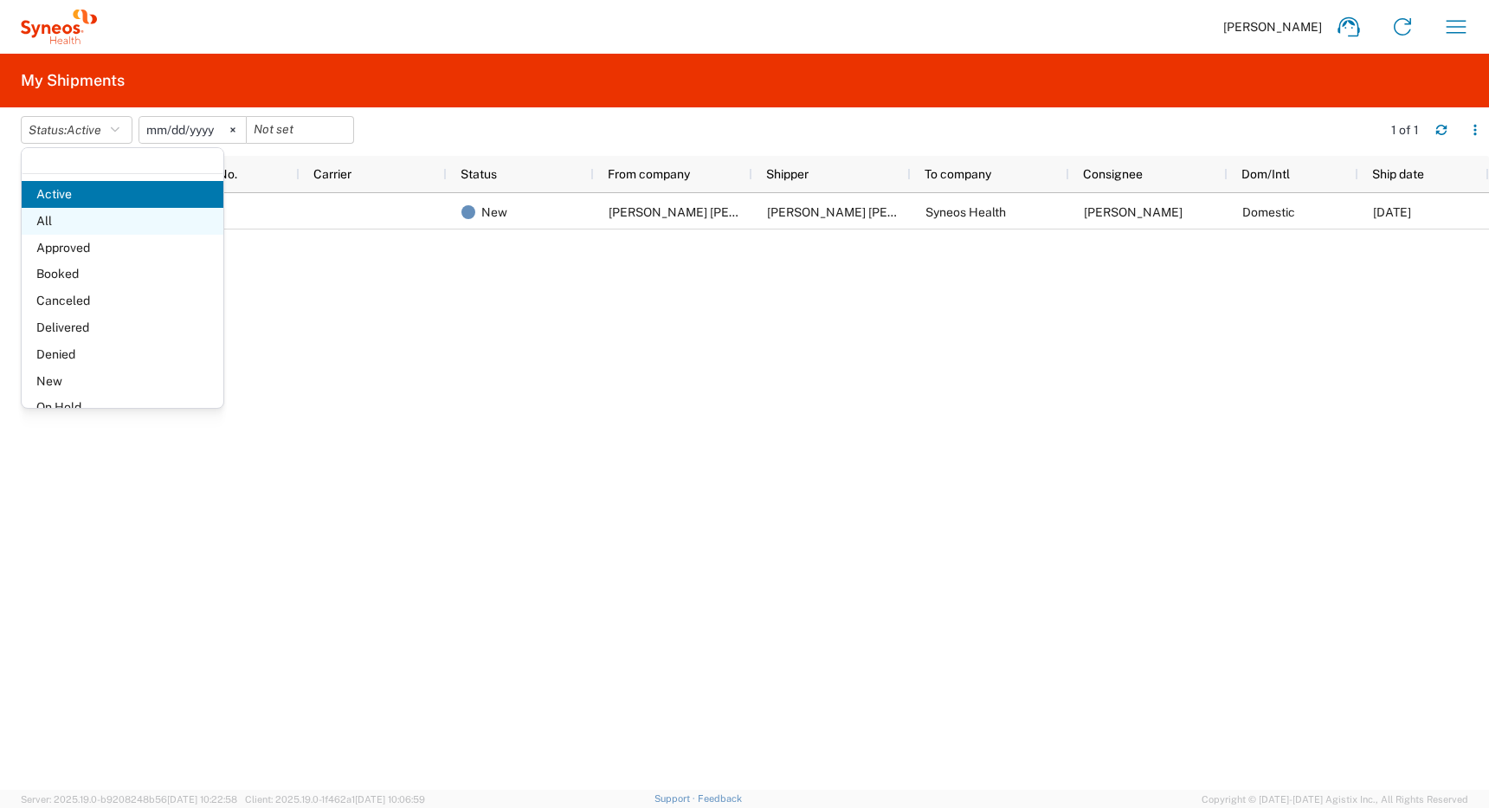
click at [61, 222] on span "All" at bounding box center [123, 221] width 202 height 27
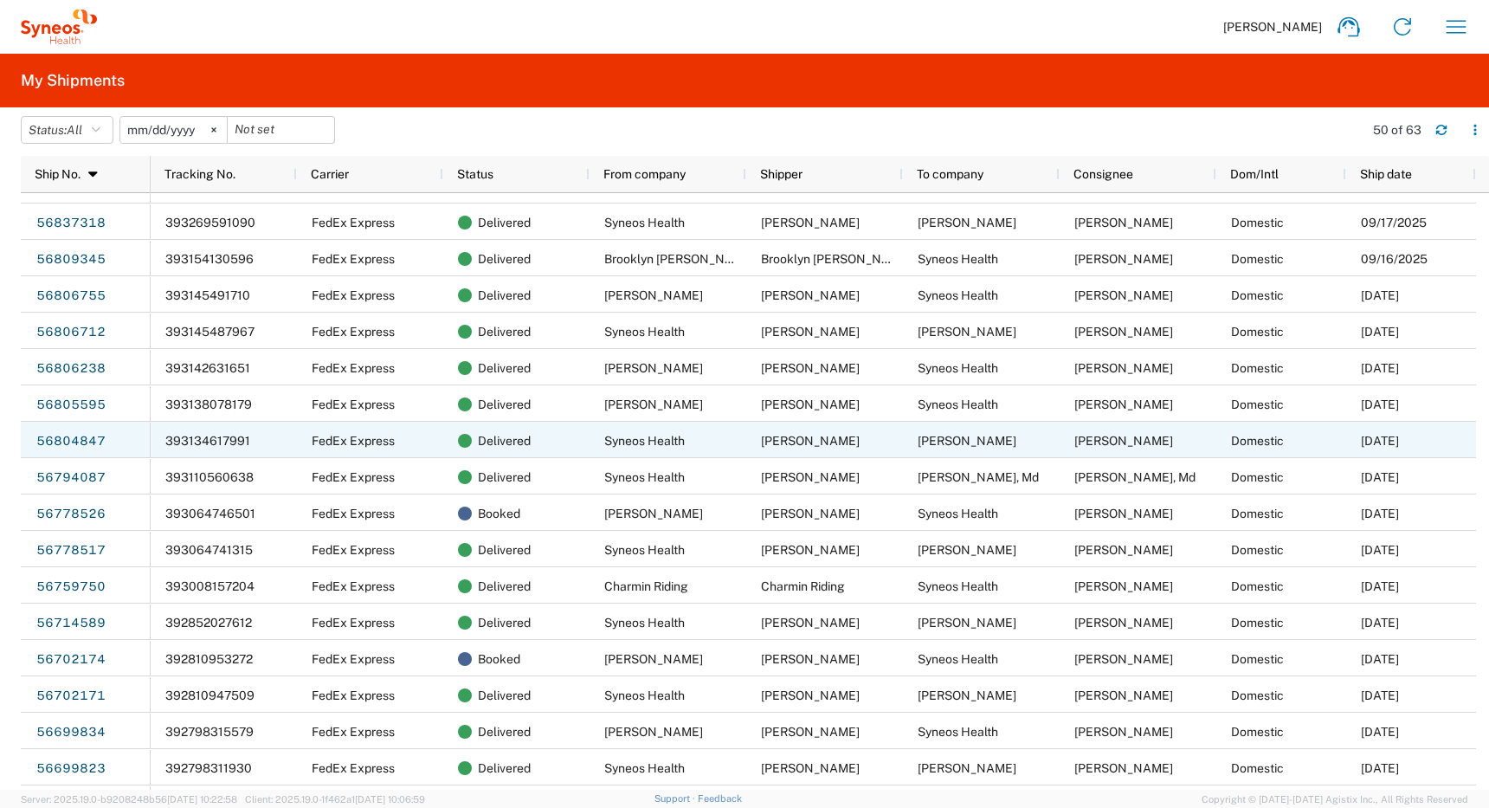
scroll to position [355, 0]
